Goal: Contribute content: Contribute content

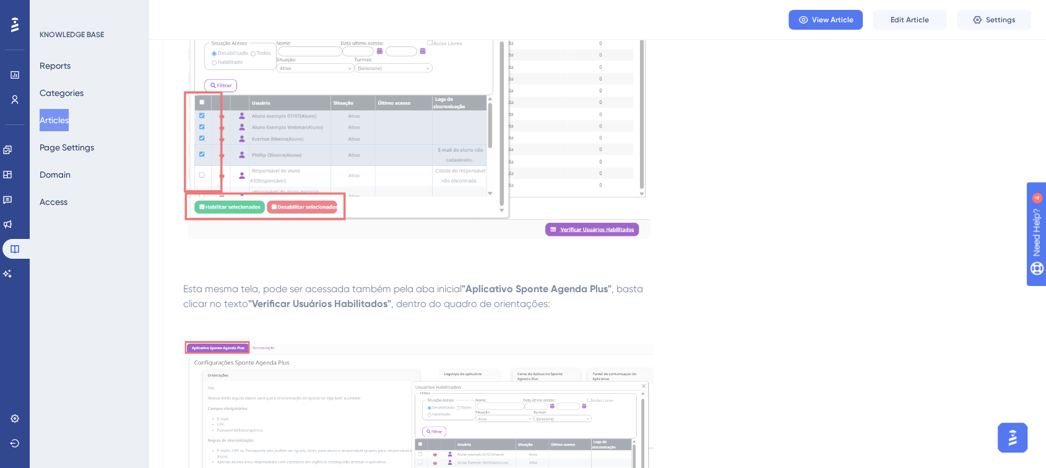
scroll to position [3132, 0]
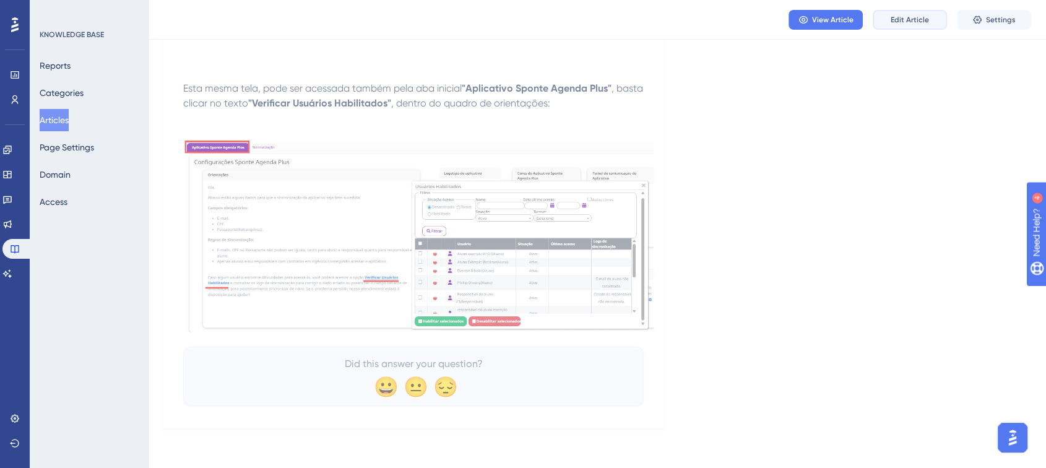
click at [902, 25] on button "Edit Article" at bounding box center [909, 20] width 74 height 20
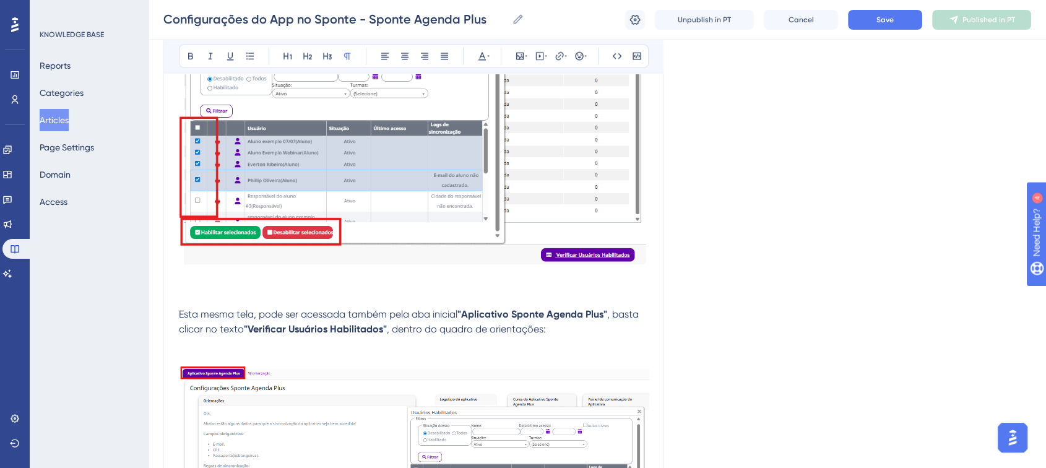
scroll to position [3195, 0]
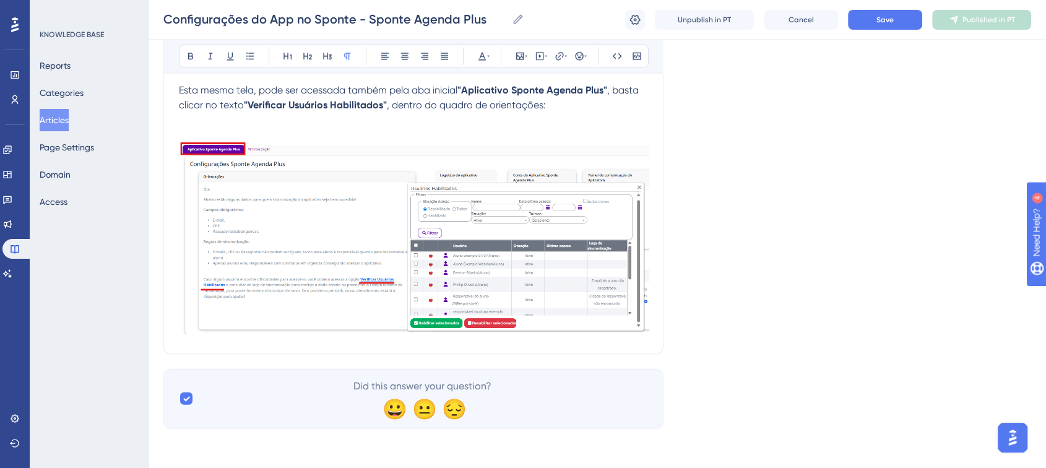
click at [639, 316] on img at bounding box center [414, 238] width 470 height 192
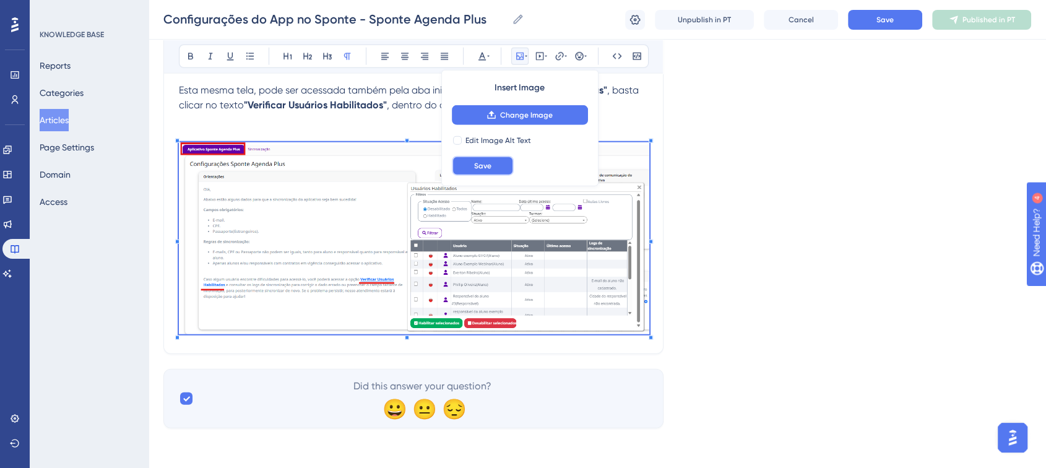
click at [492, 168] on button "Save" at bounding box center [483, 166] width 62 height 20
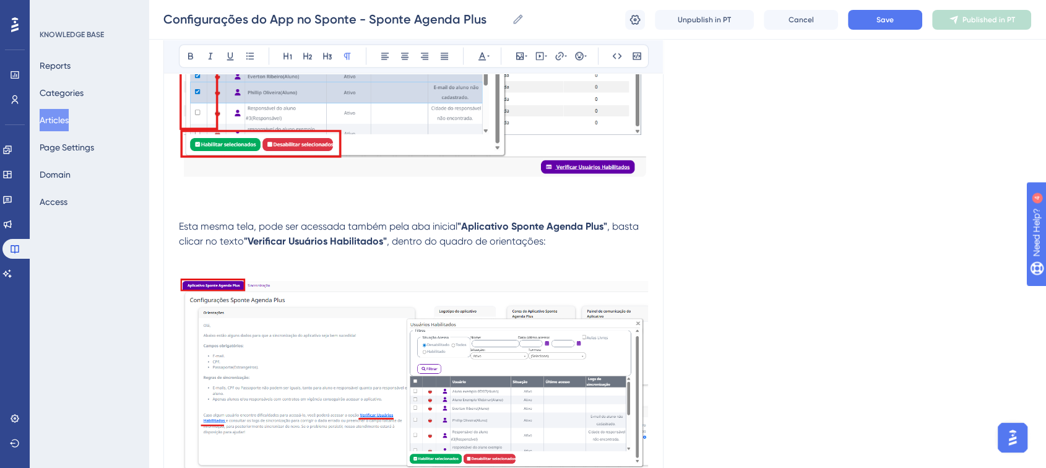
scroll to position [3194, 0]
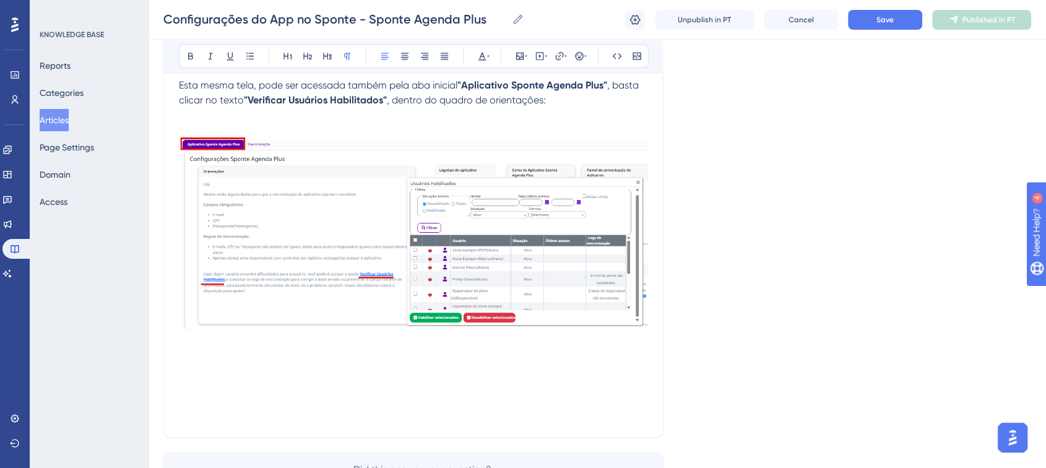
click at [344, 391] on p at bounding box center [414, 384] width 470 height 15
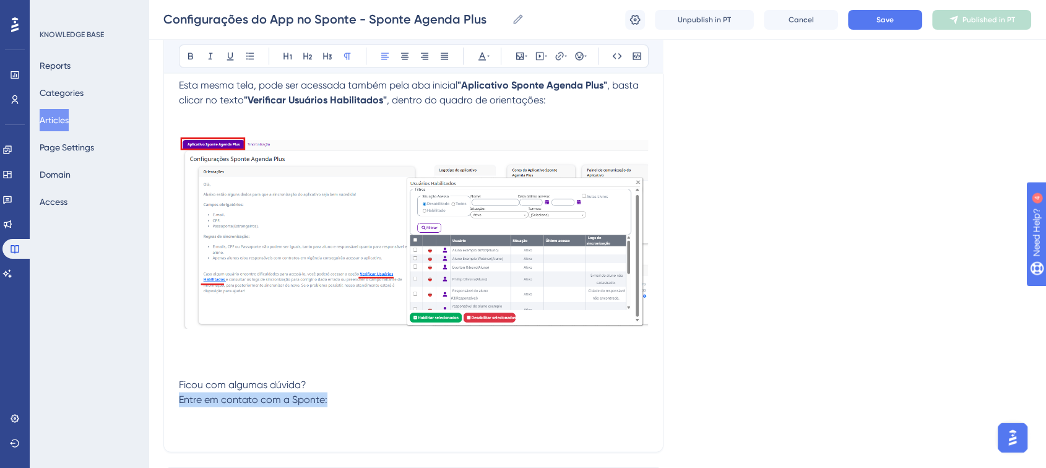
drag, startPoint x: 181, startPoint y: 402, endPoint x: 369, endPoint y: 403, distance: 188.7
click at [369, 403] on p "Entre em contato com a Sponte:" at bounding box center [414, 399] width 470 height 15
click at [402, 61] on button at bounding box center [404, 56] width 17 height 17
click at [431, 340] on p at bounding box center [414, 340] width 470 height 15
click at [513, 402] on p "Entre em contato com a Sponte:" at bounding box center [414, 399] width 470 height 15
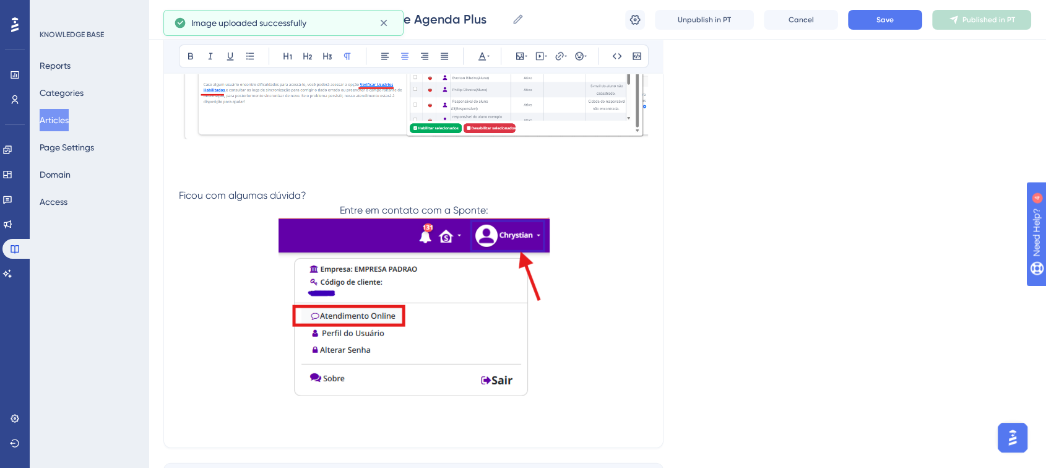
scroll to position [3482, 0]
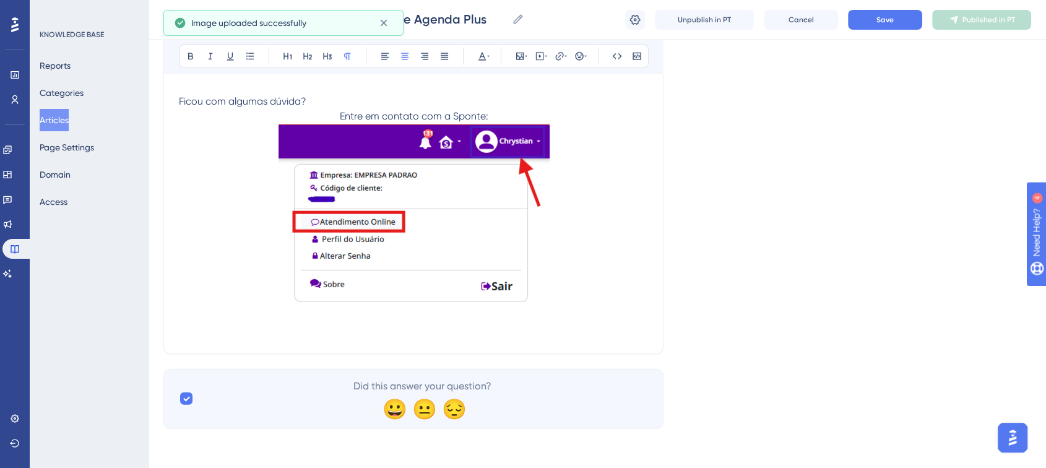
click at [467, 269] on img at bounding box center [413, 214] width 271 height 181
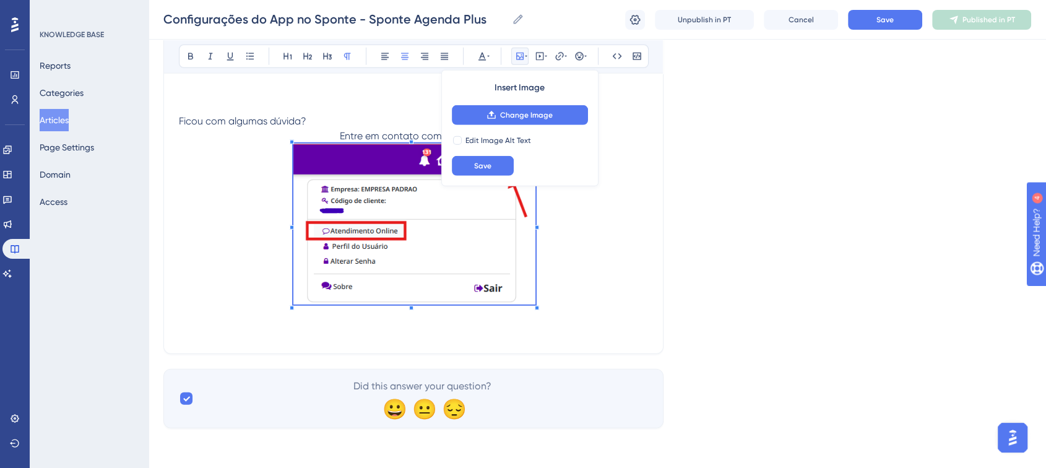
click at [522, 225] on span at bounding box center [414, 227] width 242 height 166
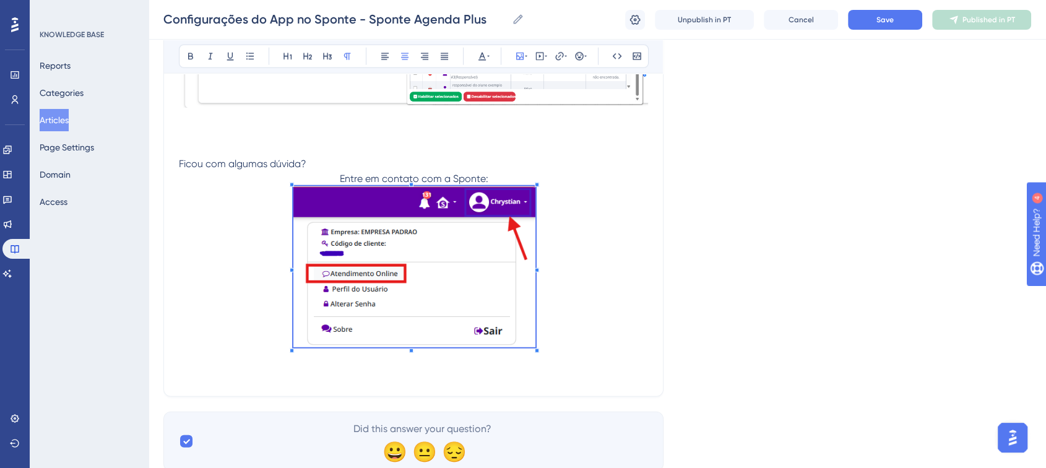
scroll to position [3326, 0]
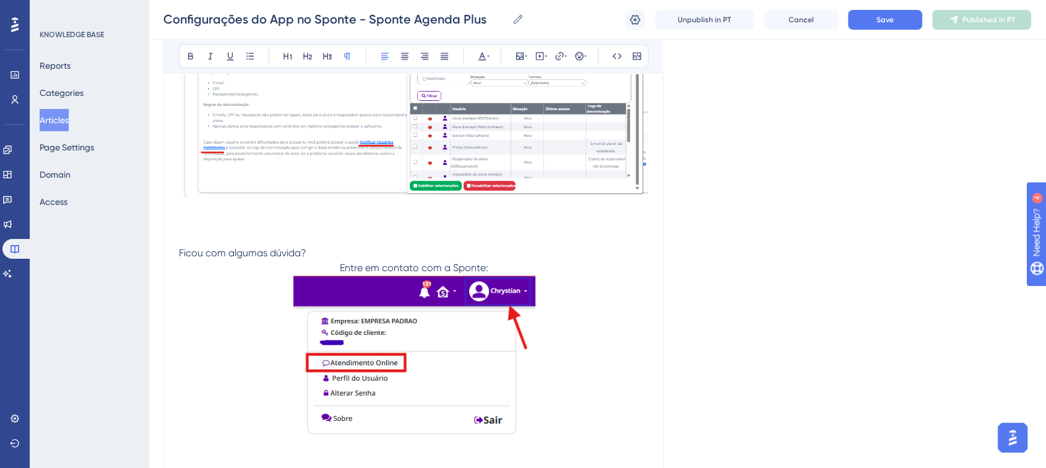
click at [497, 261] on p "Ficou com algumas dúvida?" at bounding box center [414, 253] width 470 height 15
click at [501, 267] on p "Entre em contato com a Sponte:" at bounding box center [414, 268] width 470 height 15
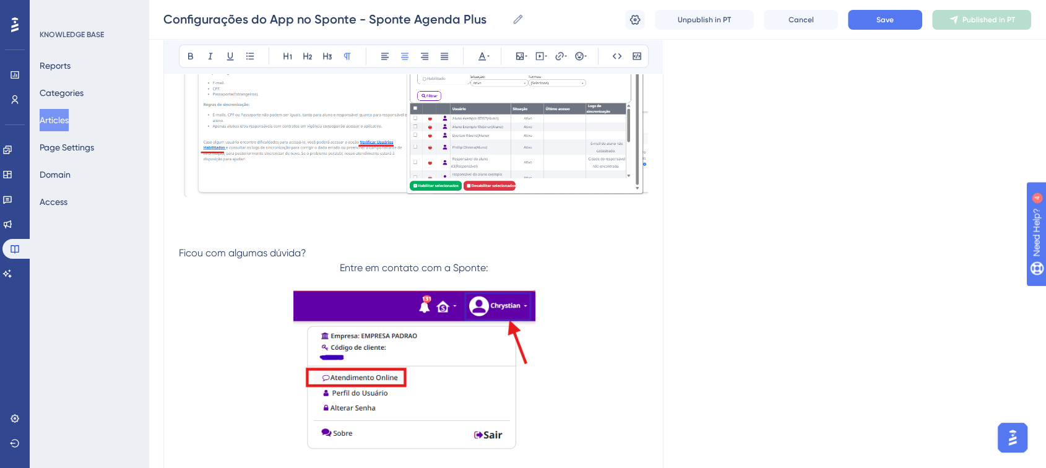
scroll to position [3463, 0]
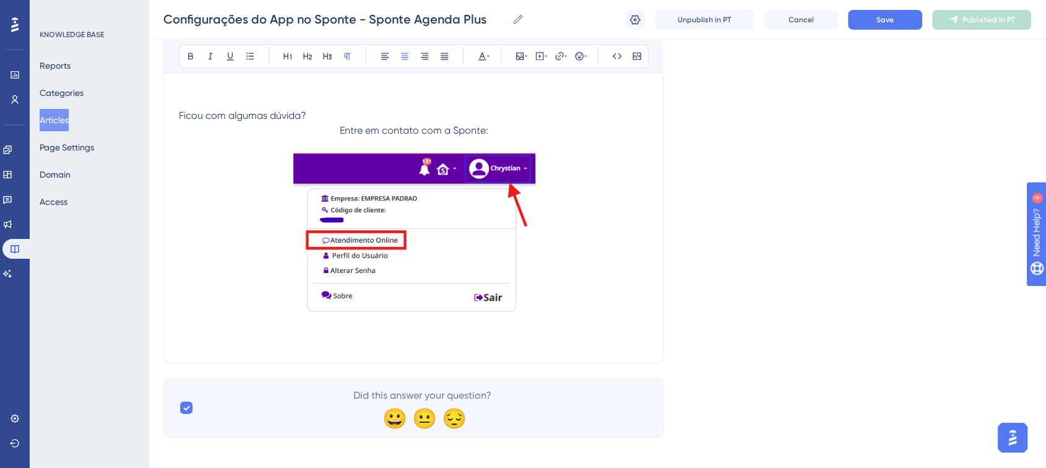
click at [487, 291] on img at bounding box center [414, 233] width 242 height 161
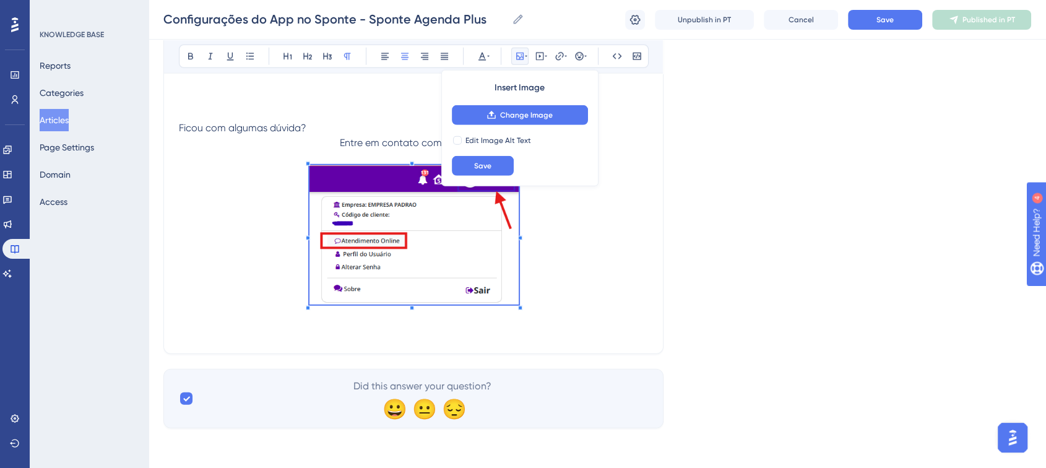
scroll to position [3455, 0]
click at [500, 230] on span at bounding box center [414, 237] width 207 height 142
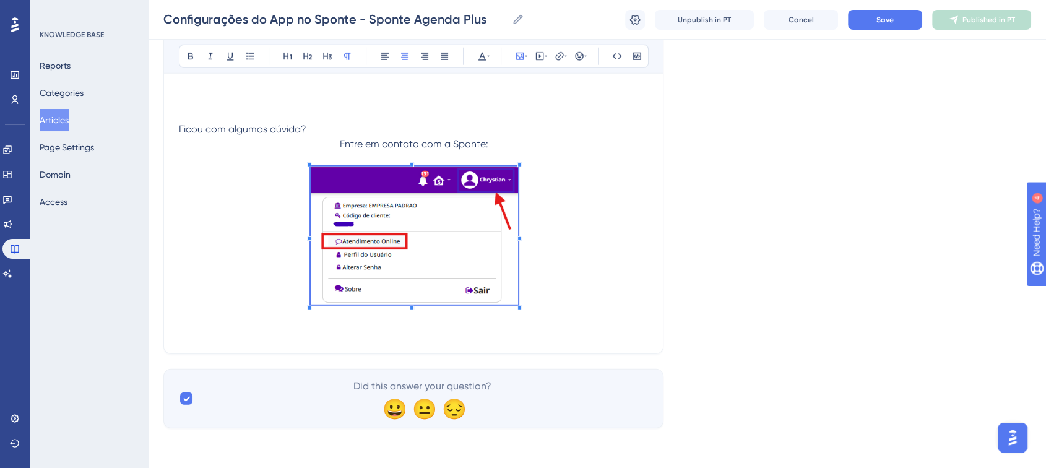
click at [493, 141] on p "Entre em contato com a Sponte:" at bounding box center [414, 144] width 470 height 15
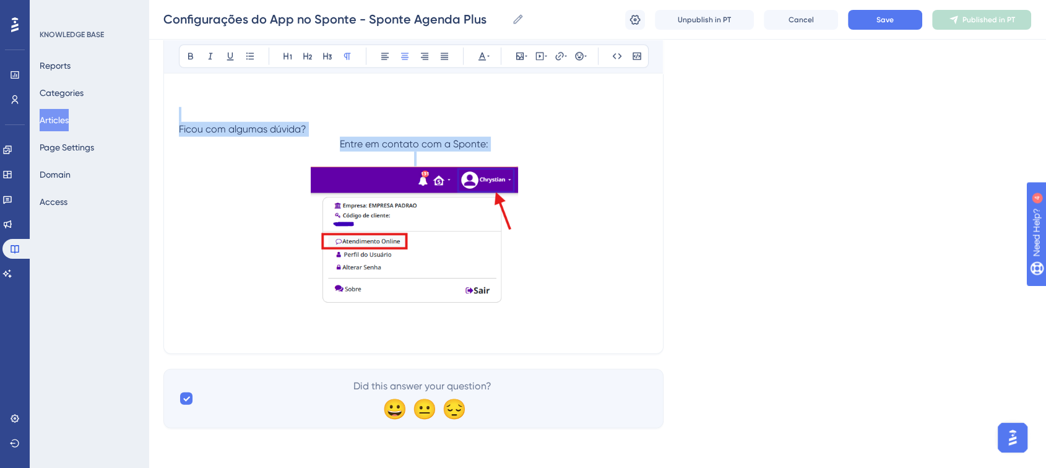
drag, startPoint x: 493, startPoint y: 142, endPoint x: 345, endPoint y: 121, distance: 148.7
click at [193, 55] on icon at bounding box center [191, 56] width 10 height 10
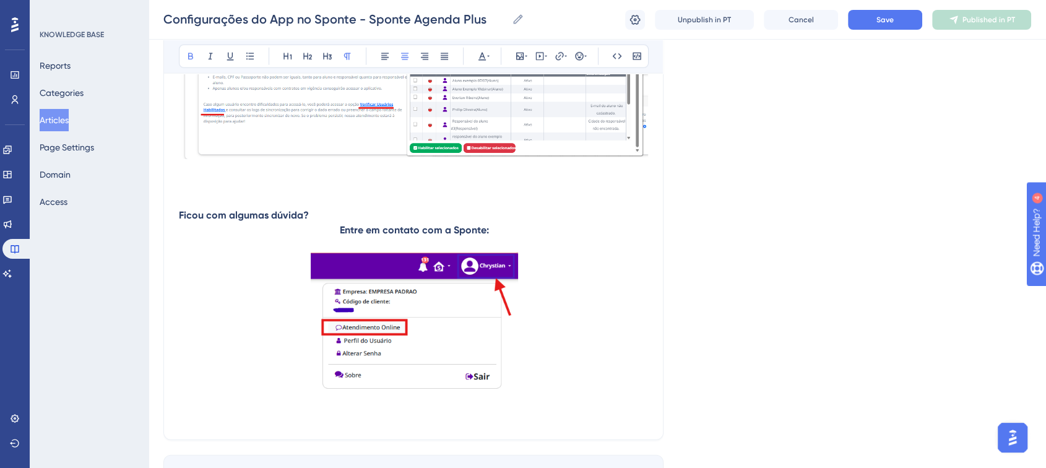
scroll to position [3387, 0]
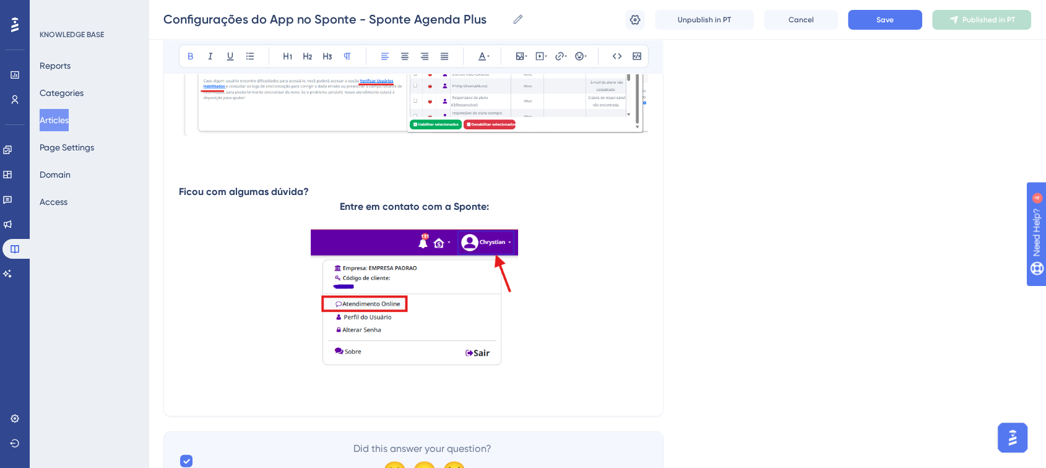
drag, startPoint x: 493, startPoint y: 214, endPoint x: 343, endPoint y: 189, distance: 151.8
click at [488, 57] on icon at bounding box center [488, 56] width 2 height 10
click at [473, 55] on button at bounding box center [481, 56] width 17 height 17
click at [487, 60] on icon at bounding box center [488, 56] width 2 height 10
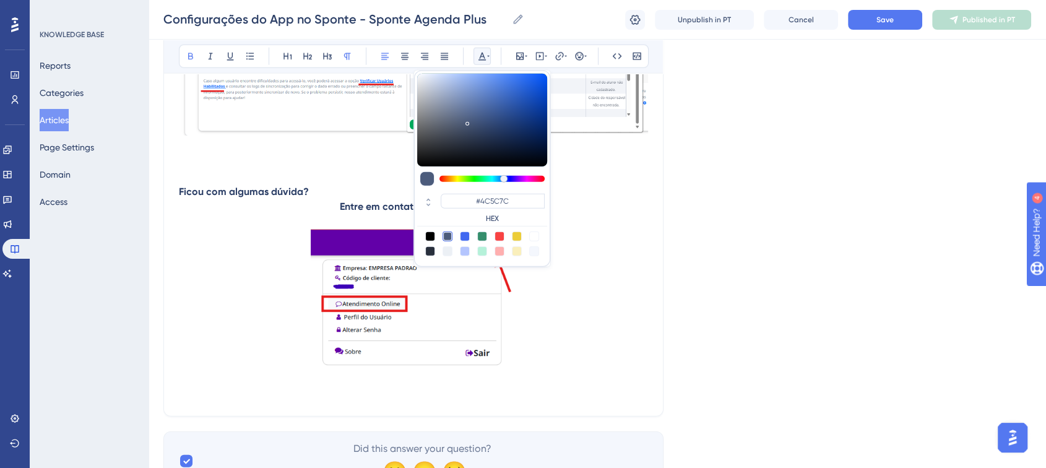
click at [483, 58] on icon at bounding box center [482, 56] width 10 height 10
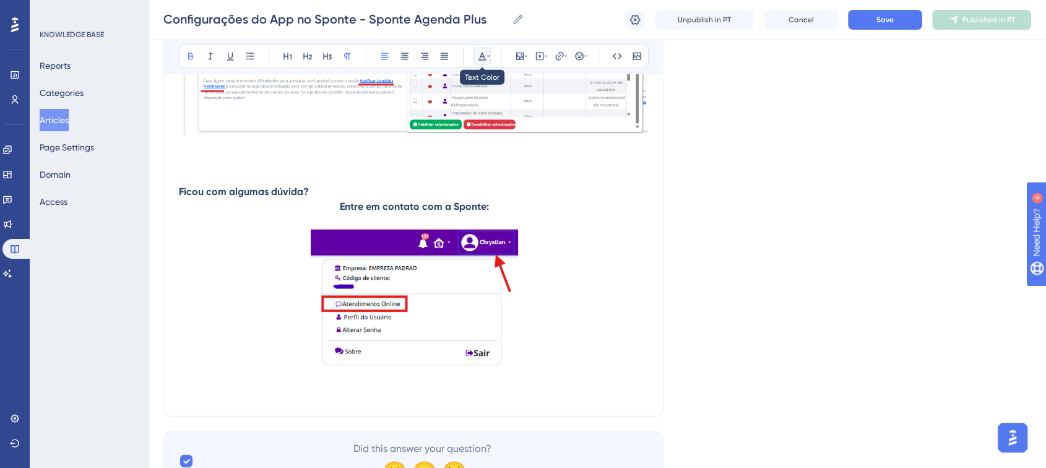
click at [487, 58] on icon at bounding box center [488, 56] width 2 height 10
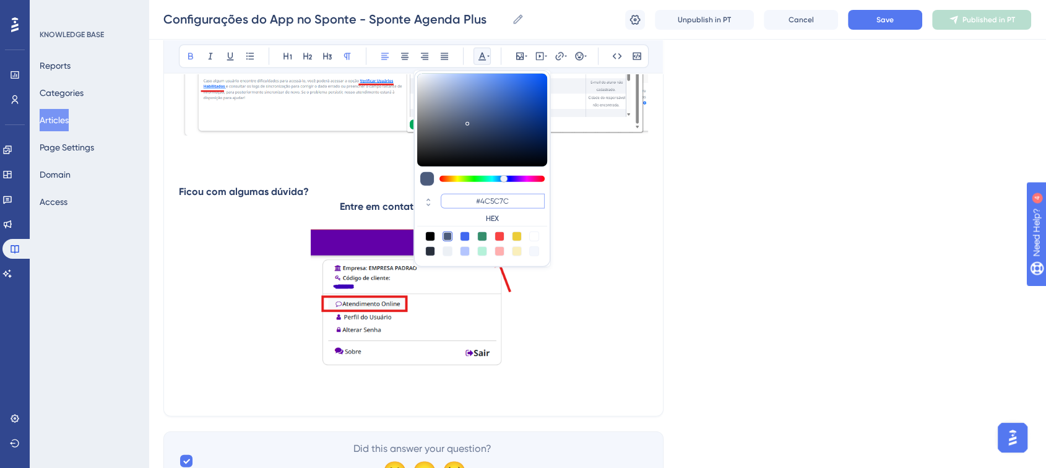
click at [491, 200] on input "#4C5C7C" at bounding box center [493, 201] width 104 height 15
paste input "270049"
type input "#270049"
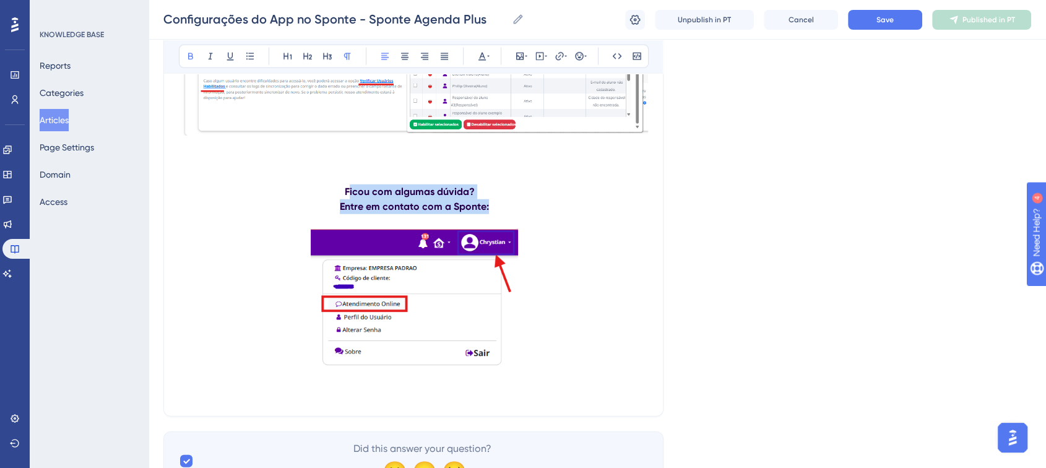
drag, startPoint x: 493, startPoint y: 215, endPoint x: 322, endPoint y: 152, distance: 181.3
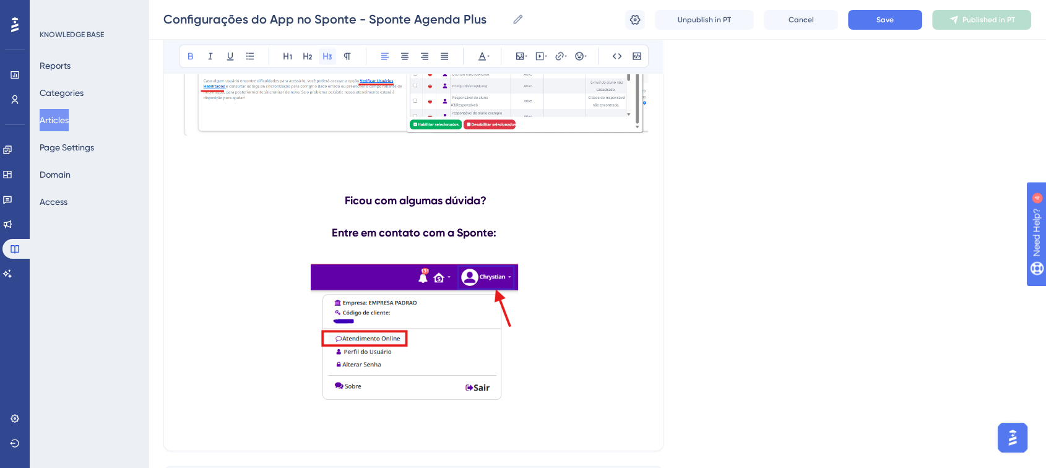
click at [324, 53] on icon at bounding box center [327, 56] width 10 height 10
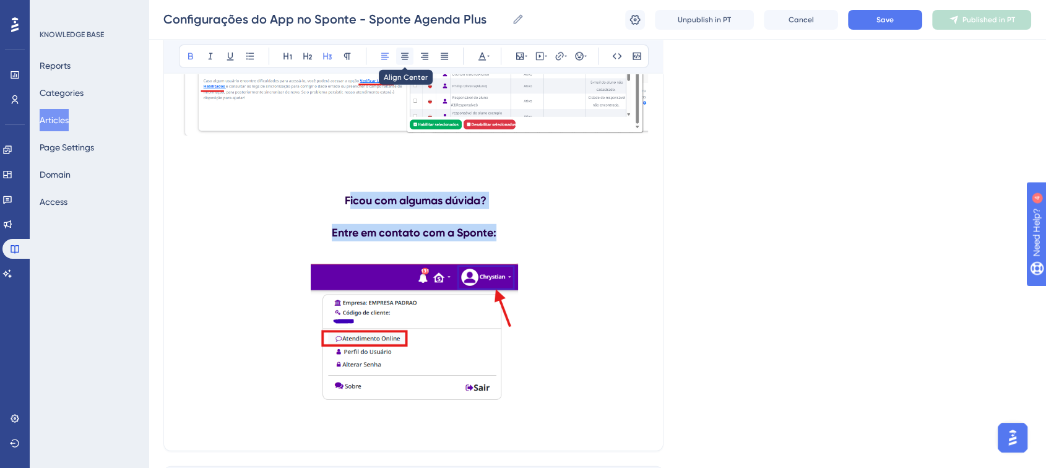
click at [411, 56] on button at bounding box center [404, 56] width 17 height 17
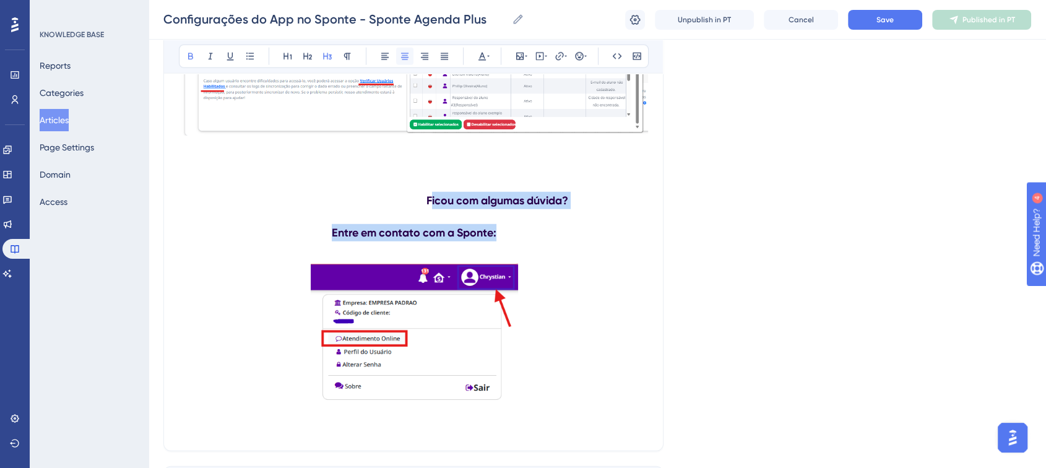
click at [410, 56] on button at bounding box center [404, 56] width 17 height 17
click at [409, 56] on icon at bounding box center [405, 56] width 10 height 10
click at [444, 207] on strong "Ficou com algumas dúvida?" at bounding box center [497, 201] width 142 height 14
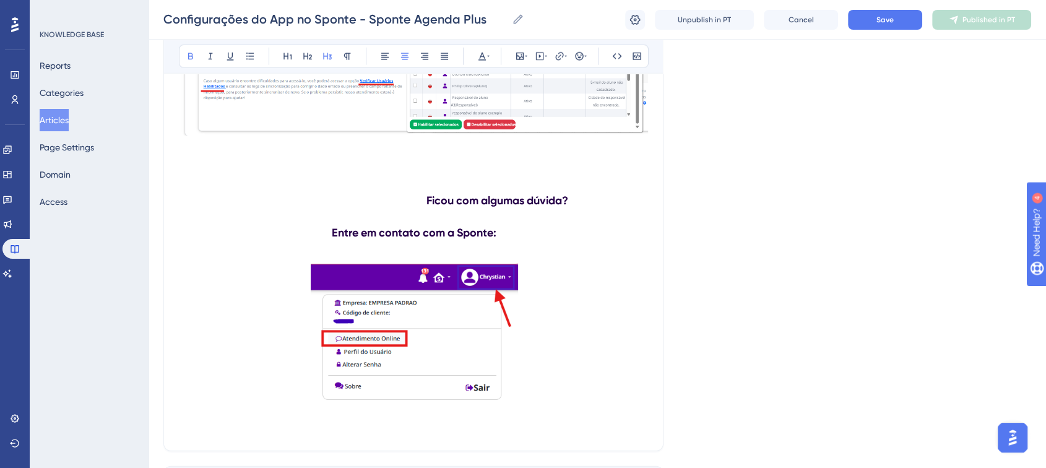
click at [441, 207] on strong "Ficou com algumas dúvida?" at bounding box center [497, 201] width 142 height 14
click at [444, 207] on strong "Ficou com algumas dúvida?" at bounding box center [418, 201] width 142 height 14
drag, startPoint x: 332, startPoint y: 239, endPoint x: 131, endPoint y: 235, distance: 200.5
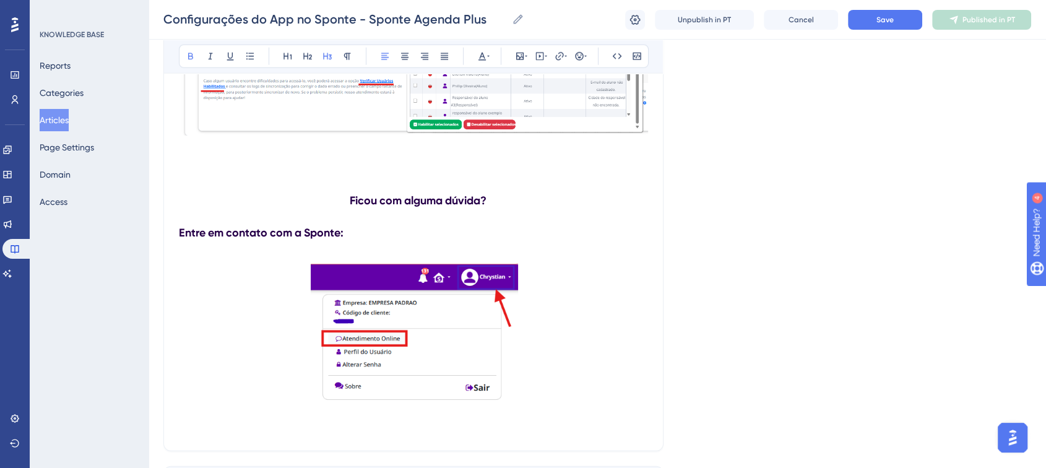
drag, startPoint x: 177, startPoint y: 241, endPoint x: 199, endPoint y: 239, distance: 21.7
drag, startPoint x: 181, startPoint y: 239, endPoint x: 388, endPoint y: 250, distance: 207.6
click at [388, 249] on h3 "Entre em contato com a Sponte:" at bounding box center [414, 233] width 470 height 32
click at [407, 59] on icon at bounding box center [404, 56] width 7 height 7
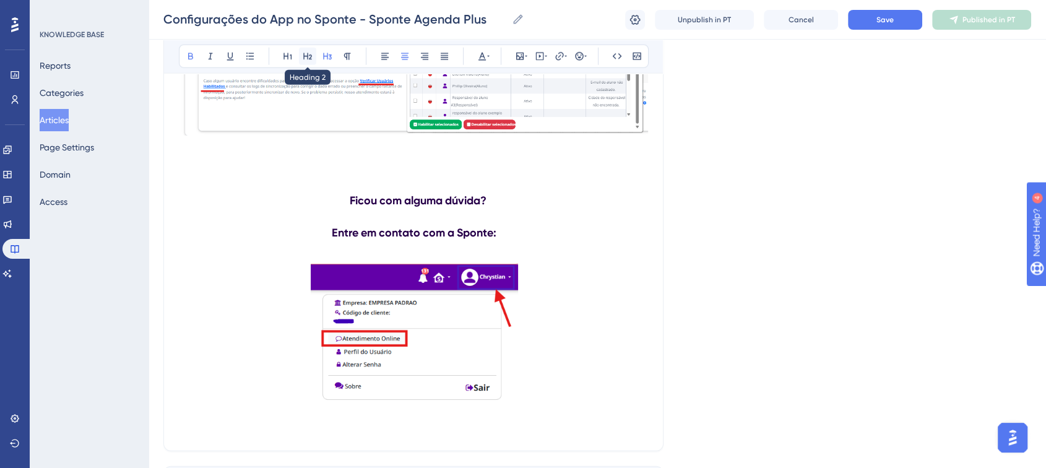
click at [306, 63] on button at bounding box center [307, 56] width 17 height 17
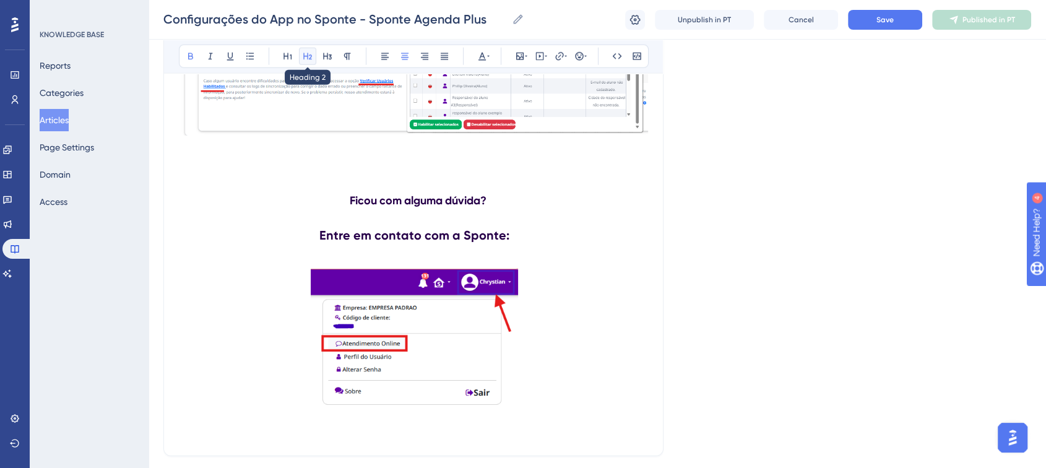
click at [307, 62] on button at bounding box center [307, 56] width 17 height 17
click at [346, 62] on button at bounding box center [346, 56] width 17 height 17
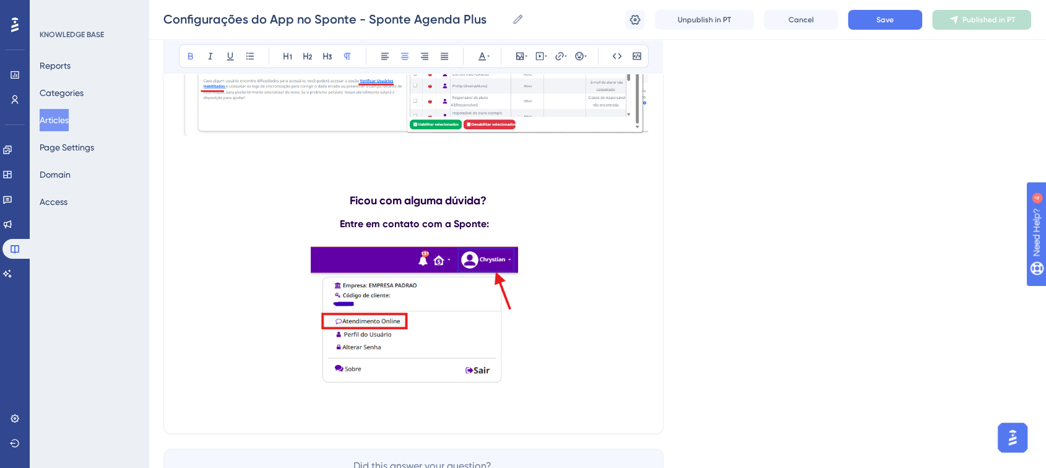
click at [475, 230] on strong "Entre em contato com a Sponte:" at bounding box center [414, 224] width 149 height 12
click at [490, 226] on p "Entre em contato com a Sponte:" at bounding box center [414, 224] width 470 height 15
click at [494, 231] on p "Entre em contato com a Sponte:" at bounding box center [414, 224] width 470 height 15
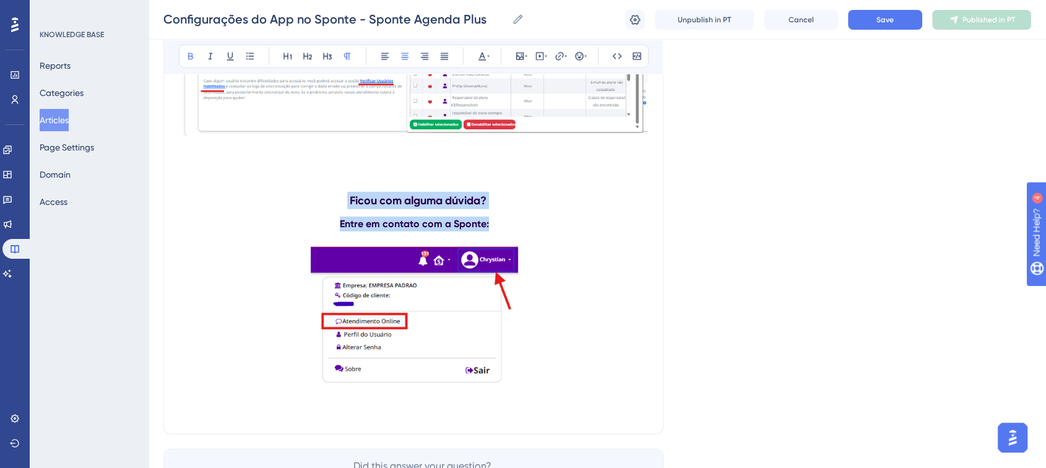
drag, startPoint x: 488, startPoint y: 231, endPoint x: 345, endPoint y: 199, distance: 146.7
click at [343, 62] on button at bounding box center [346, 56] width 17 height 17
click at [569, 217] on h3 "Ficou com alguma dúvida?" at bounding box center [414, 200] width 470 height 32
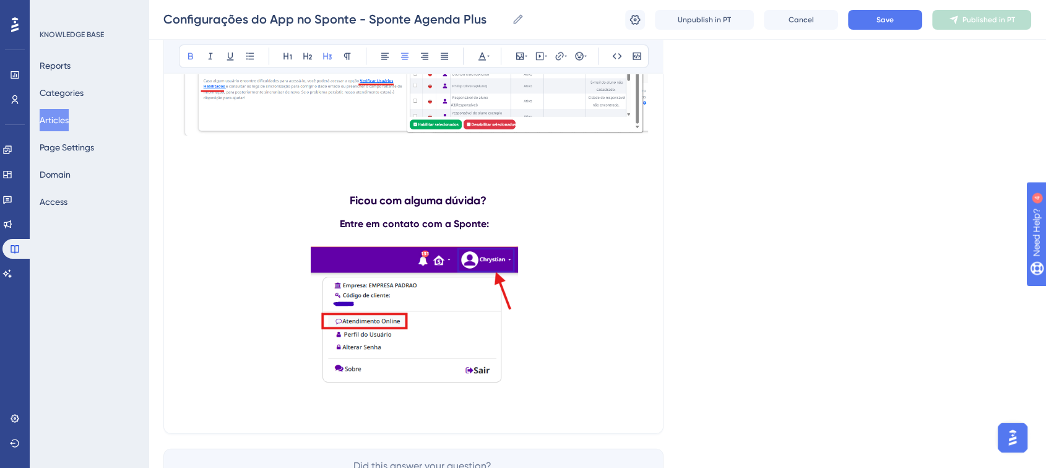
click at [338, 231] on p "Entre em contato com a Sponte:" at bounding box center [414, 224] width 470 height 15
click at [576, 354] on p at bounding box center [414, 317] width 470 height 142
click at [486, 356] on img at bounding box center [414, 315] width 207 height 138
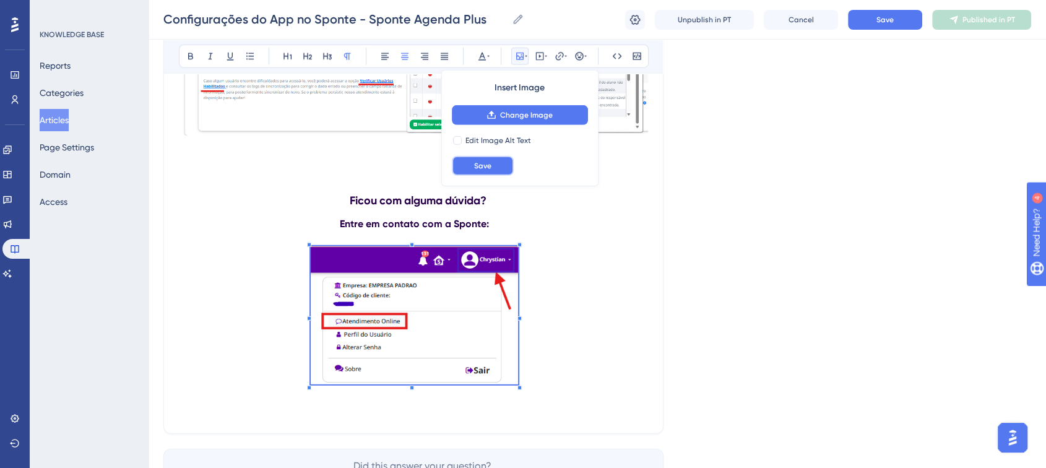
click at [508, 162] on button "Save" at bounding box center [483, 166] width 62 height 20
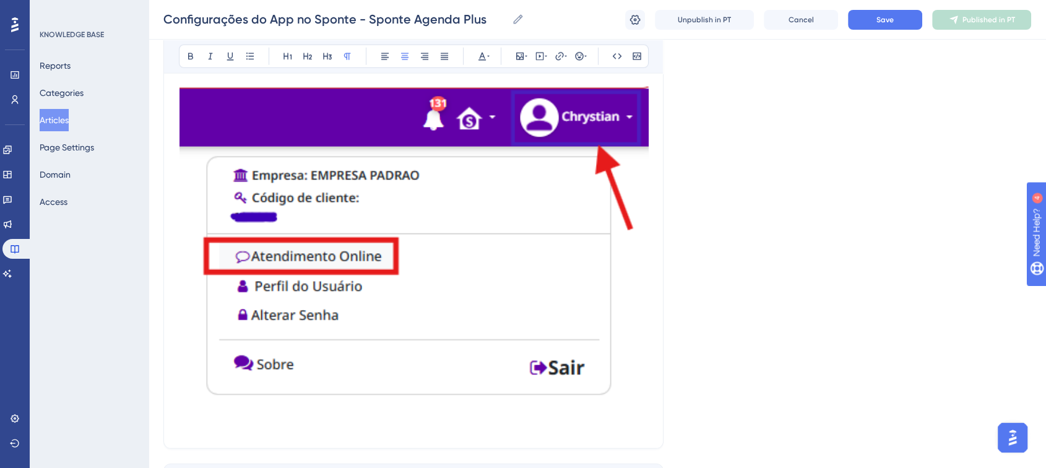
scroll to position [3648, 0]
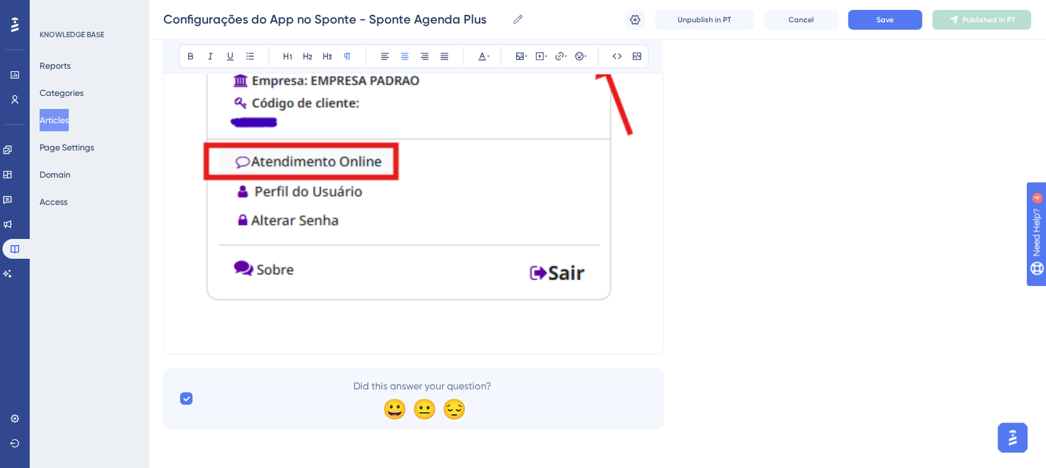
click at [596, 257] on img at bounding box center [413, 148] width 469 height 312
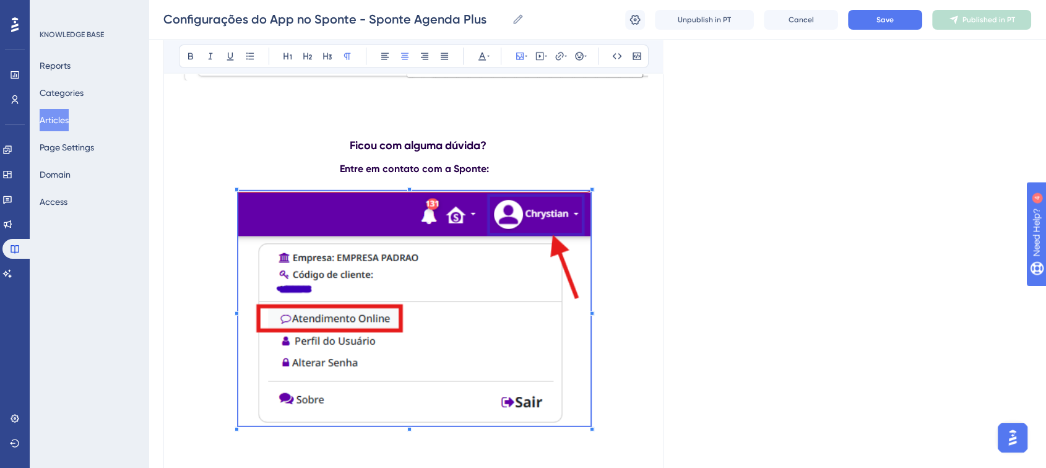
scroll to position [3440, 0]
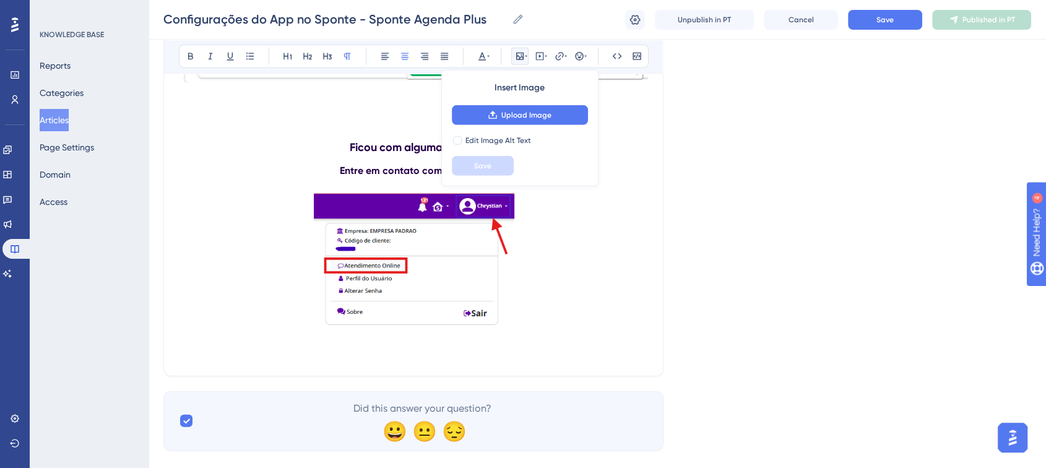
click at [525, 291] on p at bounding box center [414, 262] width 470 height 138
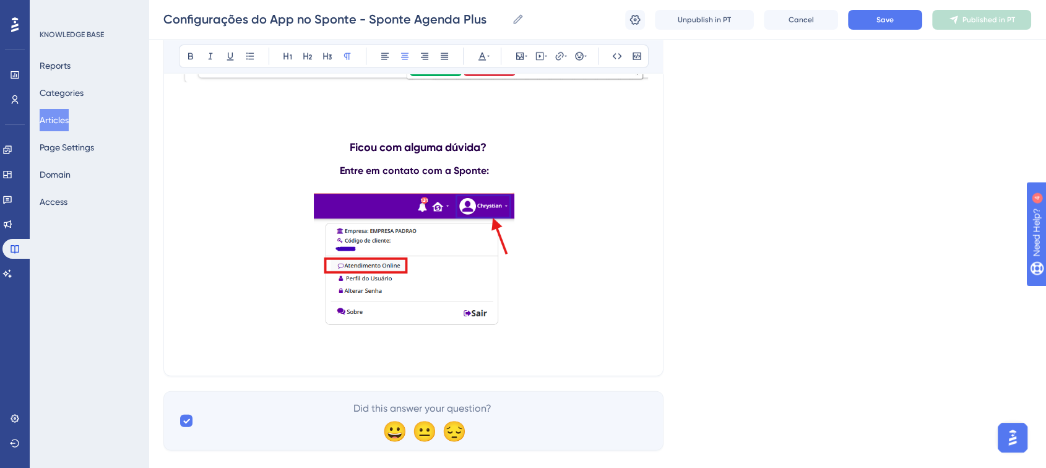
click at [533, 313] on p at bounding box center [414, 262] width 470 height 138
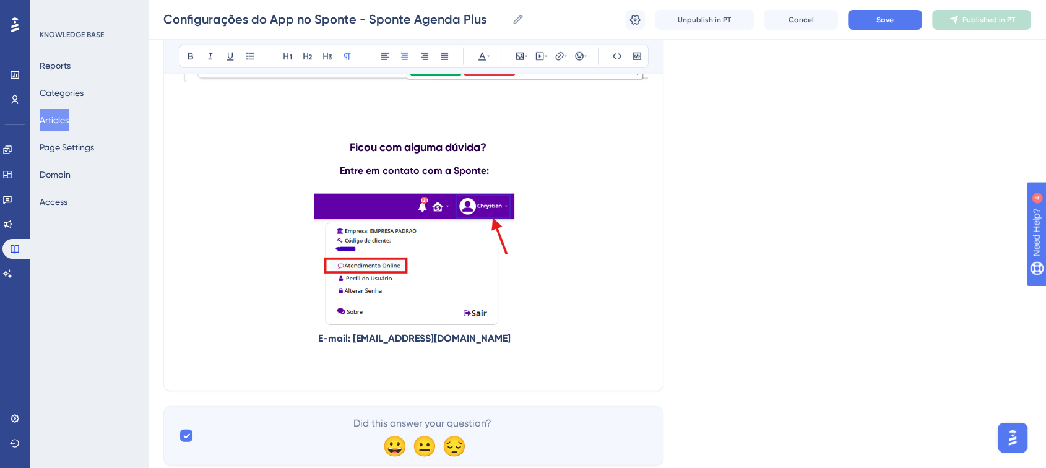
click at [532, 327] on p at bounding box center [414, 262] width 470 height 138
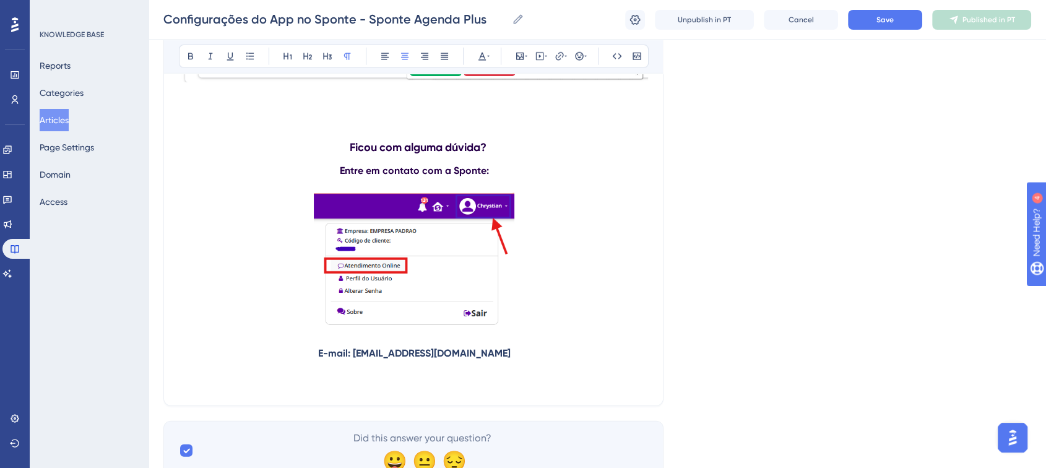
click at [329, 355] on p "E-mail: [EMAIL_ADDRESS][DOMAIN_NAME]" at bounding box center [414, 353] width 470 height 15
click at [584, 54] on icon at bounding box center [585, 56] width 2 height 10
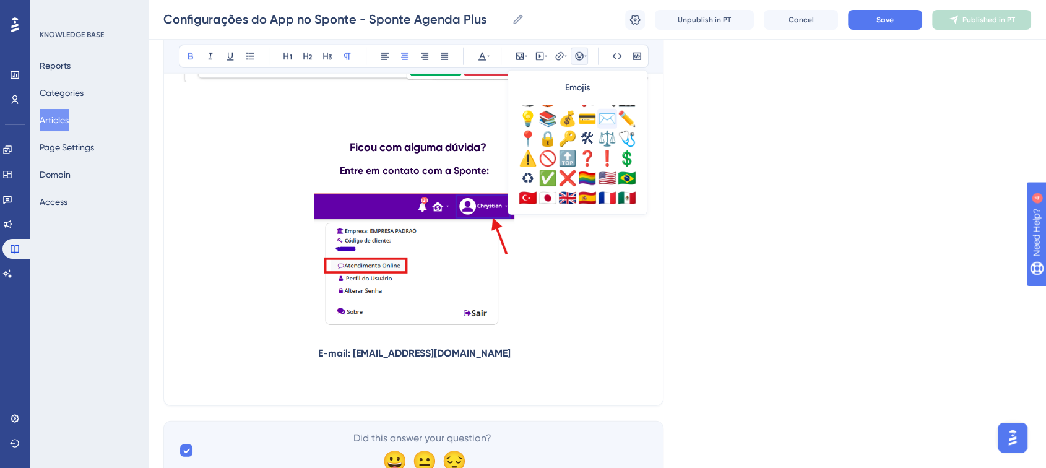
scroll to position [343, 0]
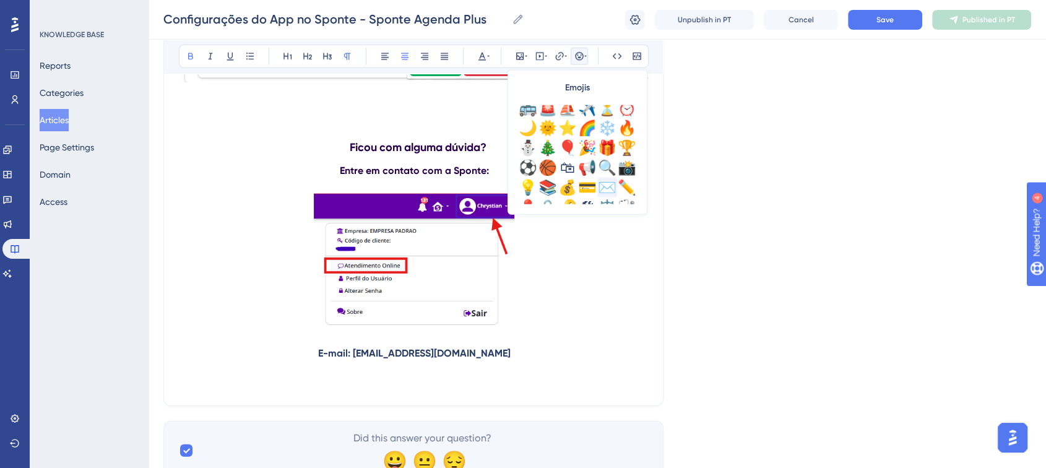
click at [608, 185] on div "✉️" at bounding box center [607, 188] width 20 height 20
click at [415, 346] on p at bounding box center [414, 338] width 470 height 15
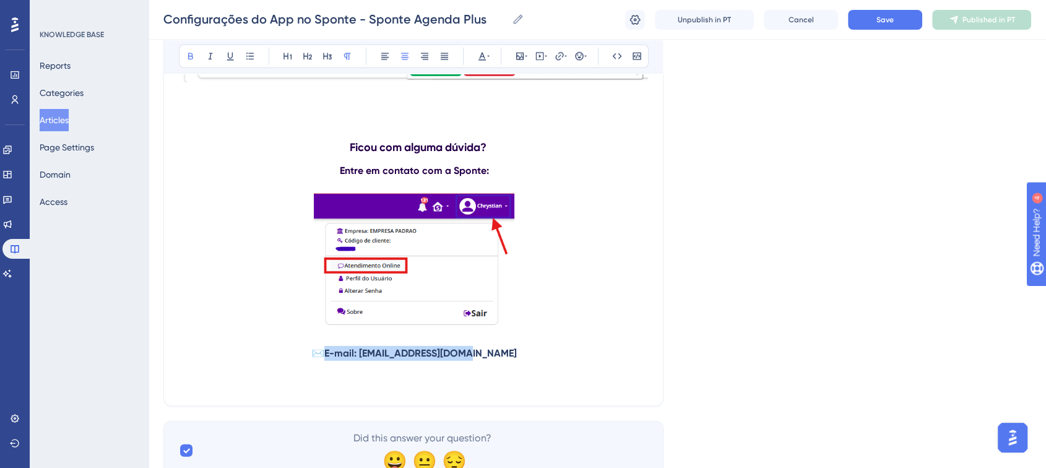
drag, startPoint x: 490, startPoint y: 360, endPoint x: 351, endPoint y: 356, distance: 139.3
click at [351, 356] on strong "E-mail: [EMAIL_ADDRESS][DOMAIN_NAME]" at bounding box center [420, 353] width 192 height 12
click at [485, 56] on icon at bounding box center [482, 56] width 10 height 10
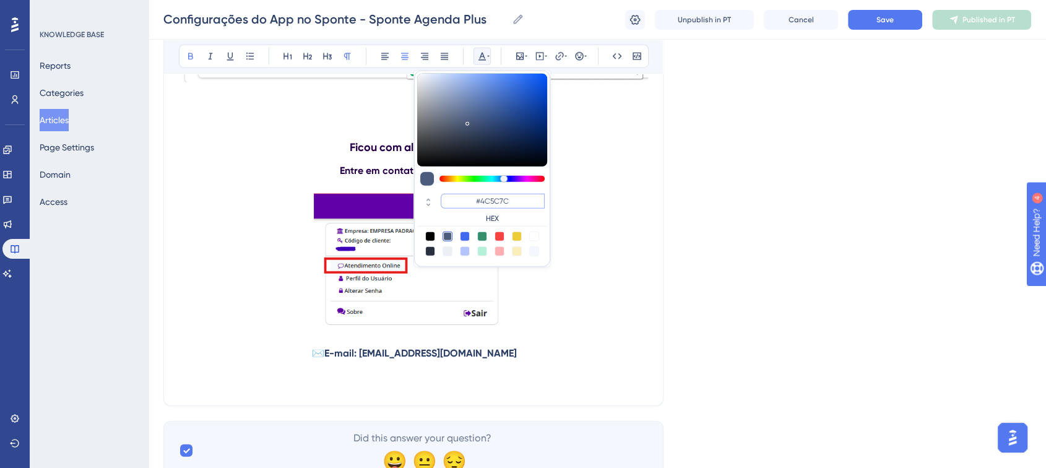
drag, startPoint x: 509, startPoint y: 201, endPoint x: 455, endPoint y: 200, distance: 53.2
click at [455, 200] on input "#4C5C7C" at bounding box center [493, 201] width 104 height 15
paste input "270049"
type input "#270049"
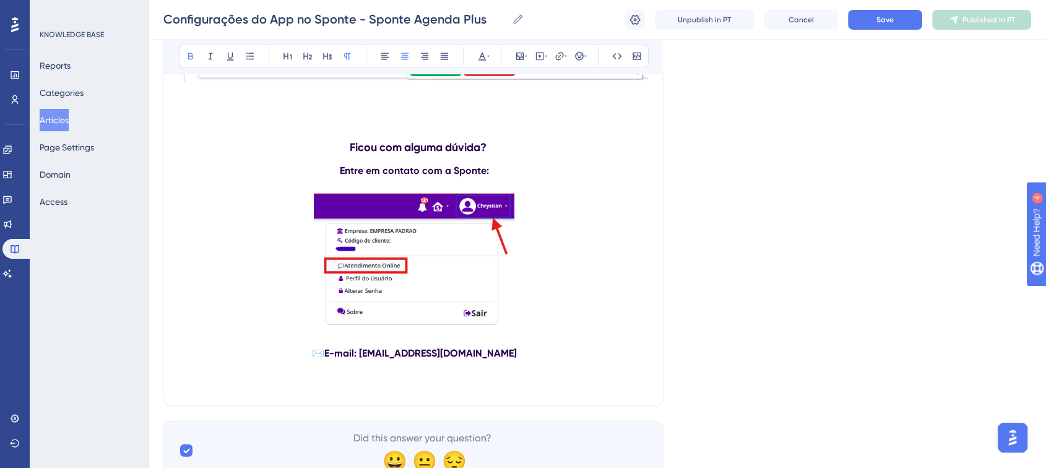
scroll to position [3440, 0]
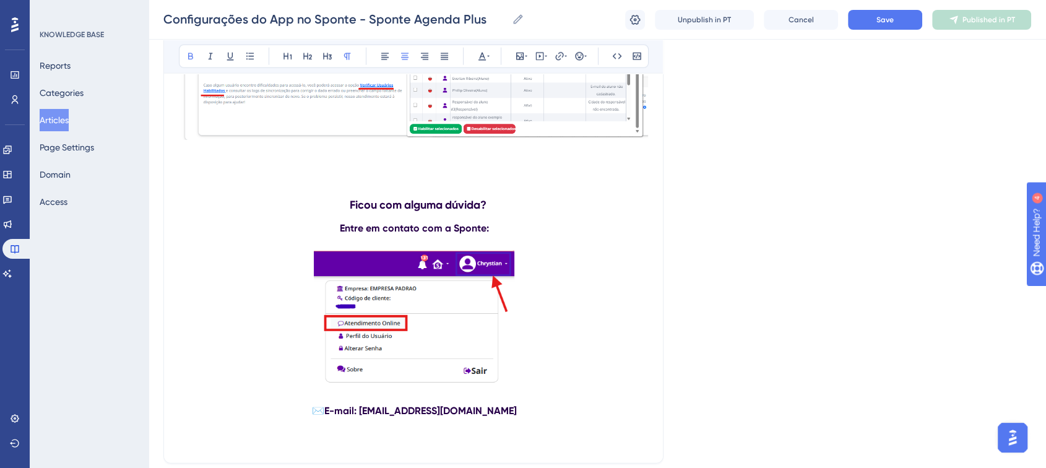
scroll to position [3097, 0]
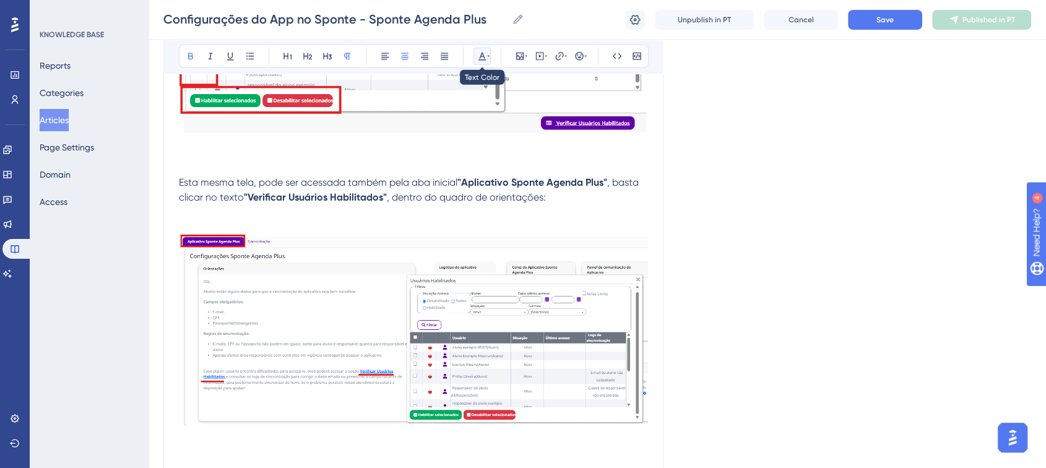
click at [487, 58] on icon at bounding box center [488, 56] width 2 height 10
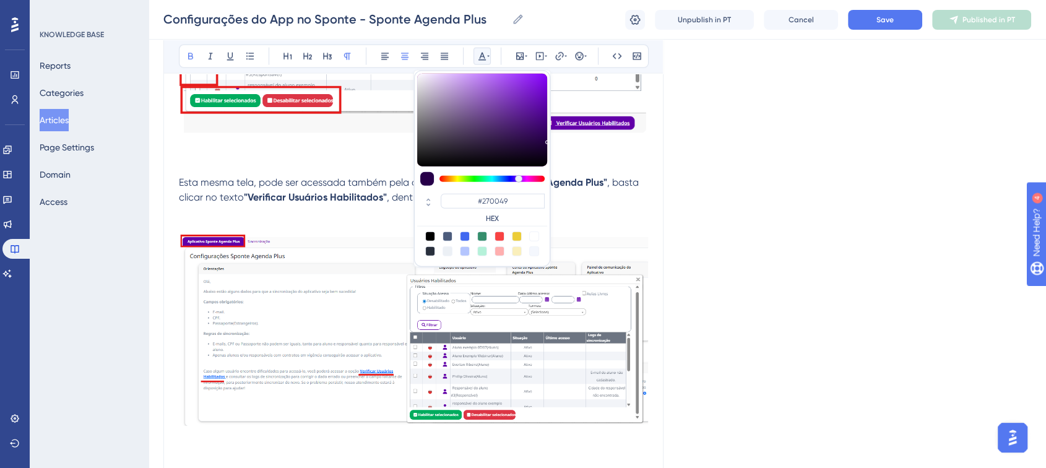
click at [487, 58] on icon at bounding box center [488, 56] width 2 height 10
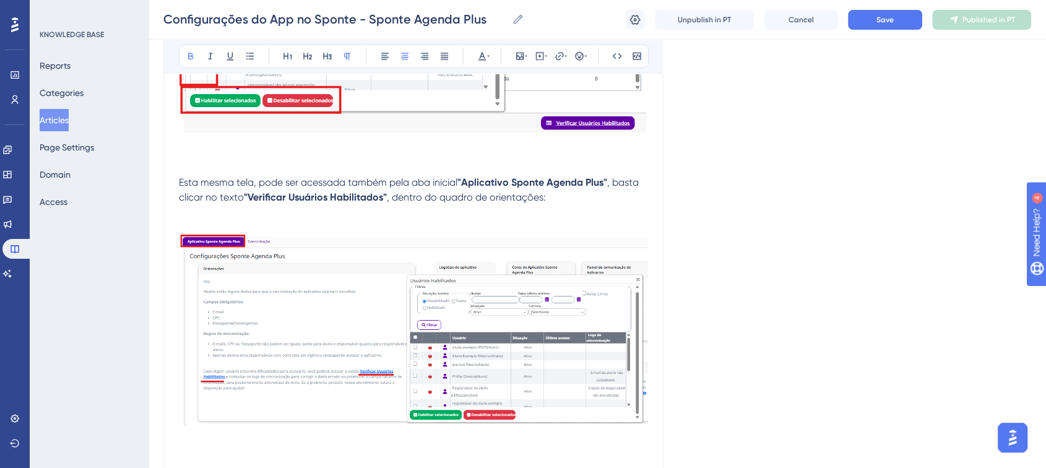
click at [615, 56] on icon at bounding box center [617, 56] width 10 height 10
click at [609, 58] on button at bounding box center [616, 56] width 17 height 17
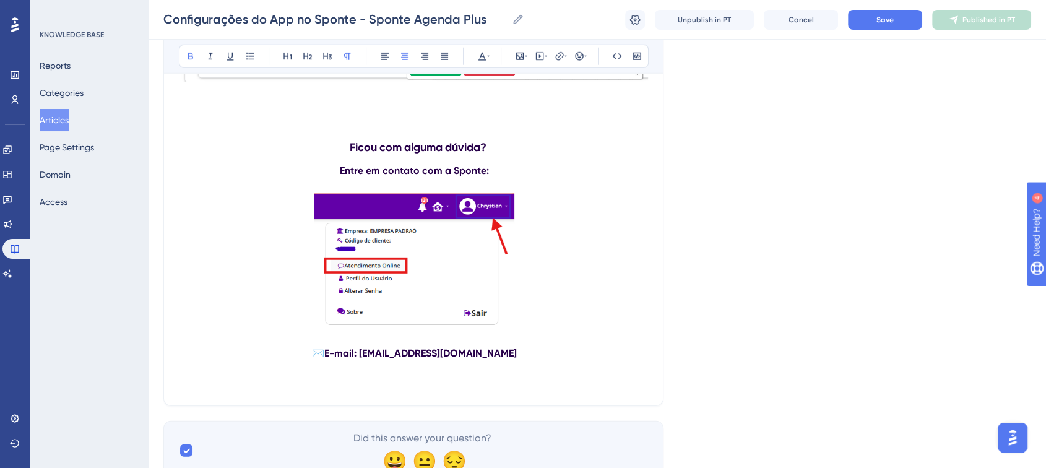
click at [876, 28] on button "Save" at bounding box center [885, 20] width 74 height 20
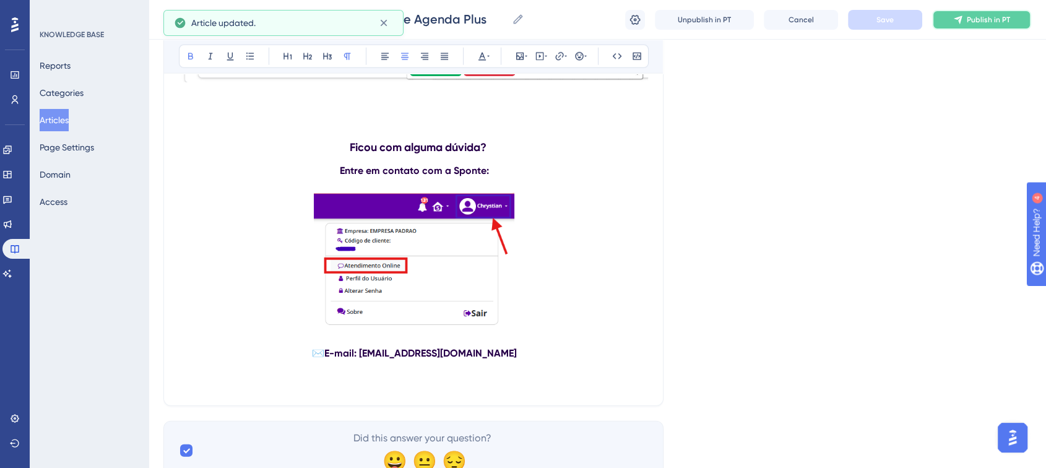
click at [964, 16] on button "Publish in PT" at bounding box center [981, 20] width 99 height 20
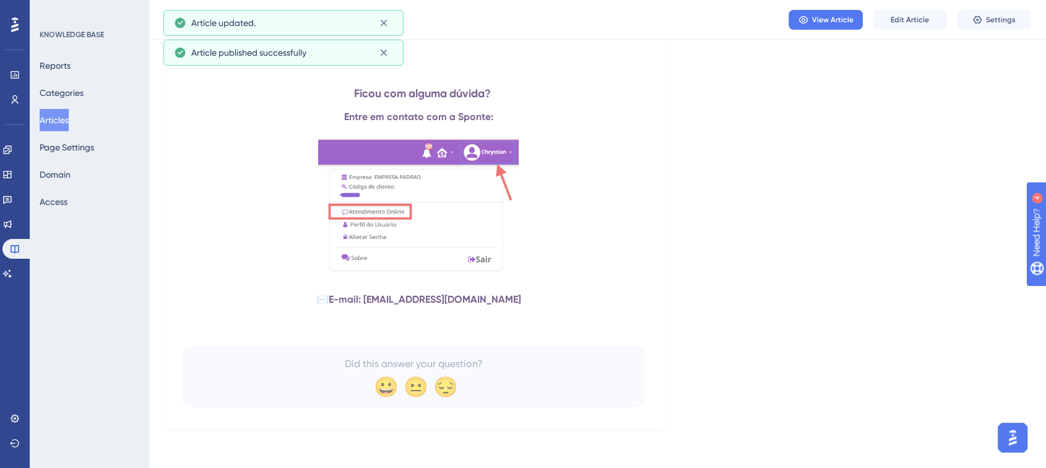
click at [69, 123] on button "Articles" at bounding box center [54, 120] width 29 height 22
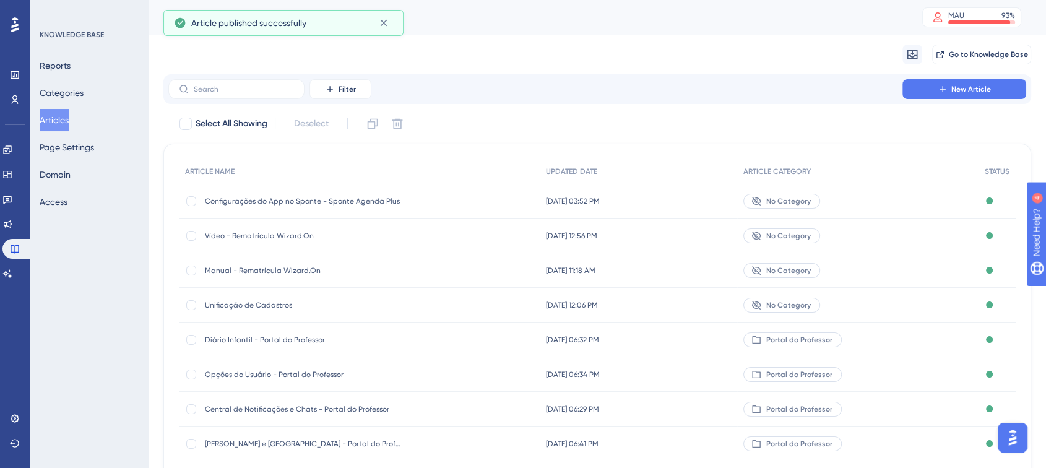
click at [442, 211] on div "Configurações do App no Sponte - Sponte Agenda Plus Configurações do App no Spo…" at bounding box center [359, 201] width 361 height 35
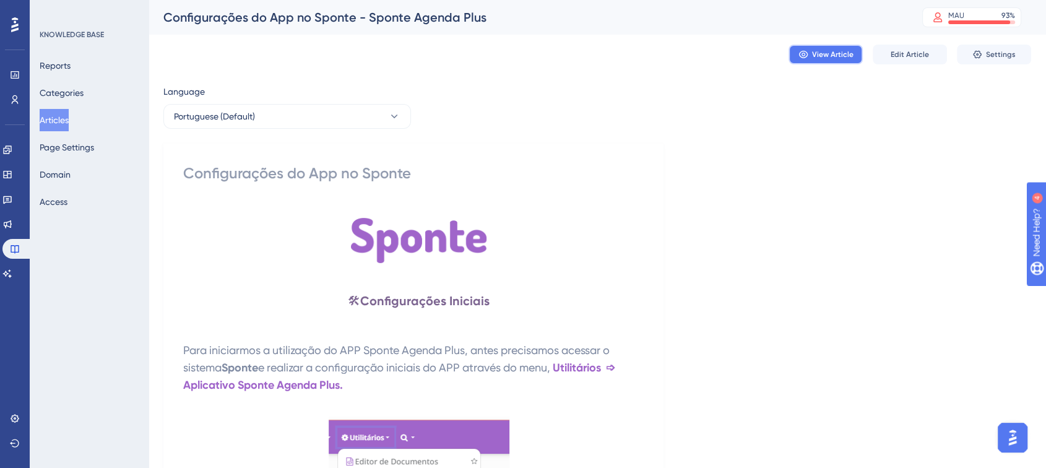
click at [824, 60] on button "View Article" at bounding box center [825, 55] width 74 height 20
click at [69, 121] on button "Articles" at bounding box center [54, 120] width 29 height 22
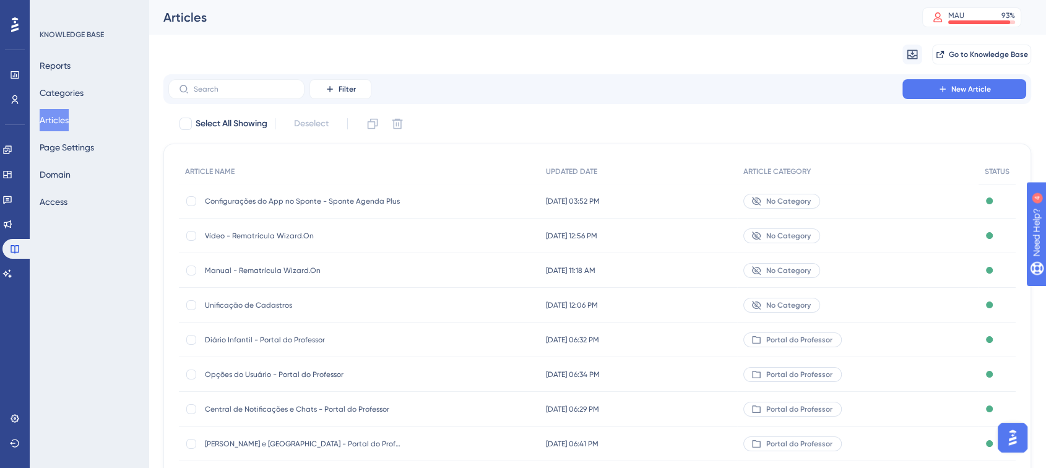
drag, startPoint x: 82, startPoint y: 290, endPoint x: 235, endPoint y: 232, distance: 163.0
click at [82, 290] on div "KNOWLEDGE BASE Reports Categories Articles Page Settings Domain Access" at bounding box center [89, 234] width 119 height 468
click at [943, 93] on icon at bounding box center [942, 89] width 10 height 10
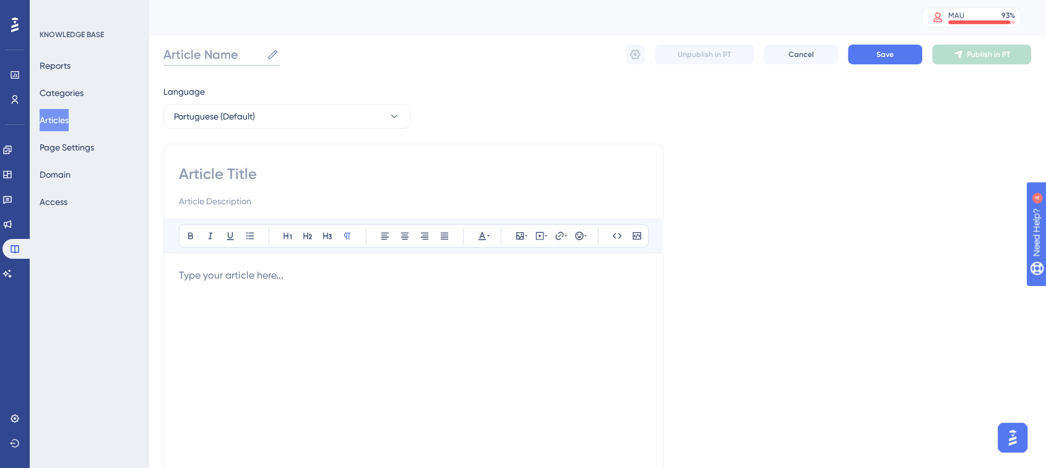
click at [233, 56] on input "Article Name" at bounding box center [212, 54] width 98 height 17
type input "Permissionamento"
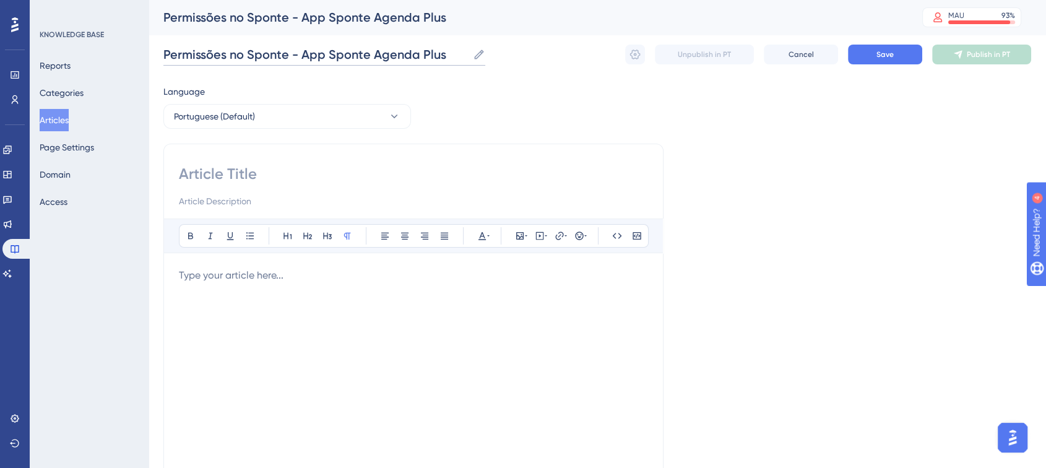
type input "Permissões no Sponte - App Sponte Agenda Plus"
click at [249, 176] on input at bounding box center [413, 174] width 469 height 20
type input "L"
type input "P"
type input "Liberação de permissões no Sponte"
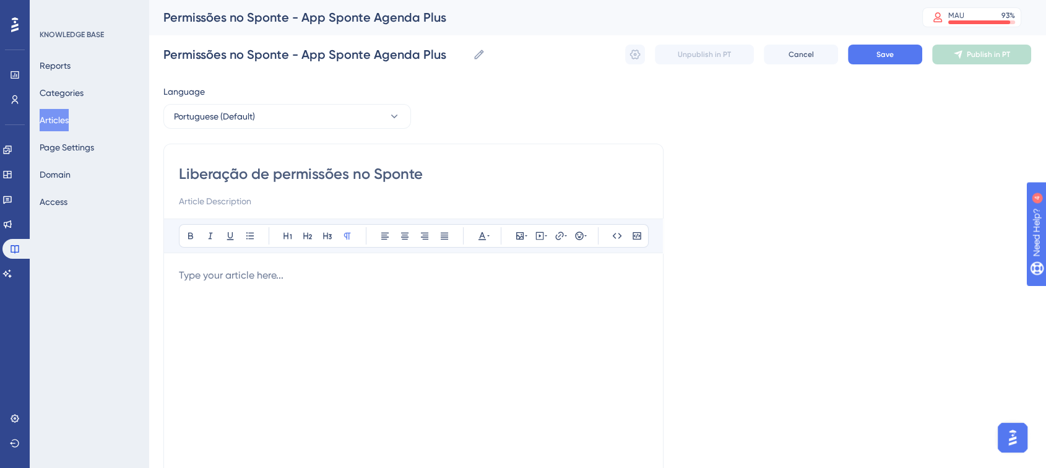
click at [781, 282] on div "Language Portuguese (Default) Liberação de permissões no Sponte Bold Italic Und…" at bounding box center [597, 357] width 868 height 546
click at [479, 279] on p at bounding box center [413, 275] width 469 height 15
click at [354, 280] on p at bounding box center [413, 275] width 469 height 15
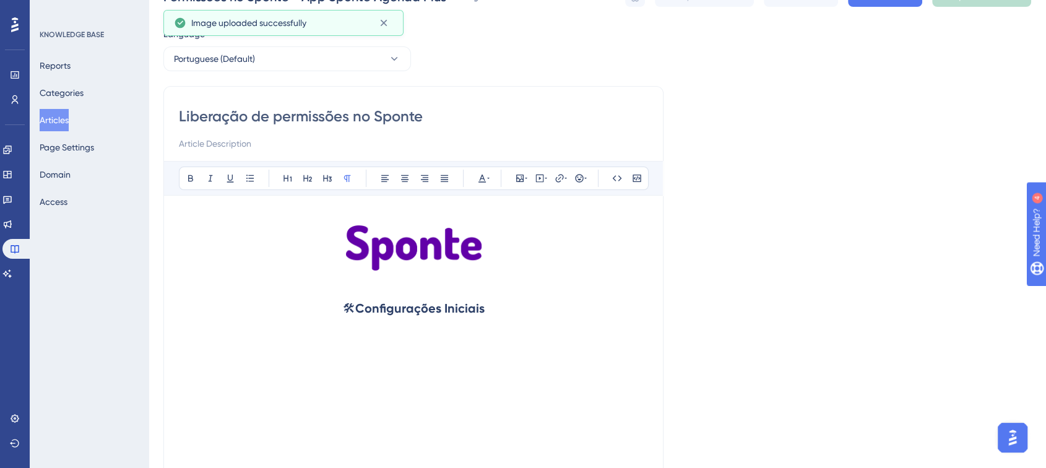
scroll to position [137, 0]
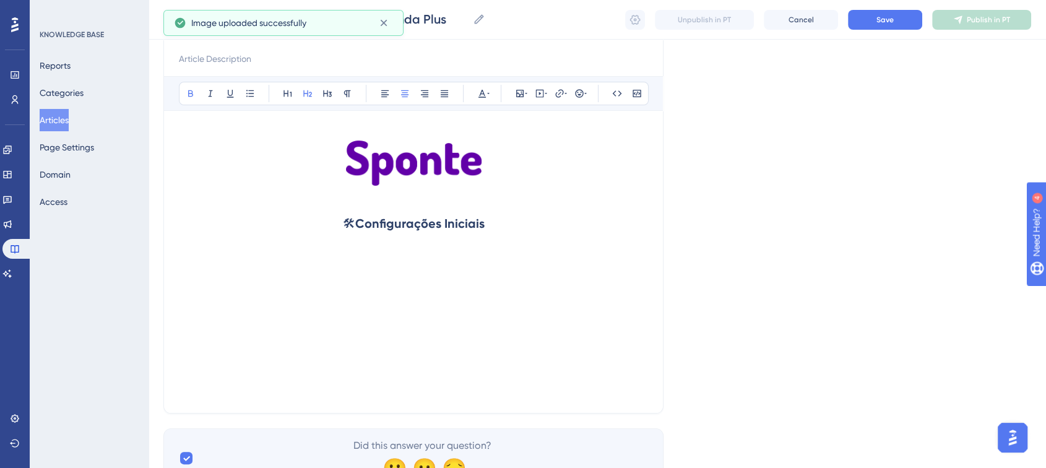
drag, startPoint x: 366, startPoint y: 222, endPoint x: 484, endPoint y: 224, distance: 117.6
click at [484, 224] on strong "Configurações Iniciais" at bounding box center [419, 223] width 129 height 15
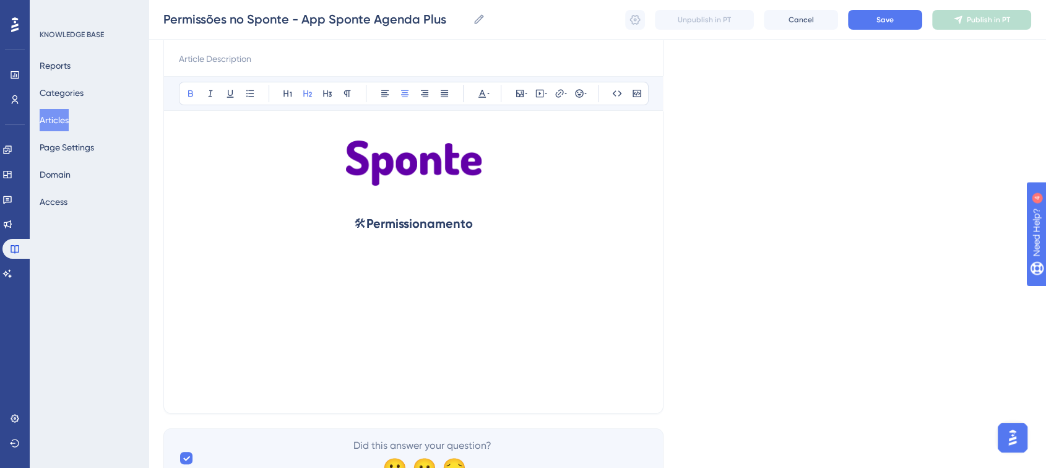
click at [496, 222] on h2 "🛠 Permissionamento" at bounding box center [413, 223] width 469 height 37
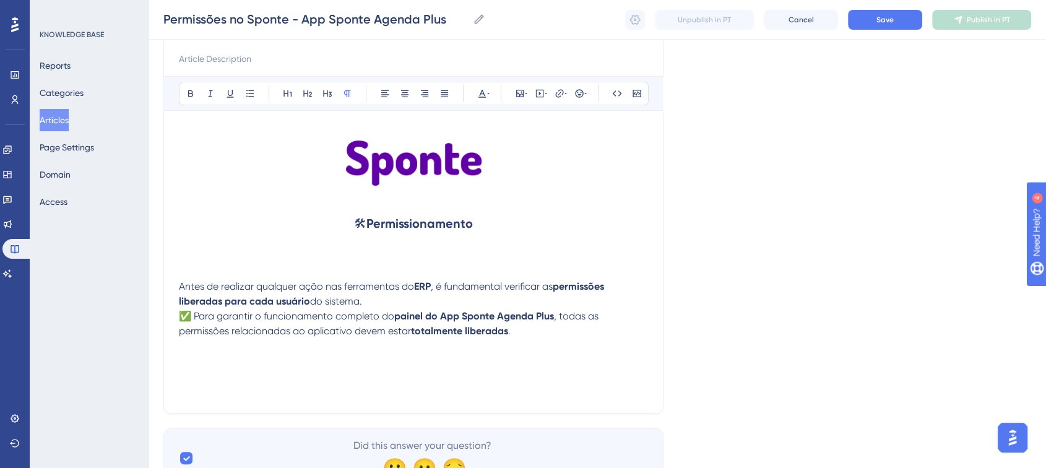
click at [188, 266] on h2 at bounding box center [413, 260] width 469 height 37
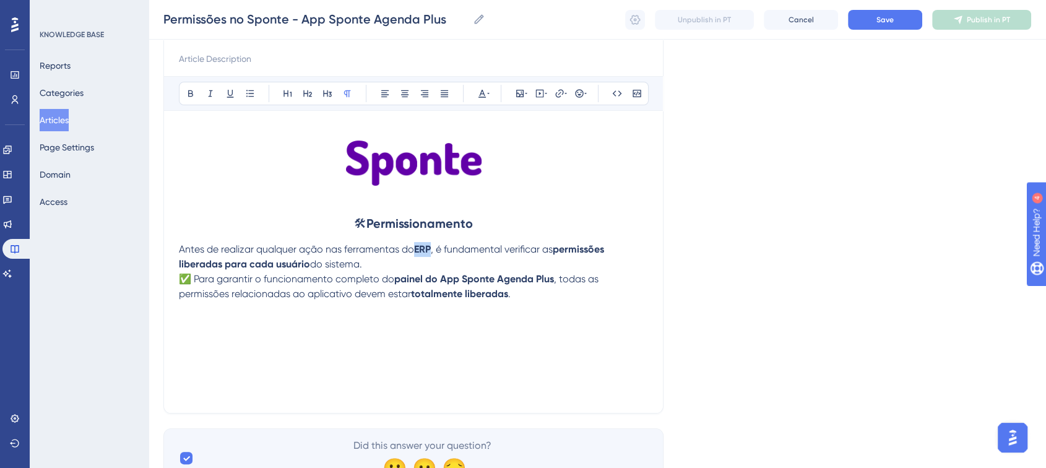
drag, startPoint x: 415, startPoint y: 253, endPoint x: 431, endPoint y: 252, distance: 16.7
click at [431, 252] on p "Antes de realizar qualquer ação nas ferramentas do ERP , é fundamental verifica…" at bounding box center [413, 257] width 469 height 30
click at [451, 267] on p "Antes de realizar qualquer ação nas ferramentas do Sponte e App, é fundamental …" at bounding box center [413, 257] width 469 height 30
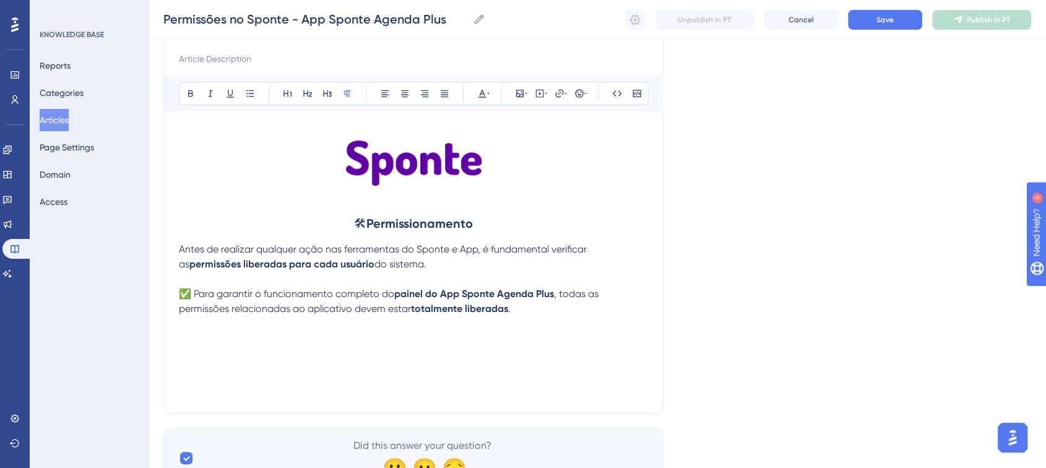
click at [535, 312] on p "✅ Para garantir o funcionamento completo do painel do App Sponte Agenda Plus , …" at bounding box center [413, 301] width 469 height 30
click at [218, 335] on p at bounding box center [413, 338] width 469 height 15
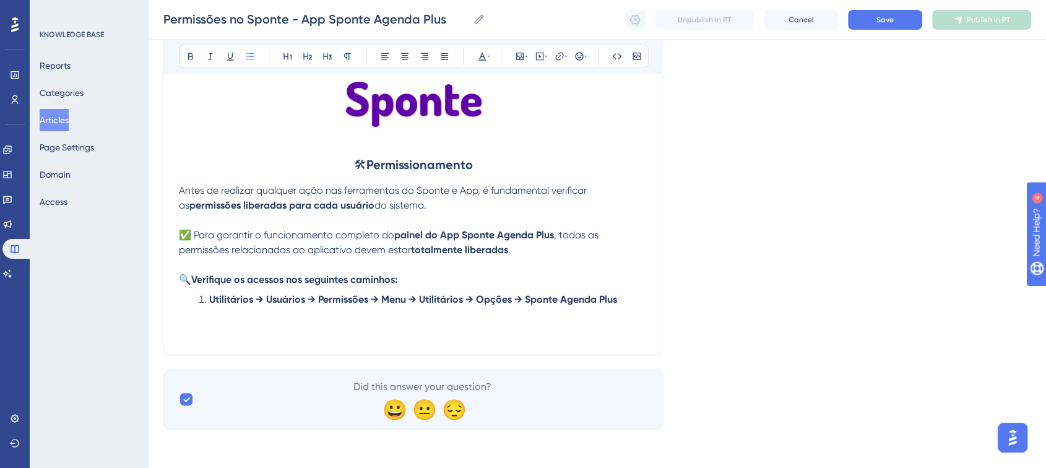
scroll to position [197, 0]
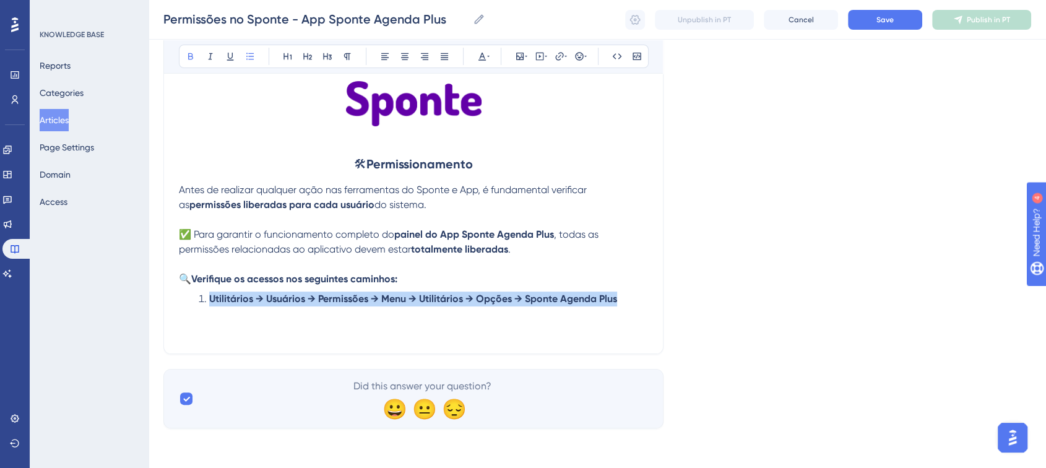
drag, startPoint x: 209, startPoint y: 303, endPoint x: 616, endPoint y: 305, distance: 407.2
click at [616, 304] on strong "Utilitários → Usuários → Permissões → Menu → Utilitários → Opções → Sponte Agen…" at bounding box center [413, 299] width 408 height 12
click at [262, 273] on p "🔍 Verifique os acessos nos seguintes caminhos:" at bounding box center [413, 279] width 469 height 15
drag, startPoint x: 211, startPoint y: 302, endPoint x: 616, endPoint y: 305, distance: 404.7
click at [616, 304] on strong "Utilitários → Usuários → Permissões → Menu → Utilitários → Opções → Sponte Agen…" at bounding box center [413, 299] width 408 height 12
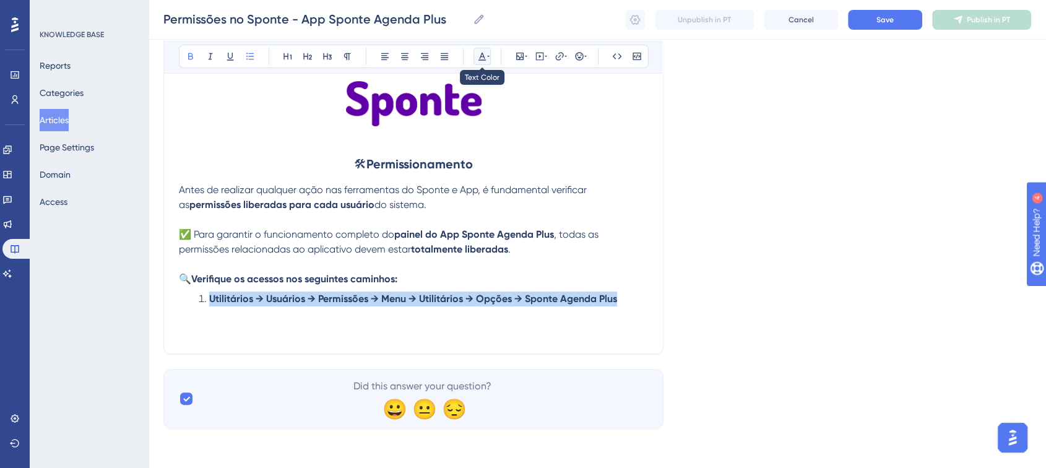
click at [486, 60] on icon at bounding box center [482, 56] width 10 height 10
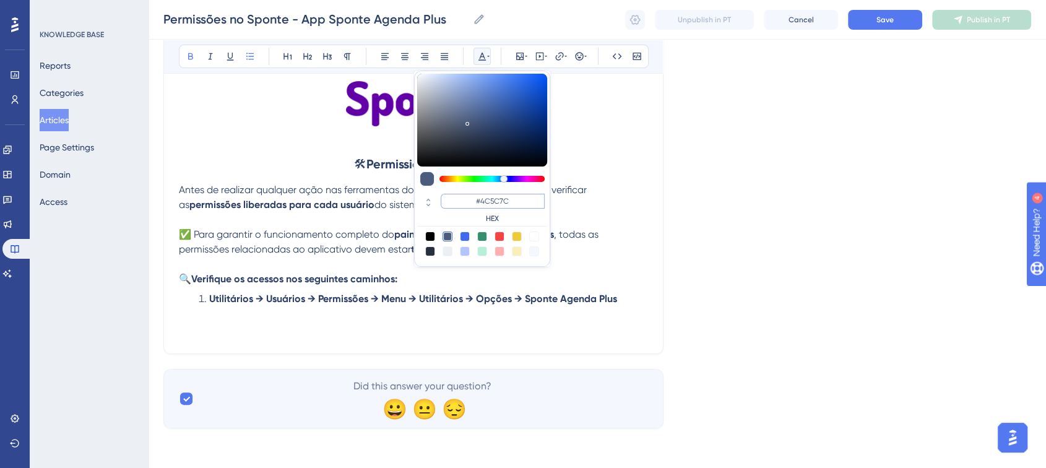
click at [501, 200] on input "#4C5C7C" at bounding box center [493, 201] width 104 height 15
paste input "6200A8"
type input "#6200A8"
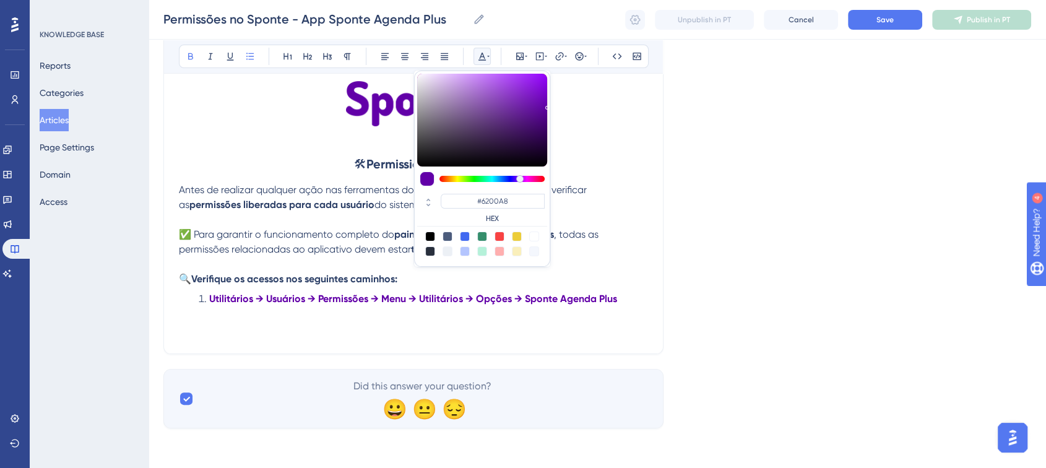
click at [677, 236] on div "Language Portuguese (Default) Liberação de permissões no Sponte Bold Italic Und…" at bounding box center [597, 155] width 868 height 546
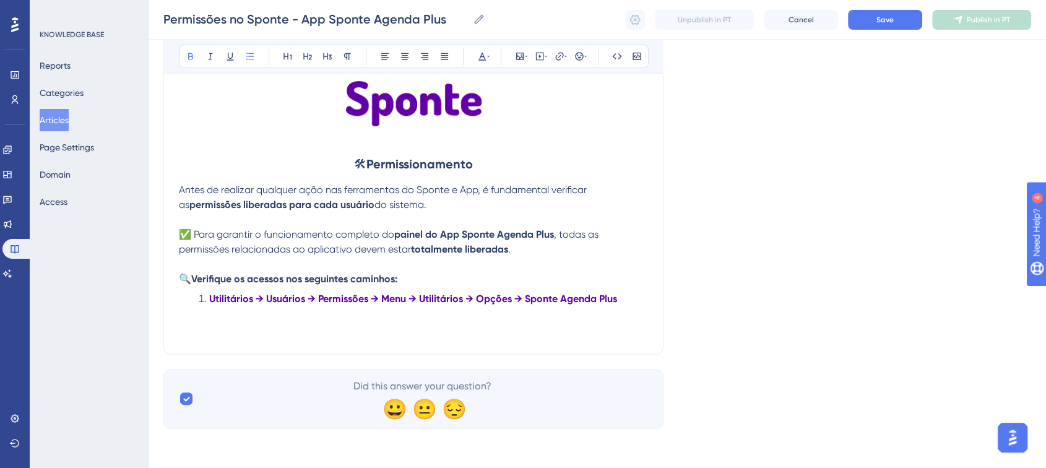
click at [624, 301] on li "Utilitários → Usuários → Permissões → Menu → Utilitários → Opções → Sponte Agen…" at bounding box center [421, 298] width 454 height 15
click at [622, 298] on li "Utilitários → Usuários → Permissões → Menu → Utilitários → Opções → Sponte Agen…" at bounding box center [421, 298] width 454 height 15
click at [256, 319] on p at bounding box center [413, 313] width 469 height 15
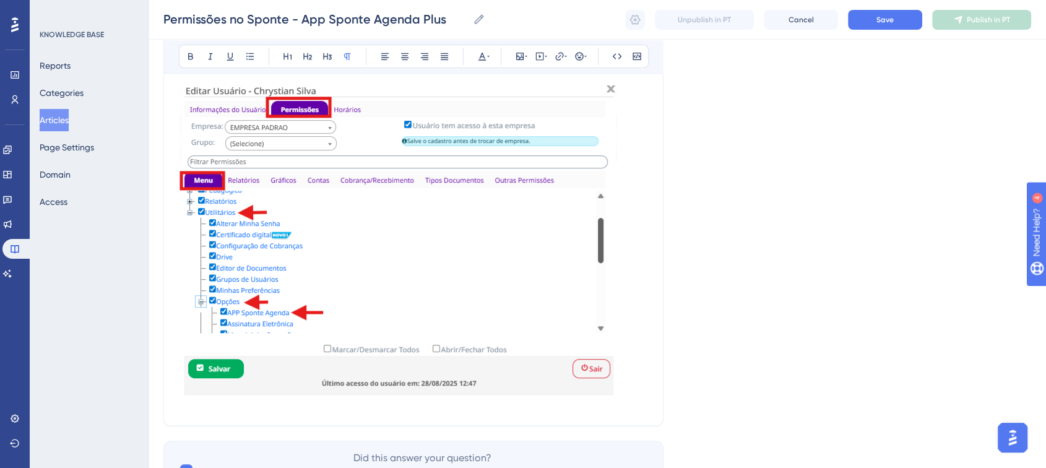
scroll to position [403, 0]
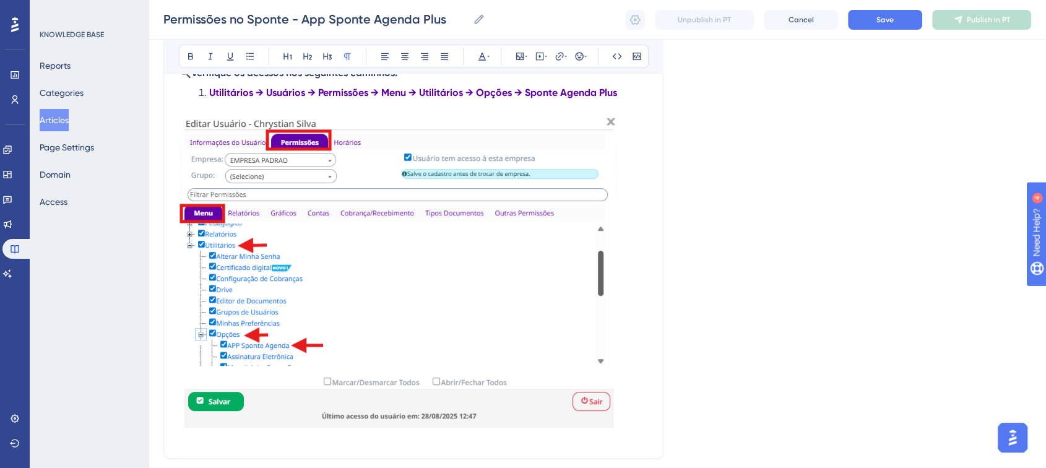
click at [537, 306] on img at bounding box center [398, 277] width 438 height 324
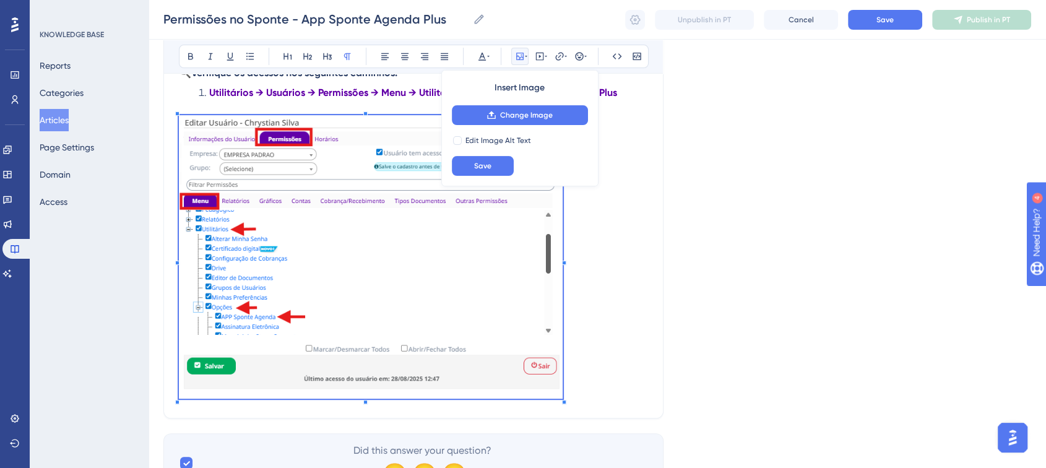
click at [545, 281] on p at bounding box center [413, 259] width 469 height 288
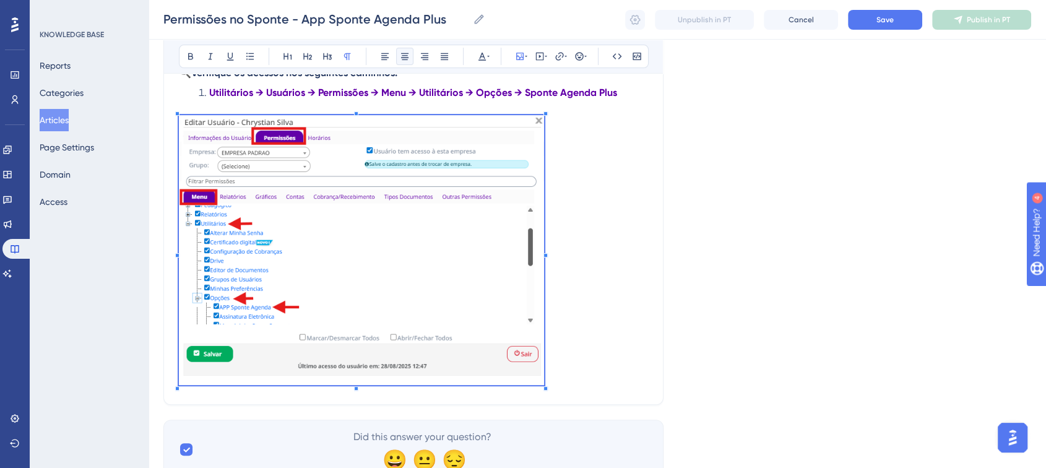
click at [403, 61] on button at bounding box center [404, 56] width 17 height 17
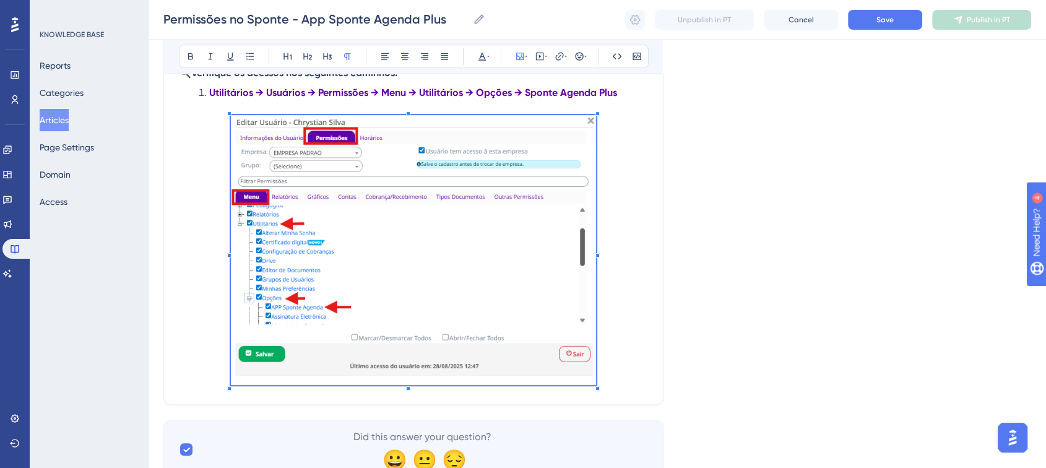
click at [721, 231] on div "Language Portuguese (Default) Liberação de permissões no Sponte Bold Italic Und…" at bounding box center [597, 77] width 868 height 803
click at [626, 248] on p at bounding box center [413, 252] width 469 height 274
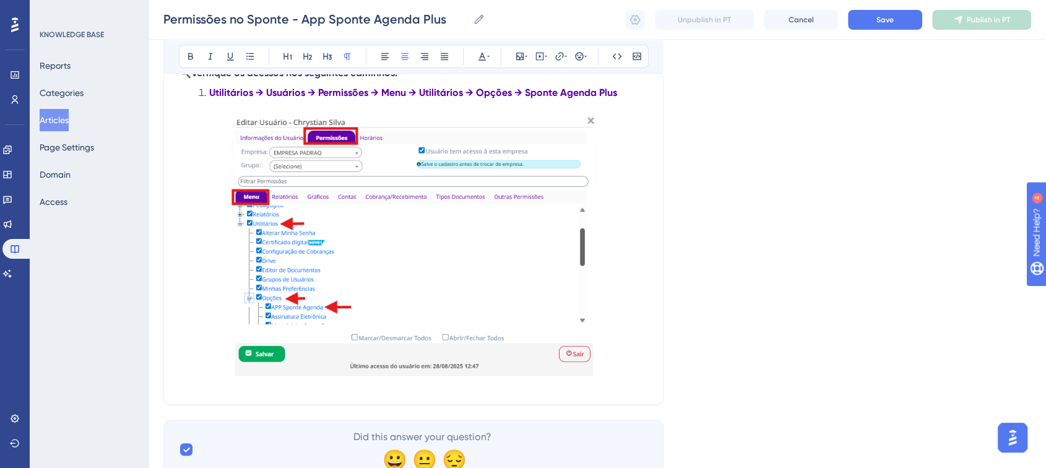
scroll to position [265, 0]
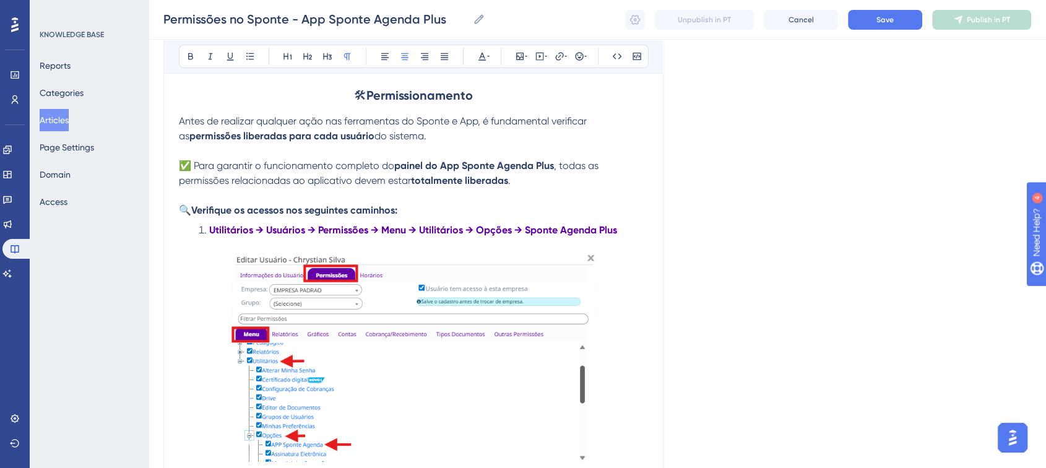
click at [634, 235] on li "Utilitários → Usuários → Permissões → Menu → Utilitários → Opções → Sponte Agen…" at bounding box center [421, 230] width 454 height 15
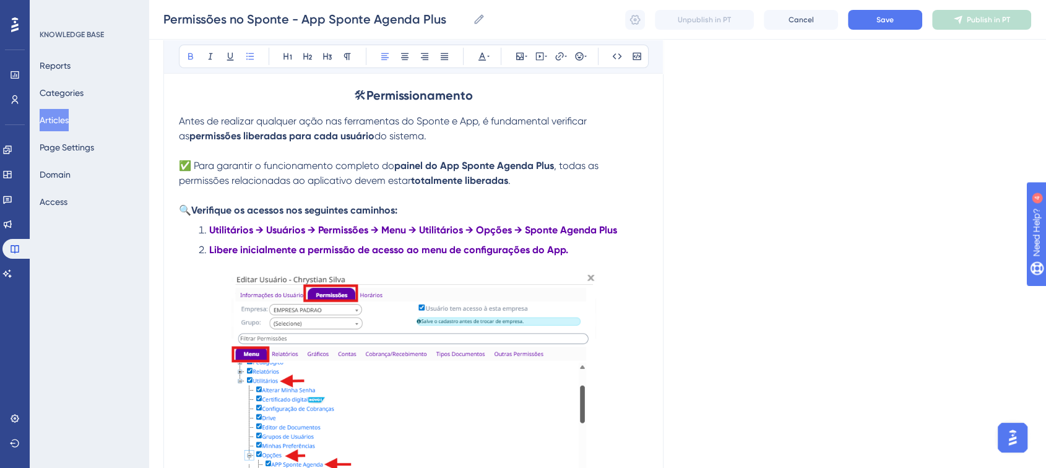
click at [233, 222] on div "🛠 Permissionamento Antes de realizar qualquer ação nas ferramentas do Sponte e …" at bounding box center [413, 272] width 469 height 549
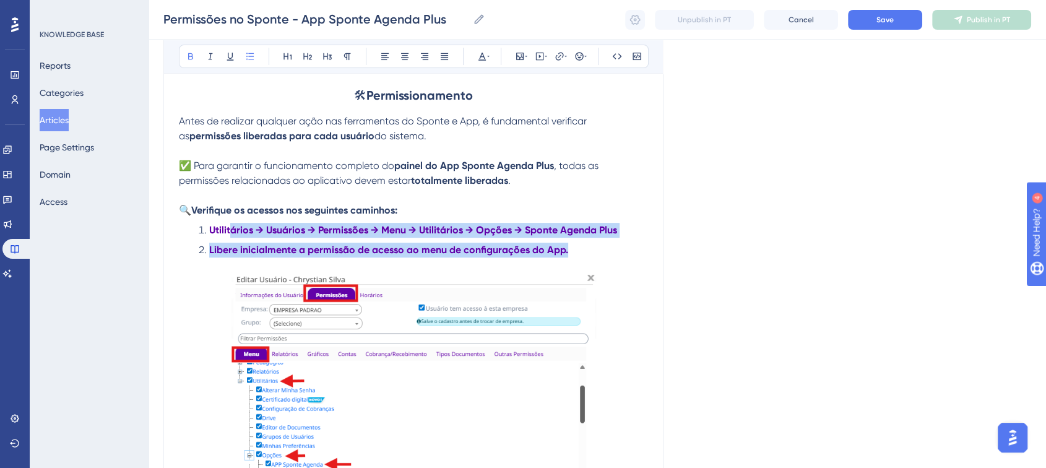
click at [287, 243] on ol "Utilitários → Usuários → Permissões → Menu → Utilitários → Opções → Sponte Agen…" at bounding box center [413, 240] width 469 height 35
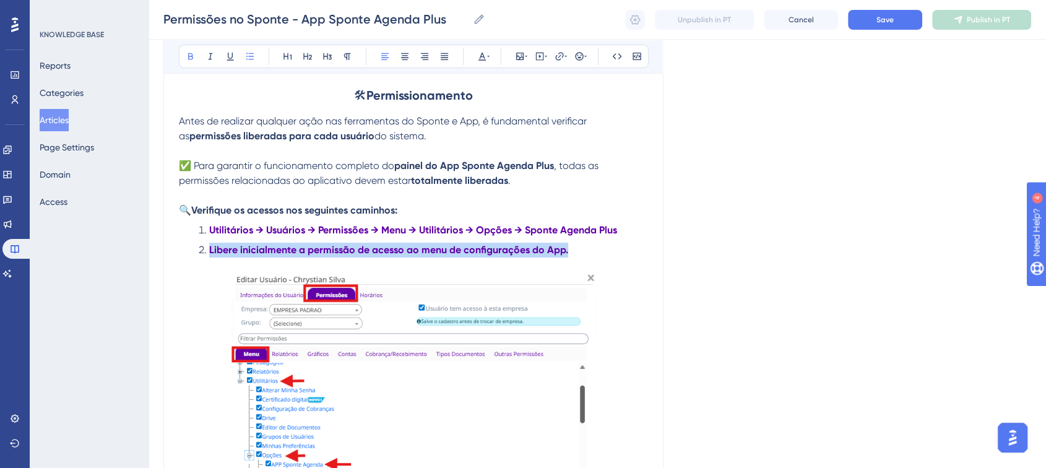
drag, startPoint x: 257, startPoint y: 260, endPoint x: 209, endPoint y: 248, distance: 49.7
click at [209, 248] on li "Libere inicialmente a permissão de acesso ao menu de configurações do App." at bounding box center [421, 250] width 454 height 15
click at [486, 57] on icon at bounding box center [482, 56] width 10 height 10
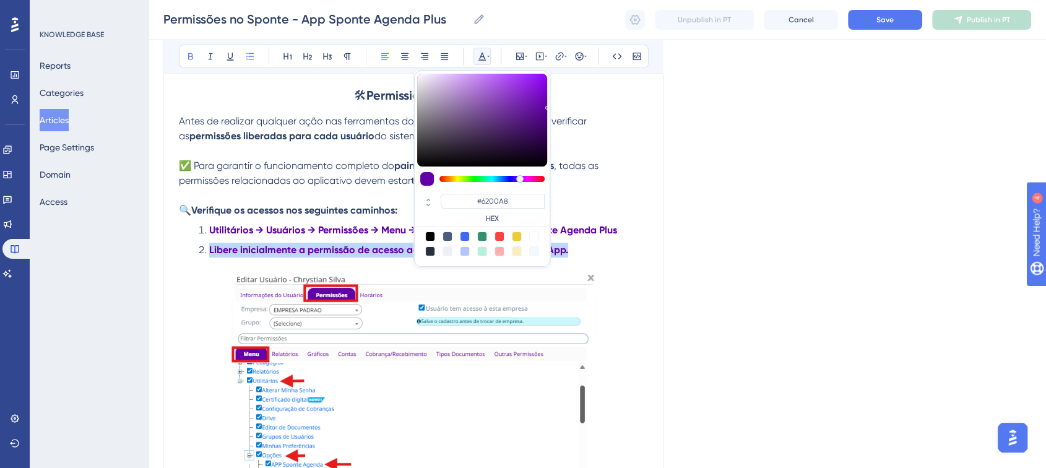
click at [428, 237] on div at bounding box center [430, 236] width 10 height 10
type input "#000000"
click at [751, 272] on div "Language Portuguese (Default) Liberação de permissões no Sponte Bold Italic Und…" at bounding box center [597, 225] width 868 height 822
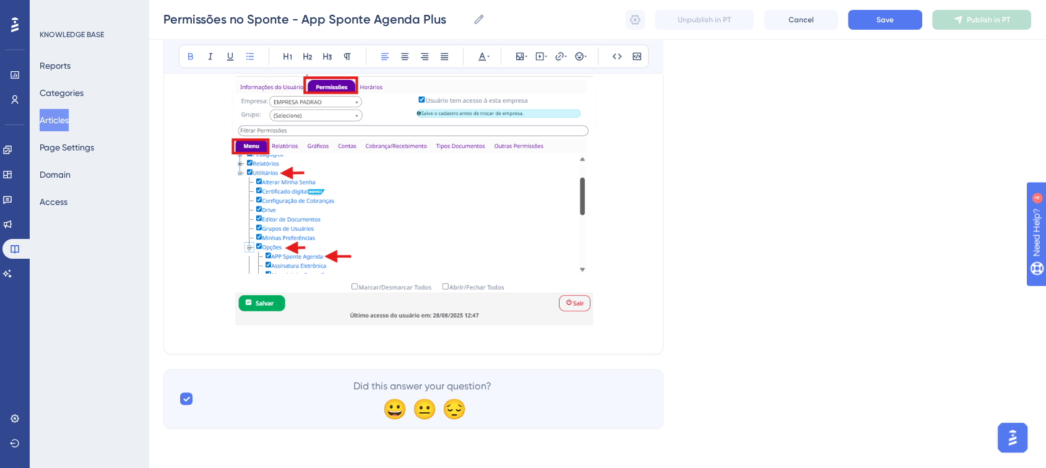
scroll to position [475, 0]
click at [626, 321] on p at bounding box center [413, 201] width 469 height 274
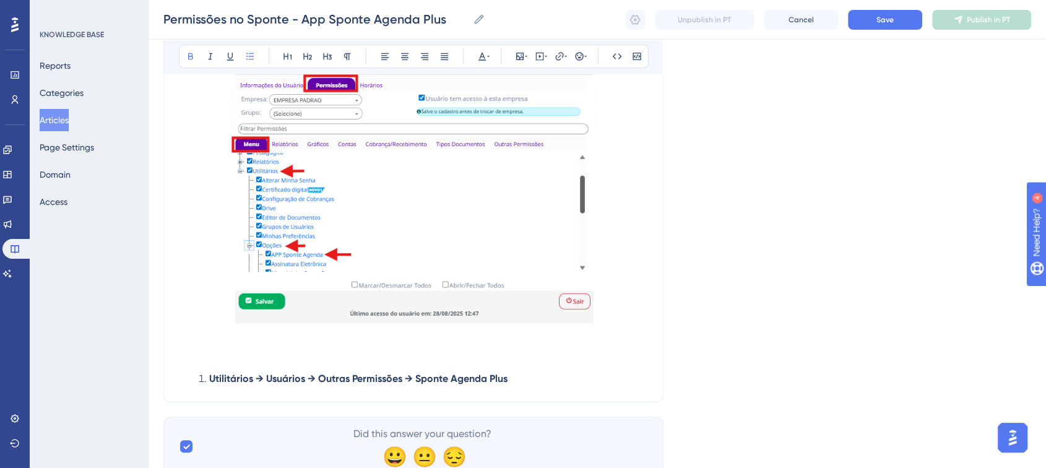
drag, startPoint x: 199, startPoint y: 382, endPoint x: 192, endPoint y: 381, distance: 6.9
click at [192, 381] on ol "Utilitários → Usuários → Outras Permissões → Sponte Agenda Plus" at bounding box center [413, 378] width 469 height 15
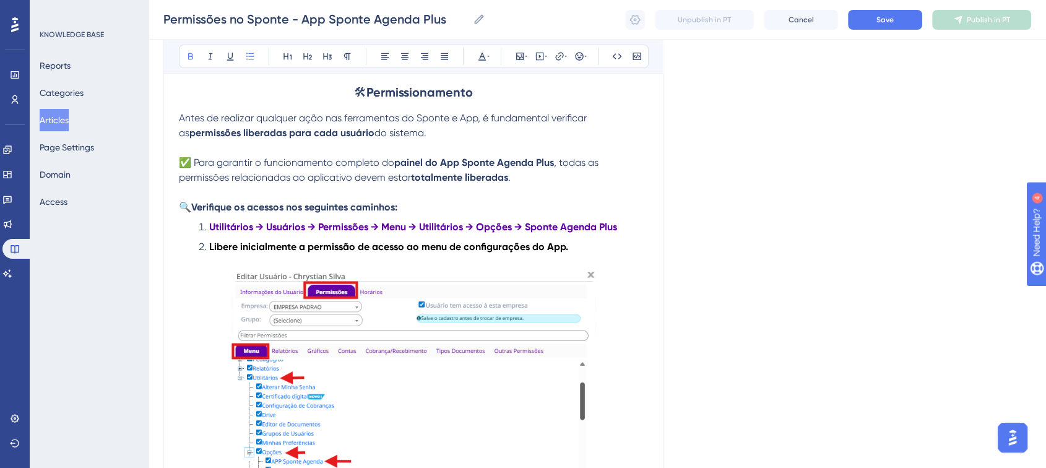
scroll to position [525, 0]
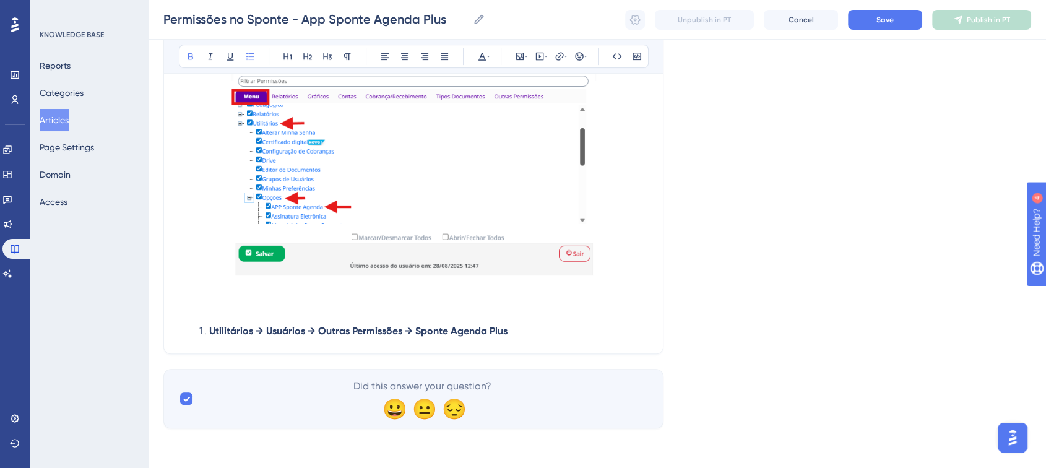
click at [217, 311] on p at bounding box center [413, 311] width 469 height 15
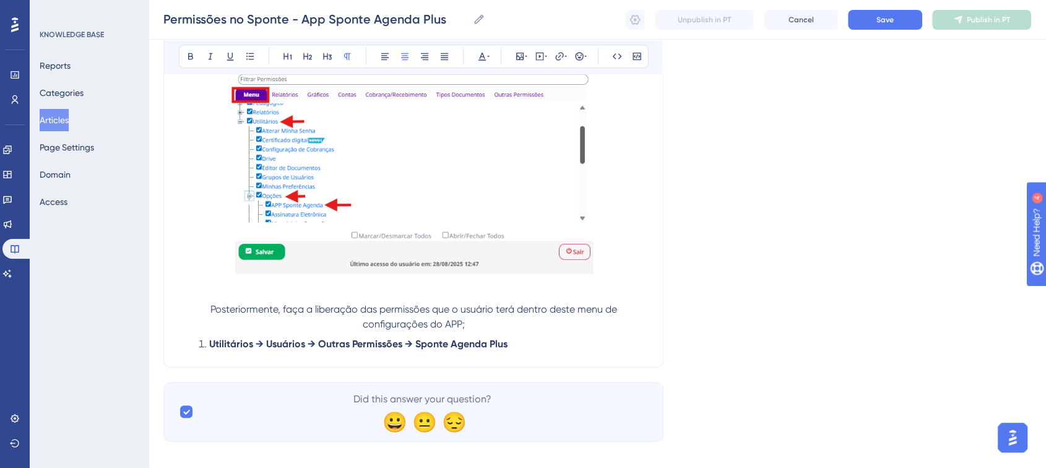
click at [254, 311] on span "Posteriormente, faça a liberação das permissões que o usuário terá dentro deste…" at bounding box center [414, 316] width 409 height 27
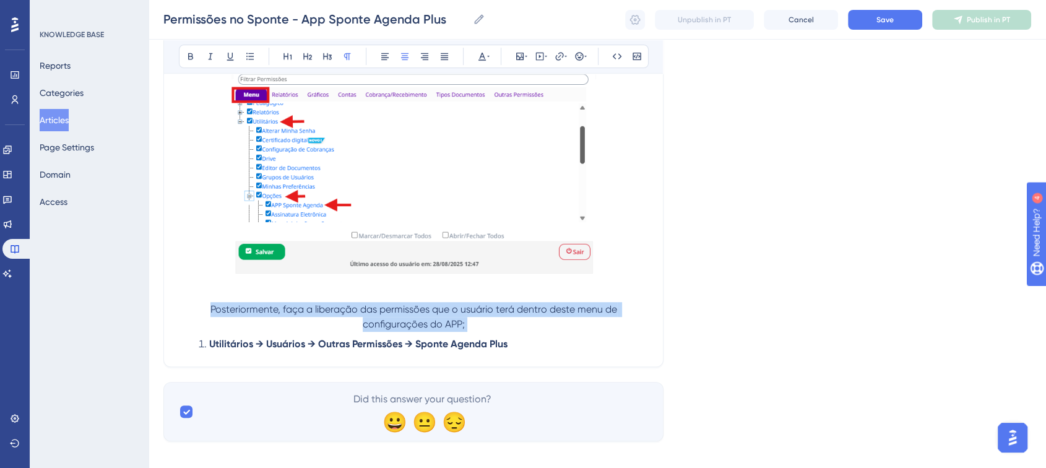
click at [254, 311] on span "Posteriormente, faça a liberação das permissões que o usuário terá dentro deste…" at bounding box center [414, 316] width 409 height 27
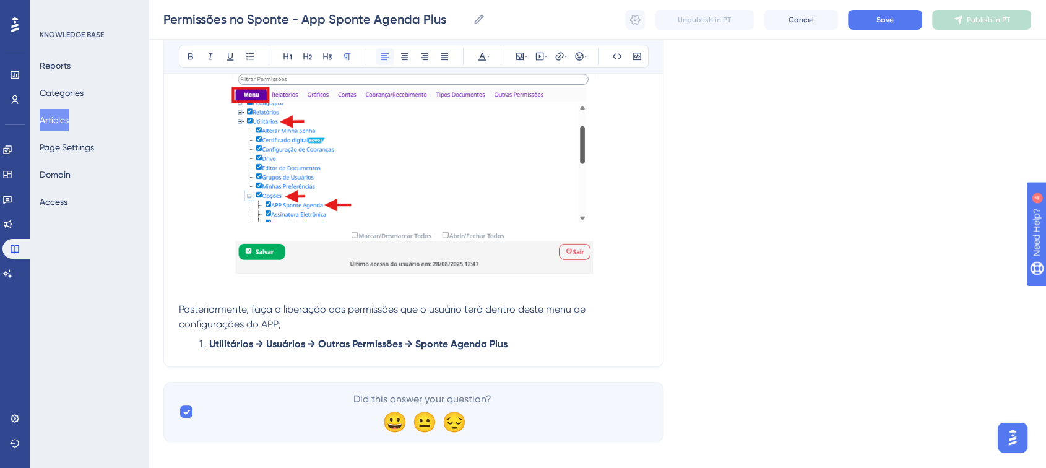
click at [389, 56] on icon at bounding box center [385, 56] width 10 height 10
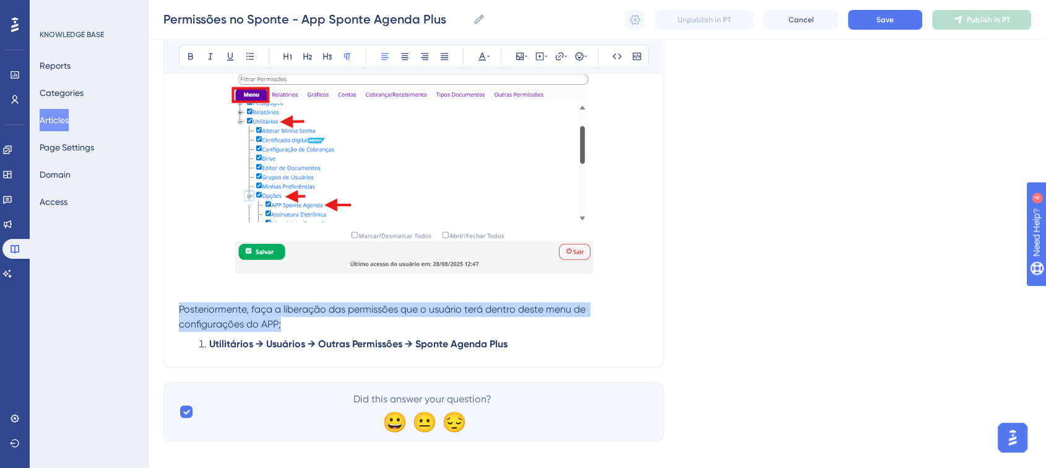
click at [332, 320] on p "Posteriormente, faça a liberação das permissões que o usuário terá dentro deste…" at bounding box center [413, 317] width 469 height 30
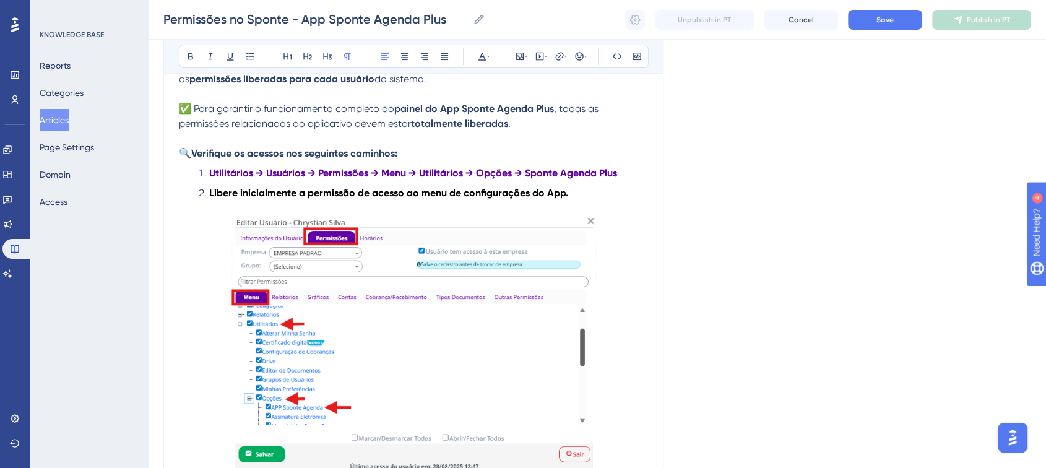
scroll to position [554, 0]
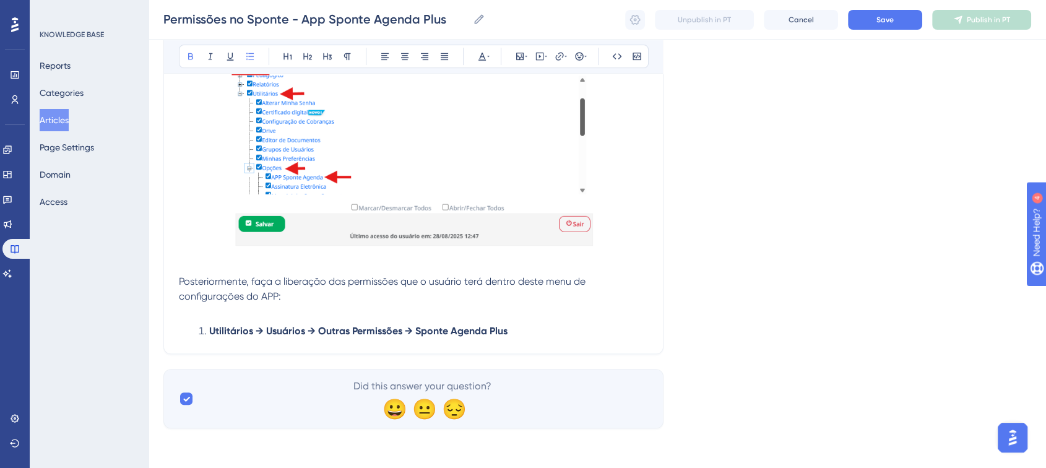
click at [537, 326] on li "Utilitários → Usuários → Outras Permissões → Sponte Agenda Plus" at bounding box center [421, 331] width 454 height 15
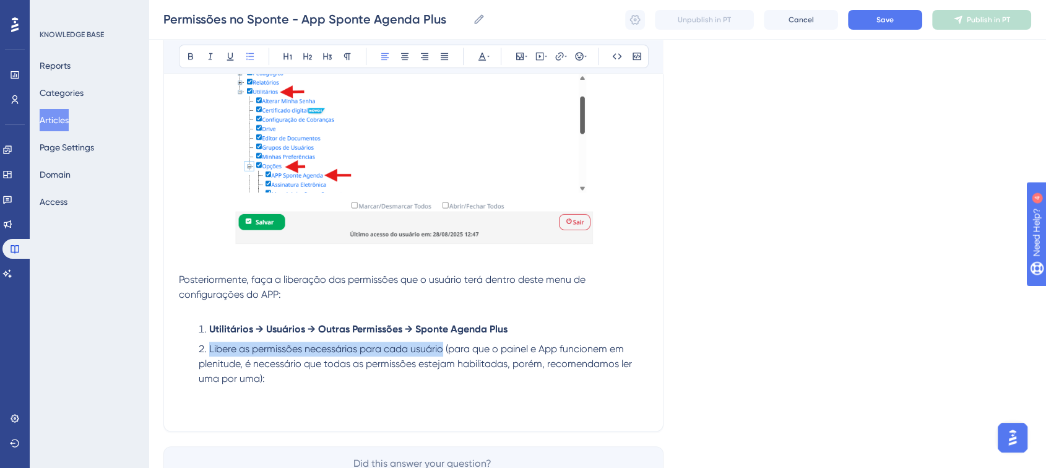
drag, startPoint x: 208, startPoint y: 350, endPoint x: 444, endPoint y: 352, distance: 235.8
click at [444, 352] on span "Libere as permissões necessárias para cada usuário (para que o painel e App fun…" at bounding box center [417, 363] width 436 height 41
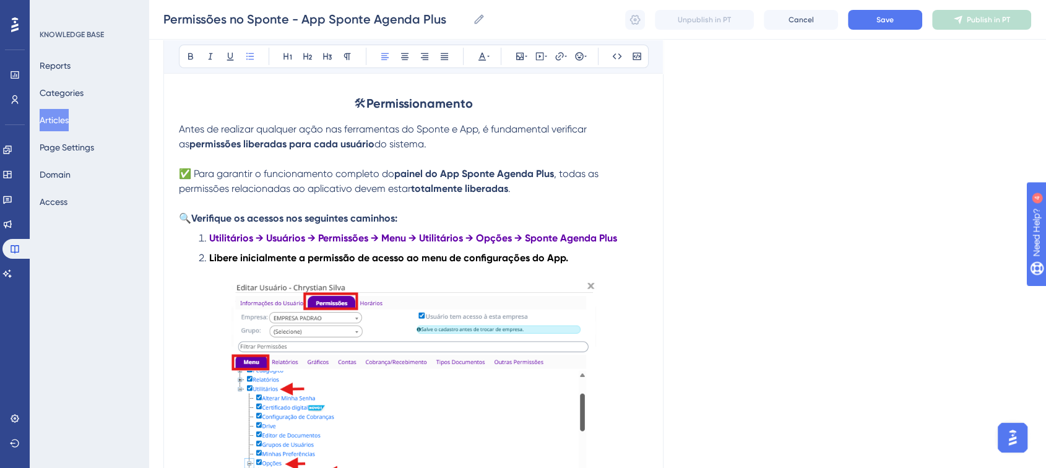
scroll to position [486, 0]
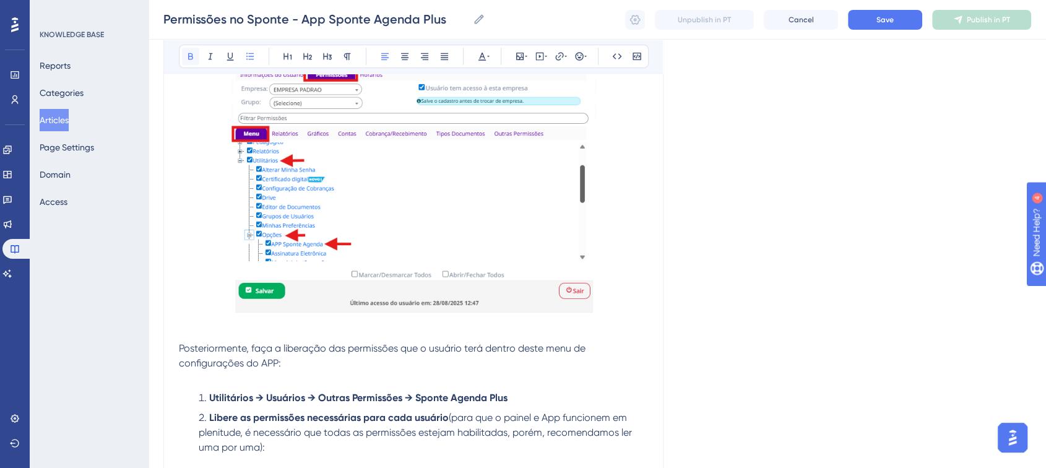
click at [188, 61] on button at bounding box center [190, 56] width 17 height 17
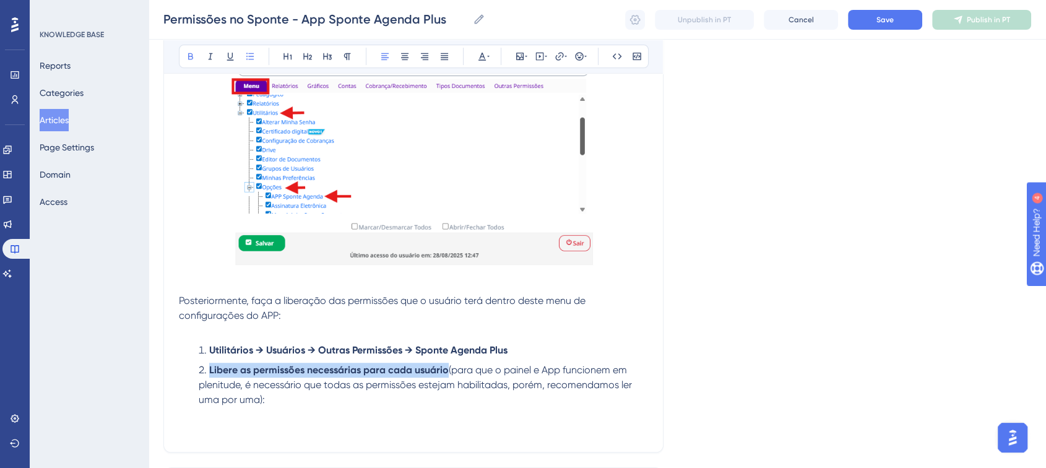
scroll to position [624, 0]
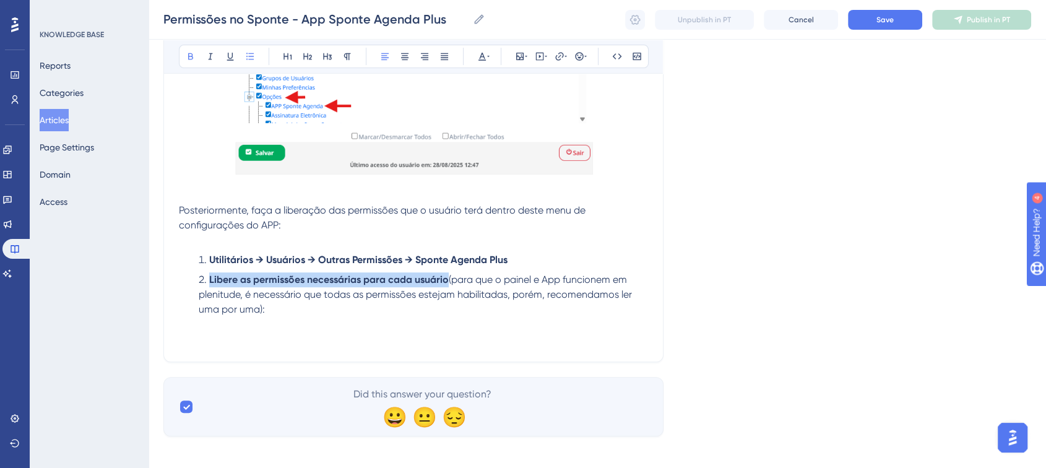
click at [474, 299] on span "(para que o painel e App funcionem em plenitude, é necessário que todas as perm…" at bounding box center [417, 293] width 436 height 41
drag, startPoint x: 450, startPoint y: 282, endPoint x: 455, endPoint y: 312, distance: 30.8
click at [455, 312] on li "Libere as permissões necessárias para cada usuário (para que o painel e App fun…" at bounding box center [421, 294] width 454 height 45
click at [486, 58] on icon at bounding box center [482, 56] width 10 height 10
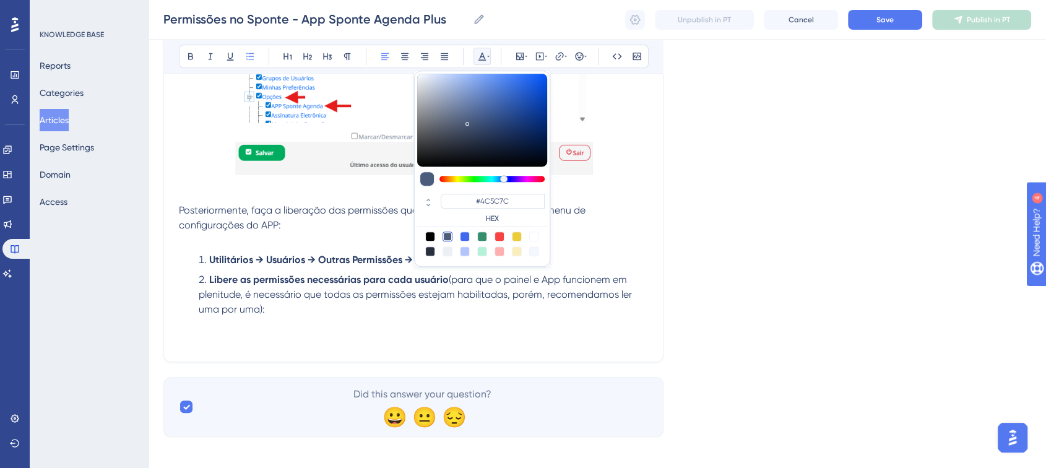
click at [497, 237] on div at bounding box center [499, 236] width 10 height 10
type input "#F84343"
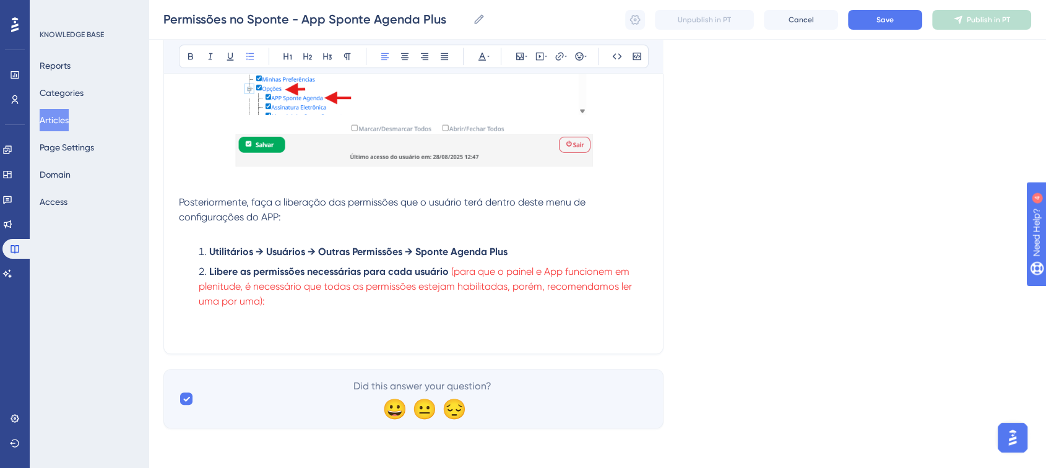
scroll to position [634, 0]
click at [240, 319] on p at bounding box center [413, 316] width 469 height 15
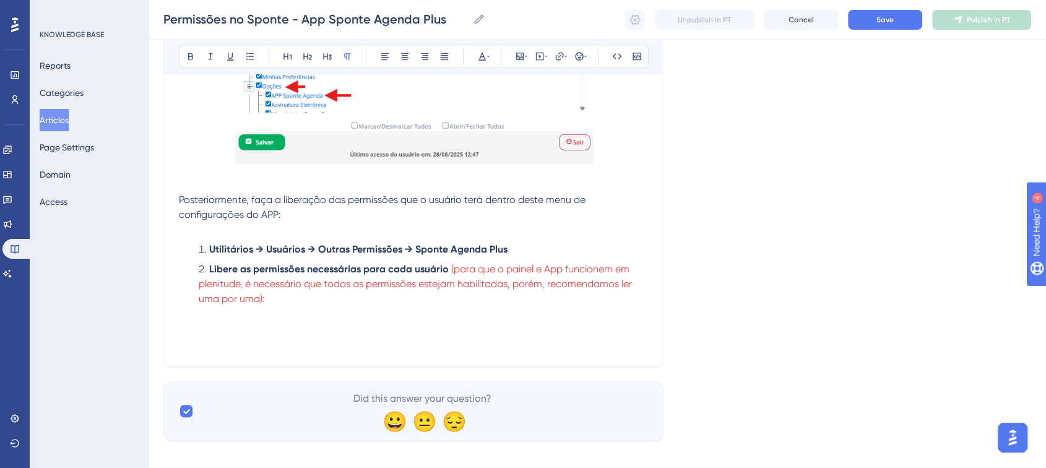
click at [197, 330] on p at bounding box center [413, 328] width 469 height 15
click at [208, 336] on p at bounding box center [413, 328] width 469 height 15
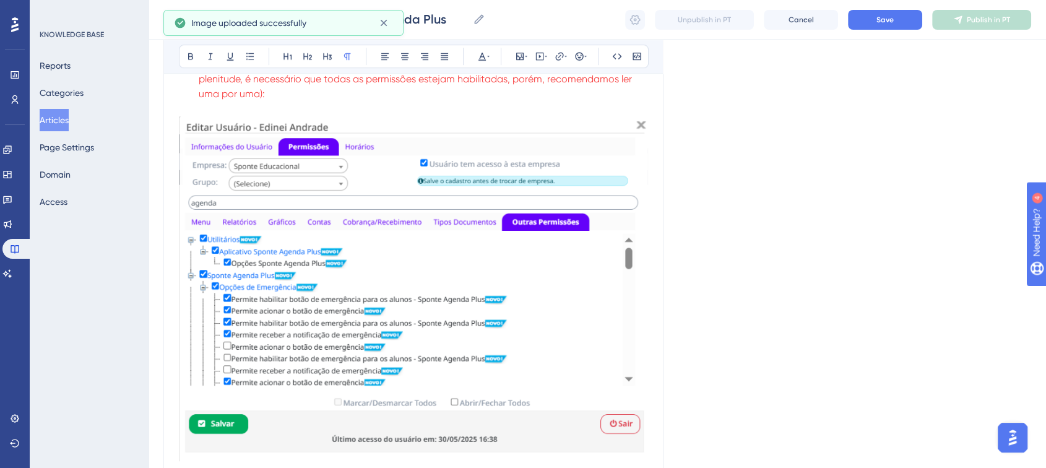
scroll to position [841, 0]
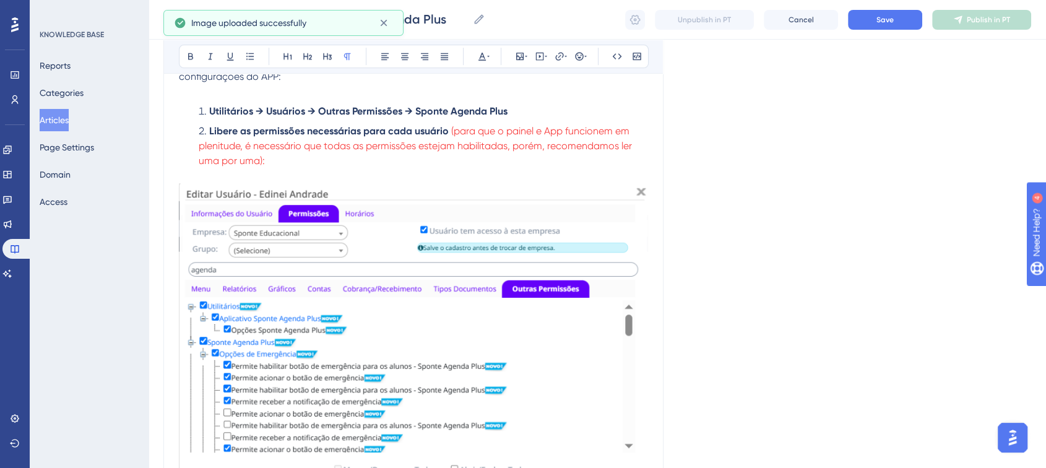
click at [477, 358] on img at bounding box center [413, 355] width 469 height 345
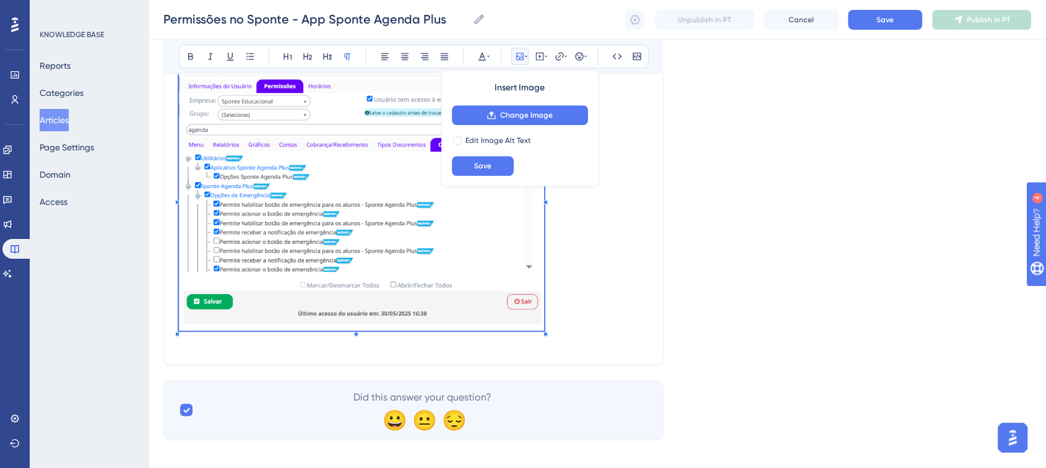
click at [527, 245] on p at bounding box center [413, 198] width 469 height 273
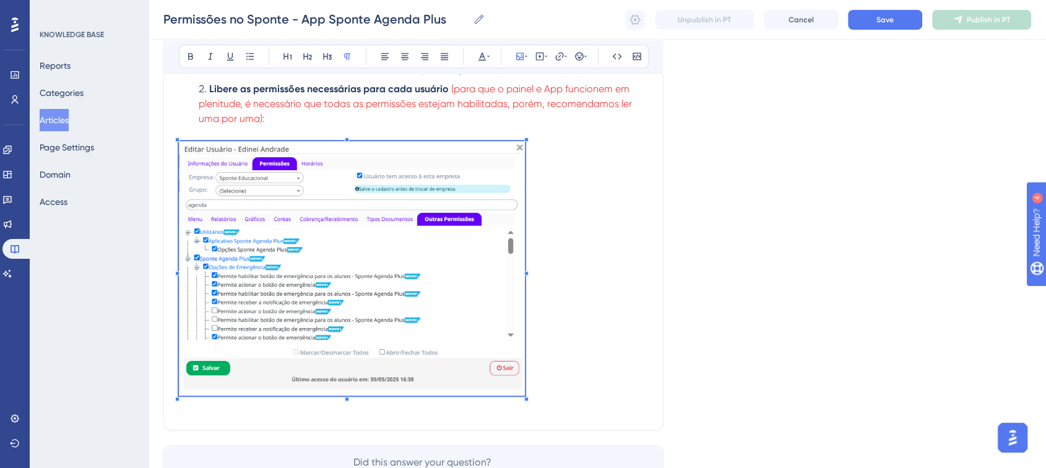
scroll to position [687, 0]
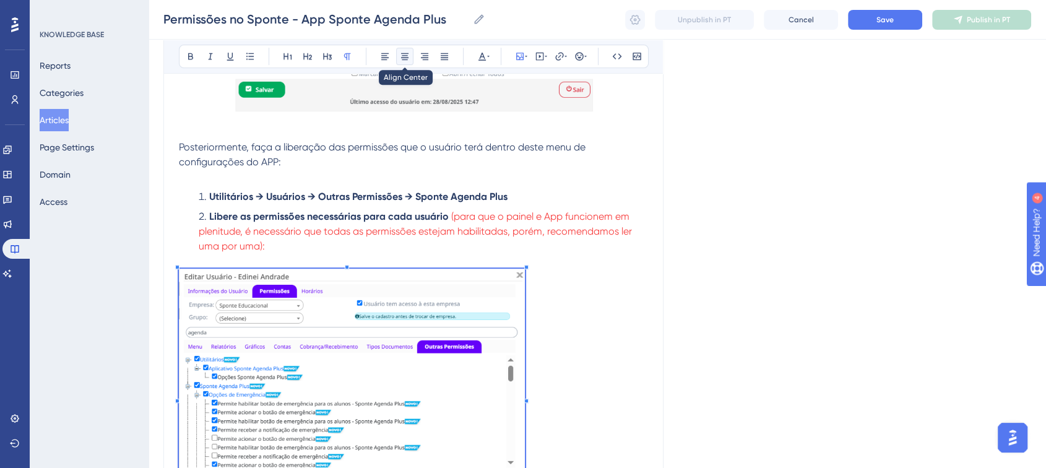
click at [405, 61] on button at bounding box center [404, 56] width 17 height 17
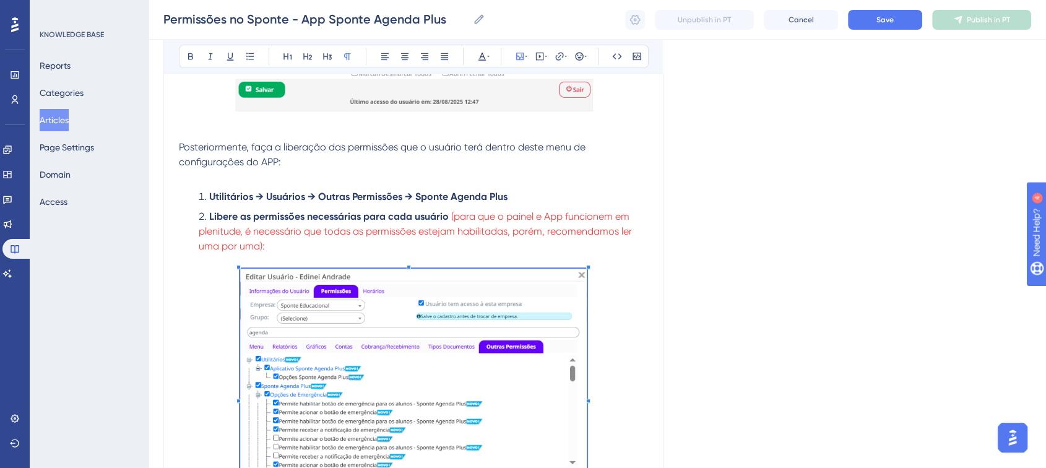
click at [808, 178] on div "Language Portuguese (Default) Liberação de permissões no Sponte Bold Italic Und…" at bounding box center [597, 11] width 868 height 1239
click at [624, 236] on span "(para que o painel e App funcionem em plenitude, é necessário que todas as perm…" at bounding box center [417, 230] width 436 height 41
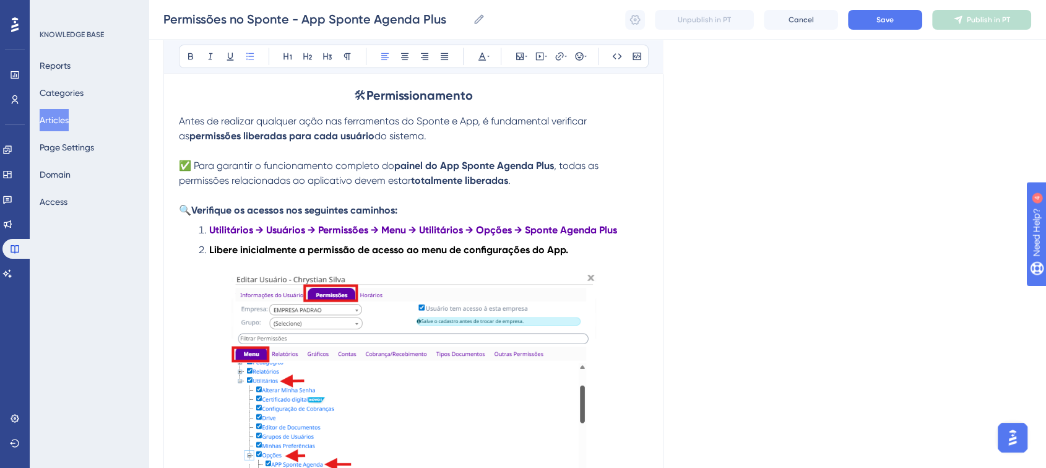
scroll to position [206, 0]
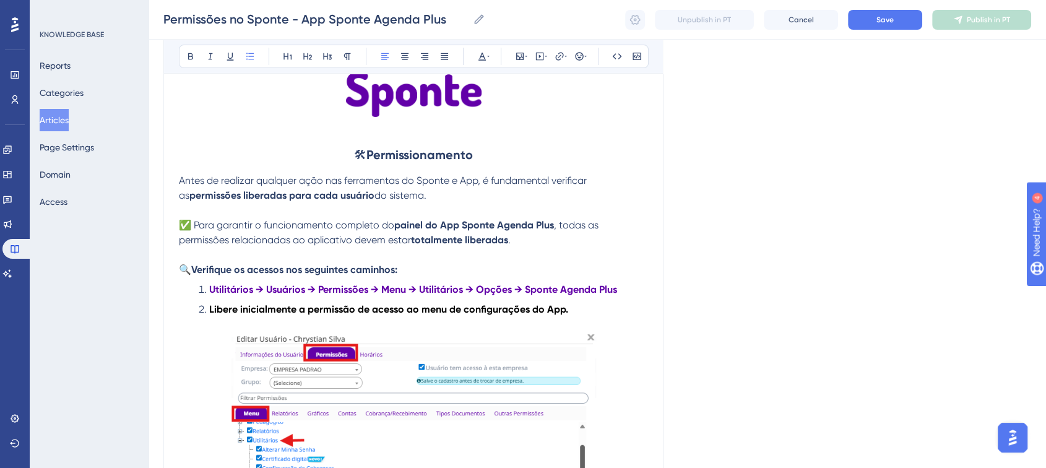
click at [619, 288] on li "Utilitários → Usuários → Permissões → Menu → Utilitários → Opções → Sponte Agen…" at bounding box center [421, 289] width 454 height 15
click at [305, 290] on strong "Utilitários → Usuários → Permissões → Menu → Utilitários → Opções → Sponte Agen…" at bounding box center [413, 289] width 408 height 12
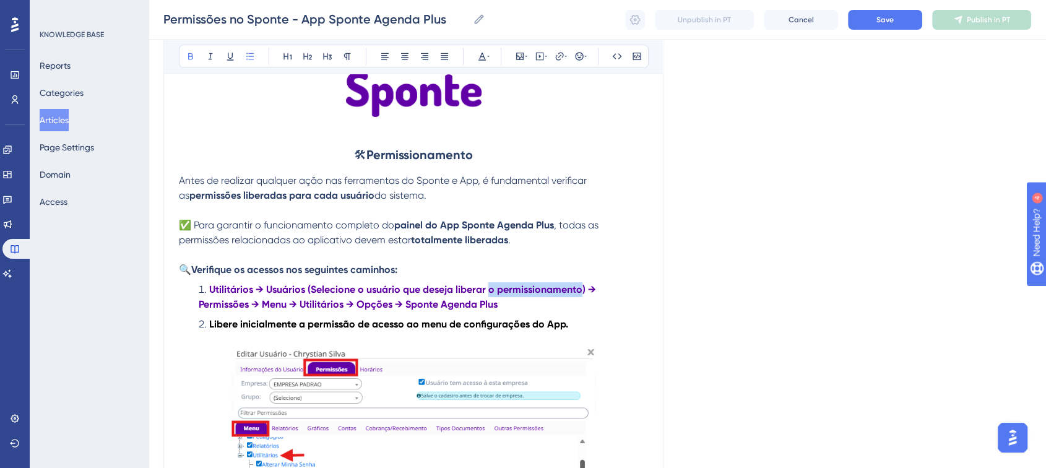
drag, startPoint x: 493, startPoint y: 295, endPoint x: 582, endPoint y: 295, distance: 89.1
click at [582, 295] on strong "Utilitários → Usuários (Selecione o usuário que deseja liberar o permissionamen…" at bounding box center [399, 296] width 400 height 27
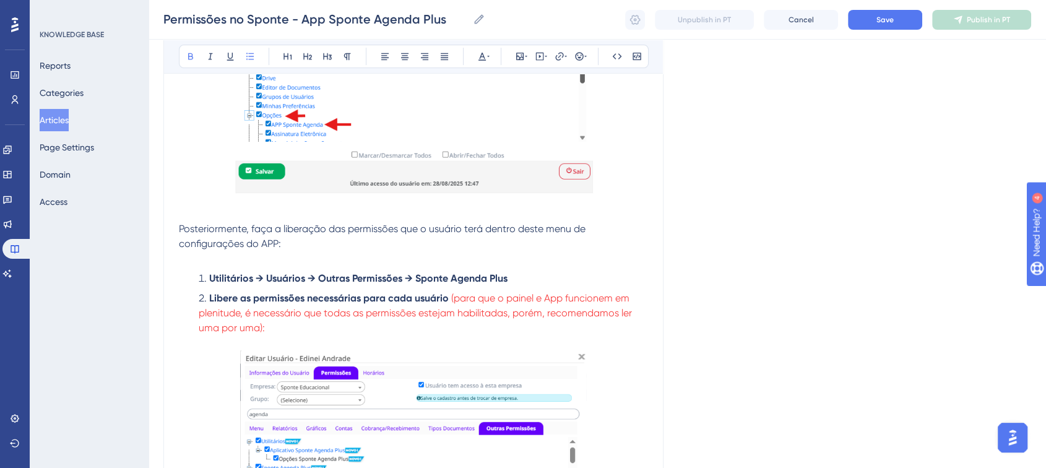
scroll to position [549, 0]
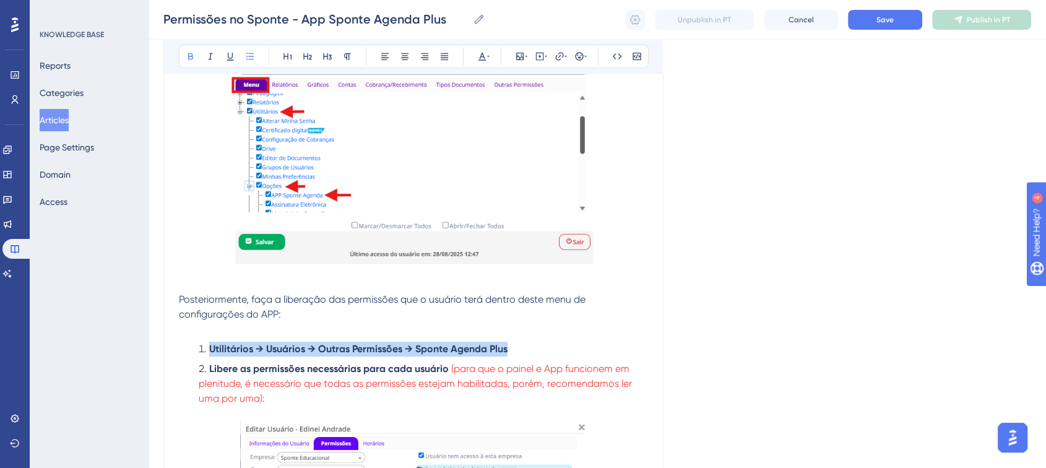
drag, startPoint x: 507, startPoint y: 350, endPoint x: 209, endPoint y: 355, distance: 297.7
click at [209, 355] on strong "Utilitários → Usuários → Outras Permissões → Sponte Agenda Plus" at bounding box center [358, 349] width 298 height 12
click at [475, 347] on strong "Utilitários → Usuários → Outras Permissões → Sponte Agenda Plus" at bounding box center [358, 349] width 298 height 12
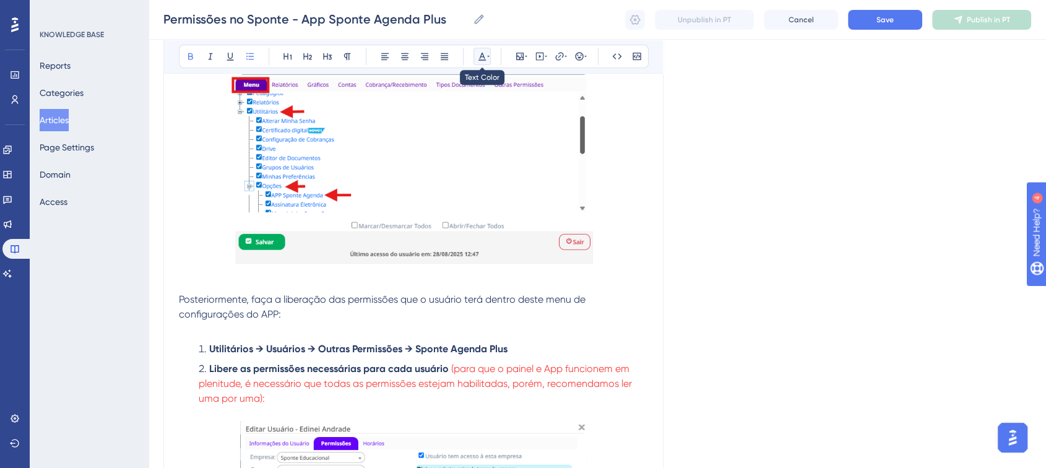
click at [484, 56] on icon at bounding box center [482, 56] width 10 height 10
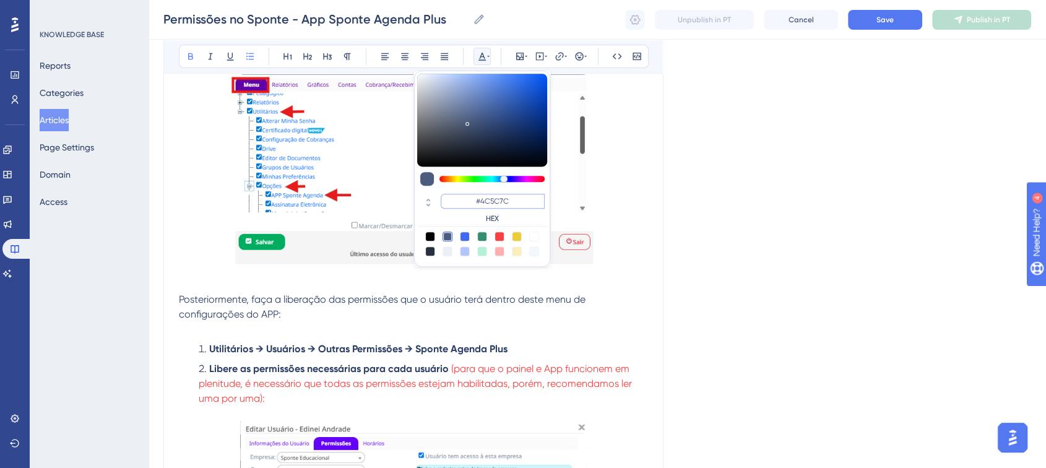
click at [494, 202] on input "#4C5C7C" at bounding box center [493, 201] width 104 height 15
paste input "6200A8"
type input "#6200A8"
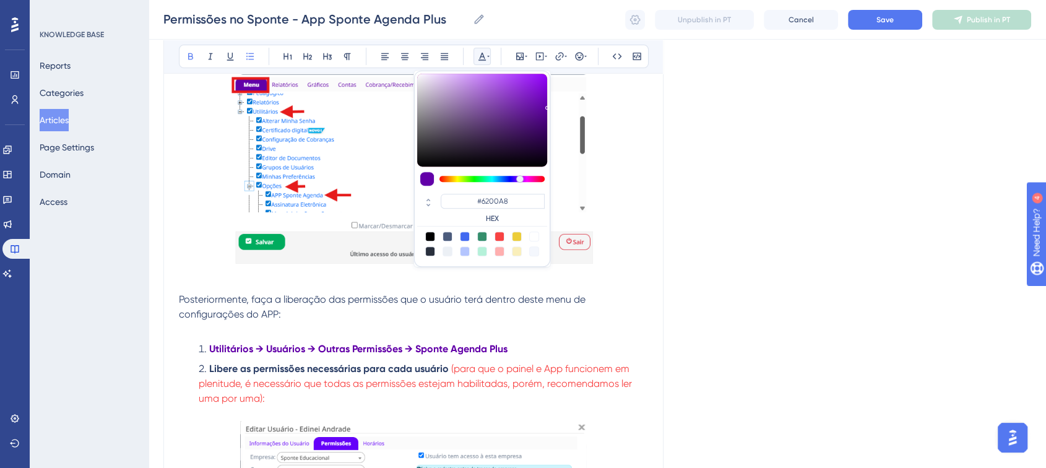
click at [727, 254] on div "Language Portuguese (Default) Liberação de permissões no Sponte Bold Italic Und…" at bounding box center [597, 157] width 868 height 1254
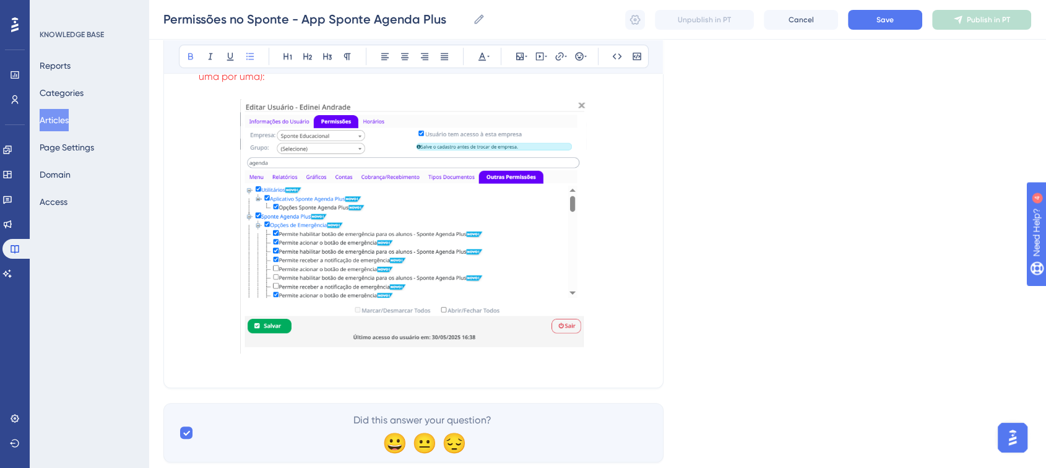
scroll to position [840, 0]
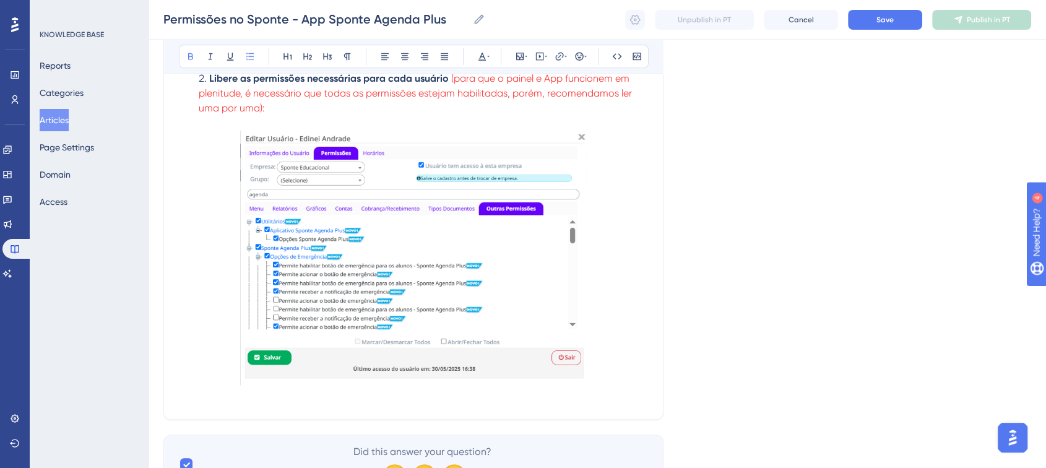
click at [625, 360] on p at bounding box center [413, 260] width 469 height 259
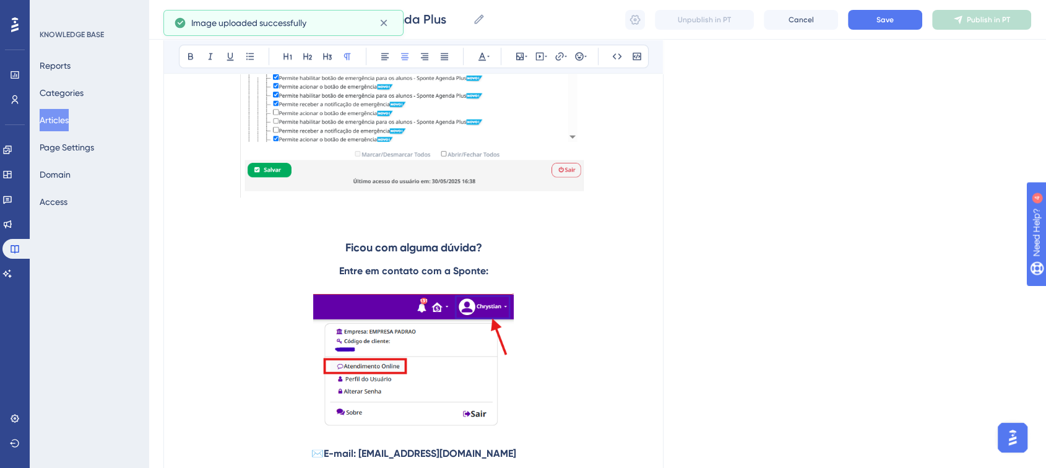
scroll to position [1096, 0]
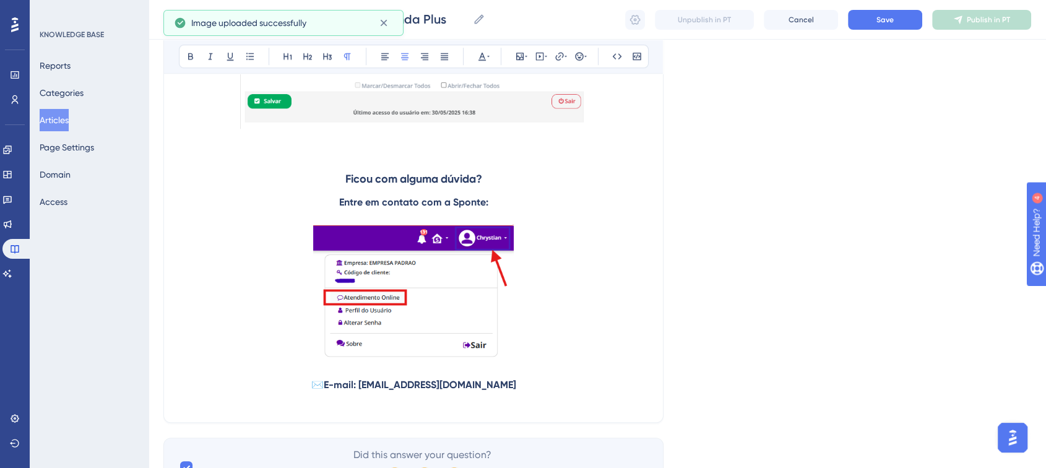
click at [345, 180] on strong "Ficou com alguma dúvida?" at bounding box center [413, 179] width 137 height 14
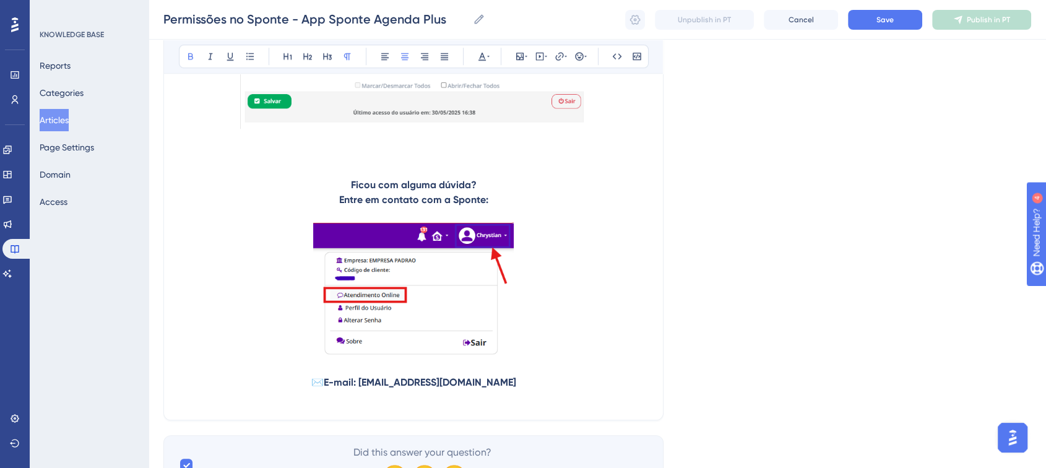
click at [368, 190] on strong "Ficou com alguma dúvida?" at bounding box center [414, 185] width 126 height 12
click at [323, 62] on button at bounding box center [327, 56] width 17 height 17
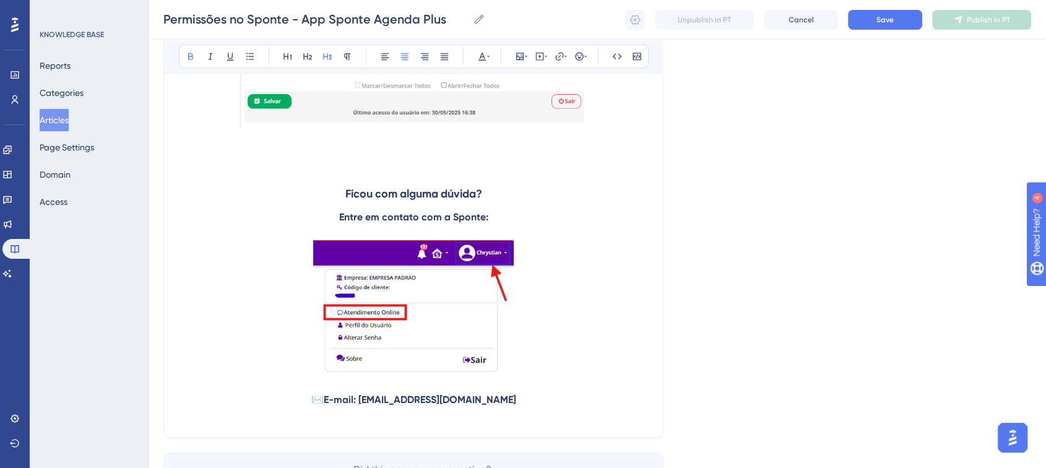
click at [520, 185] on h3 "Ficou com alguma dúvida?" at bounding box center [413, 194] width 469 height 32
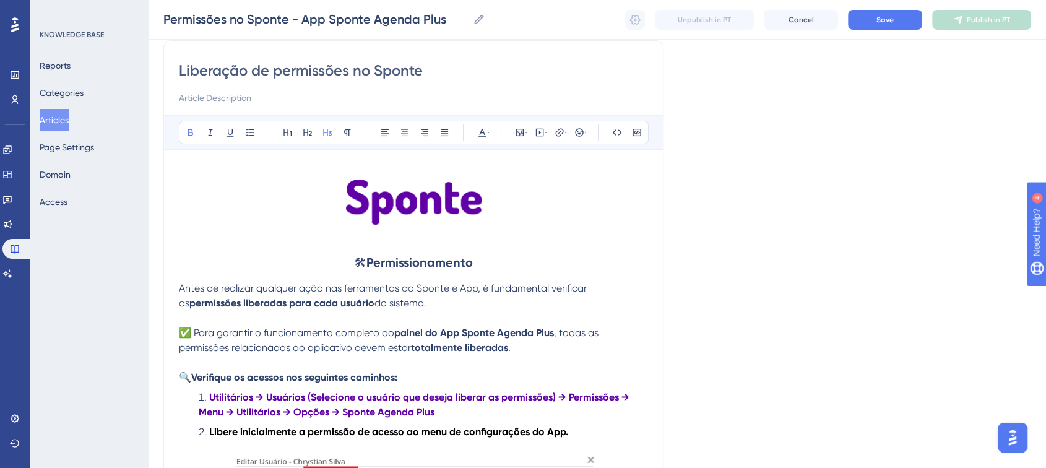
scroll to position [206, 0]
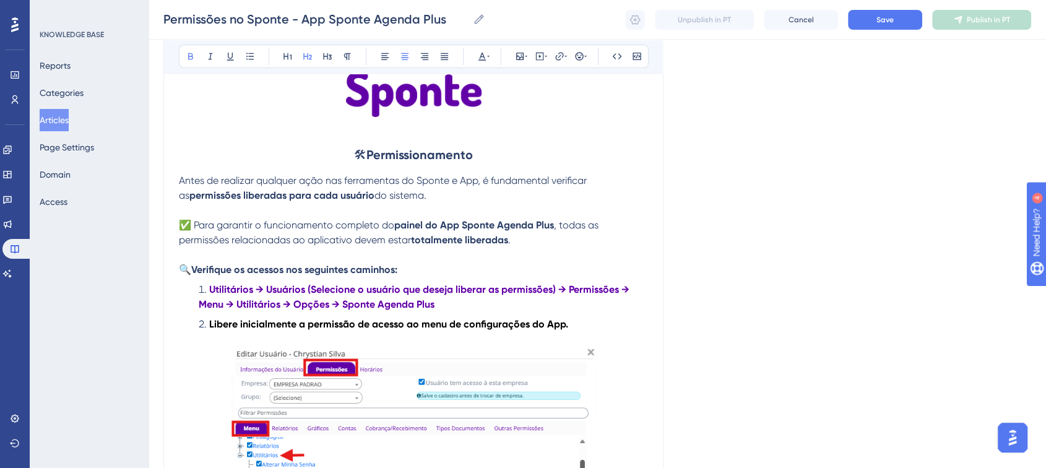
drag, startPoint x: 411, startPoint y: 155, endPoint x: 504, endPoint y: 152, distance: 93.5
click at [504, 152] on h2 "🛠 Permissionamento" at bounding box center [413, 154] width 469 height 37
click at [415, 157] on strong "Permissões" at bounding box center [419, 154] width 63 height 15
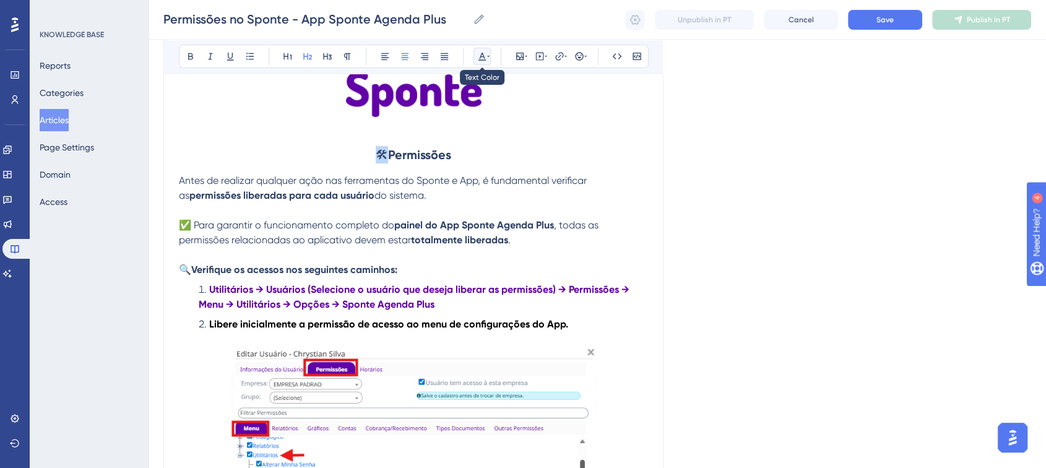
click at [488, 53] on icon at bounding box center [488, 56] width 2 height 10
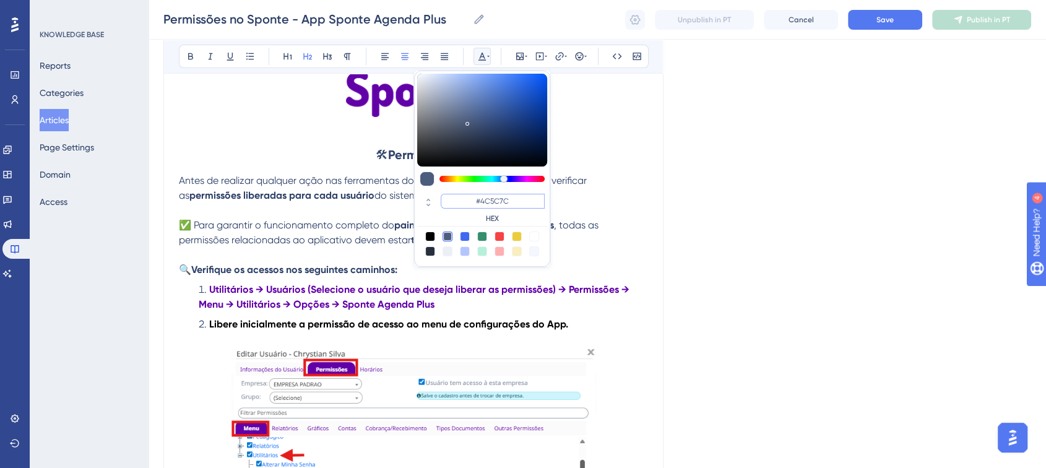
click at [501, 202] on input "#4C5C7C" at bounding box center [493, 201] width 104 height 15
paste input "270049"
type input "#270049"
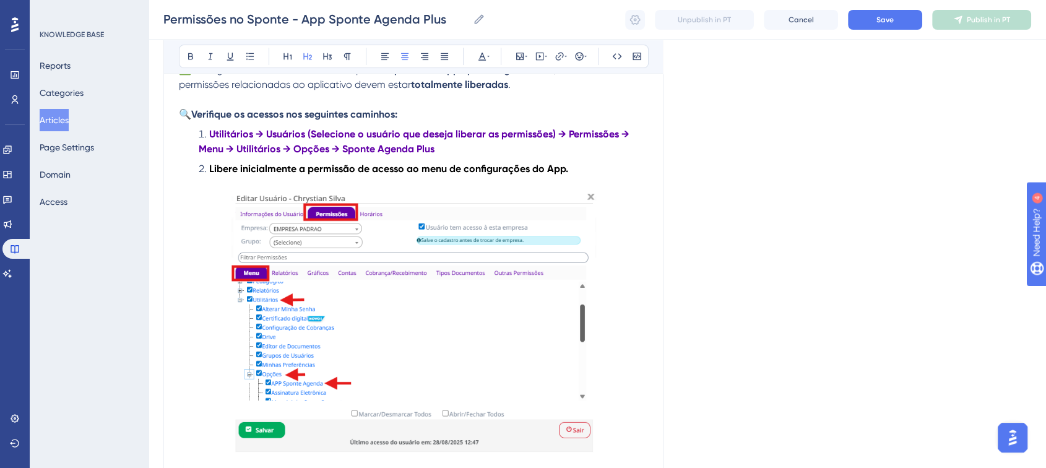
scroll to position [481, 0]
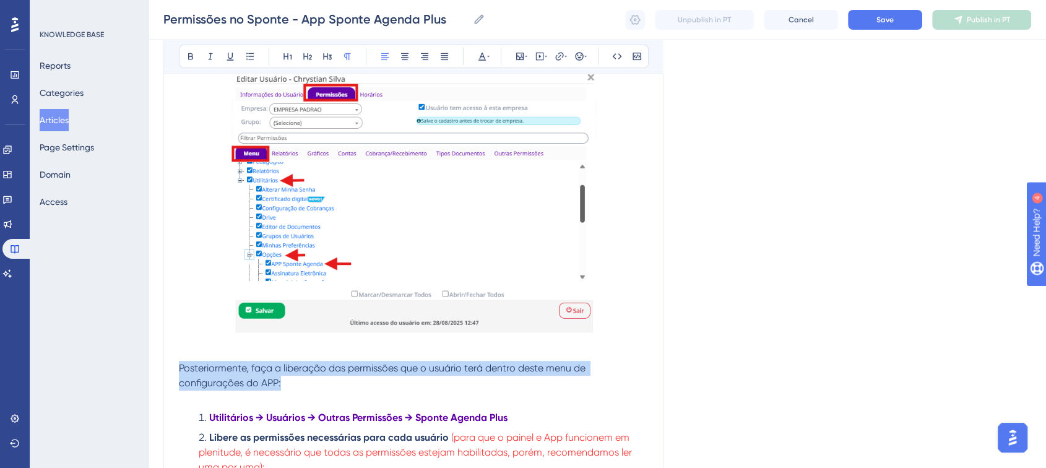
drag, startPoint x: 283, startPoint y: 383, endPoint x: 179, endPoint y: 374, distance: 104.3
click at [179, 374] on p "Posteriormente, faça a liberação das permissões que o usuário terá dentro deste…" at bounding box center [413, 376] width 469 height 30
click at [488, 56] on icon at bounding box center [488, 56] width 2 height 1
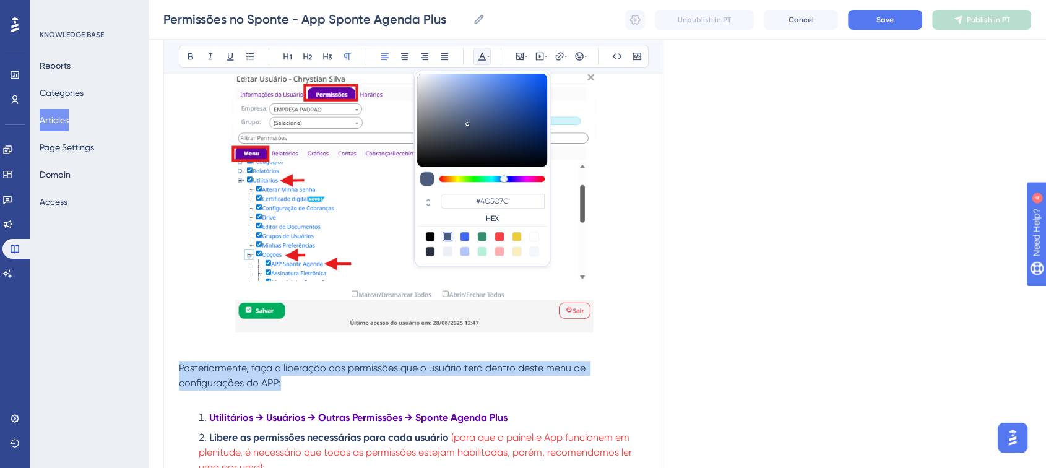
click at [431, 234] on div at bounding box center [430, 236] width 10 height 10
type input "#000000"
click at [711, 298] on div "Language Portuguese (Default) Liberação de permissões no Sponte Bold Italic Und…" at bounding box center [597, 362] width 868 height 1528
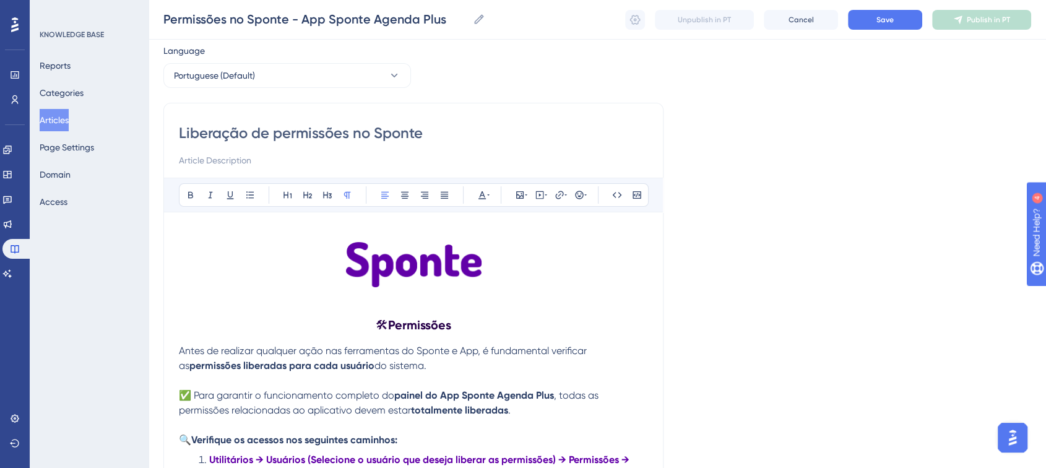
scroll to position [0, 0]
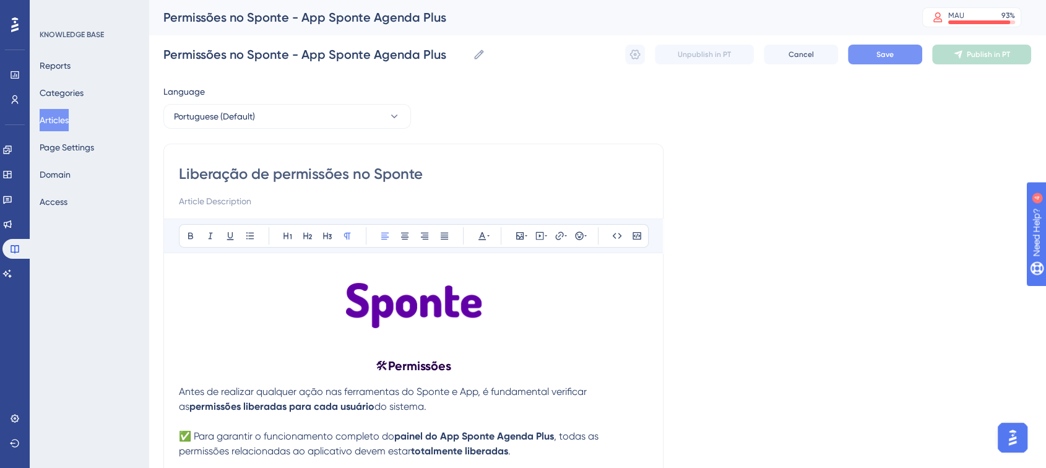
click at [865, 50] on button "Save" at bounding box center [885, 55] width 74 height 20
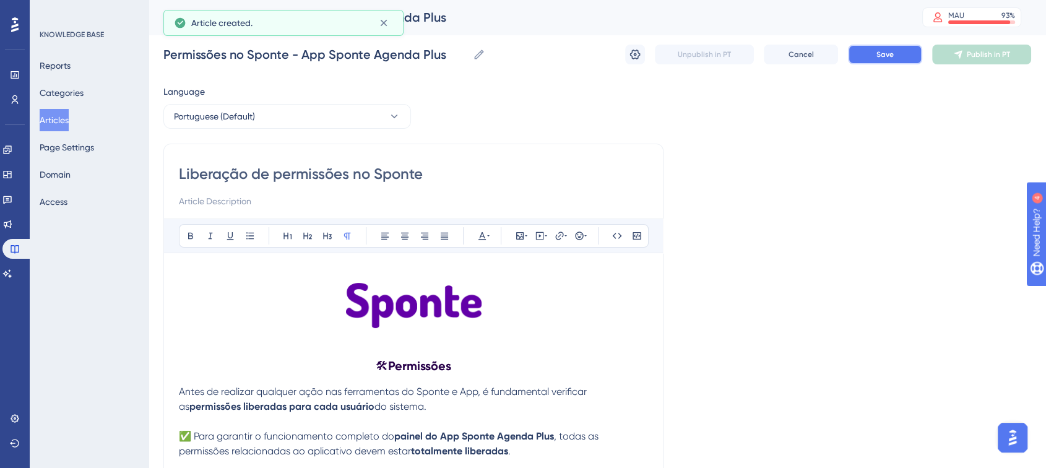
click at [895, 53] on button "Save" at bounding box center [885, 55] width 74 height 20
click at [965, 60] on button "Publish in PT" at bounding box center [981, 55] width 99 height 20
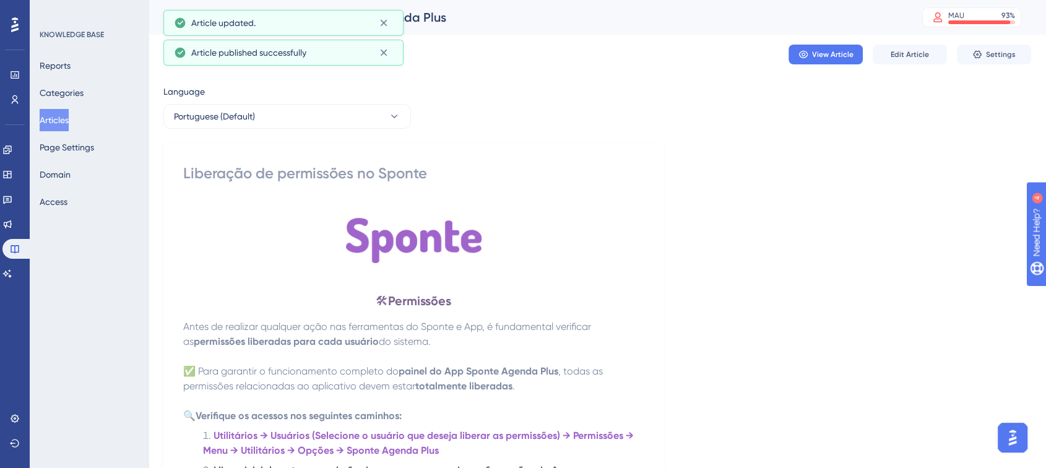
click at [62, 114] on button "Articles" at bounding box center [54, 120] width 29 height 22
